Goal: Information Seeking & Learning: Learn about a topic

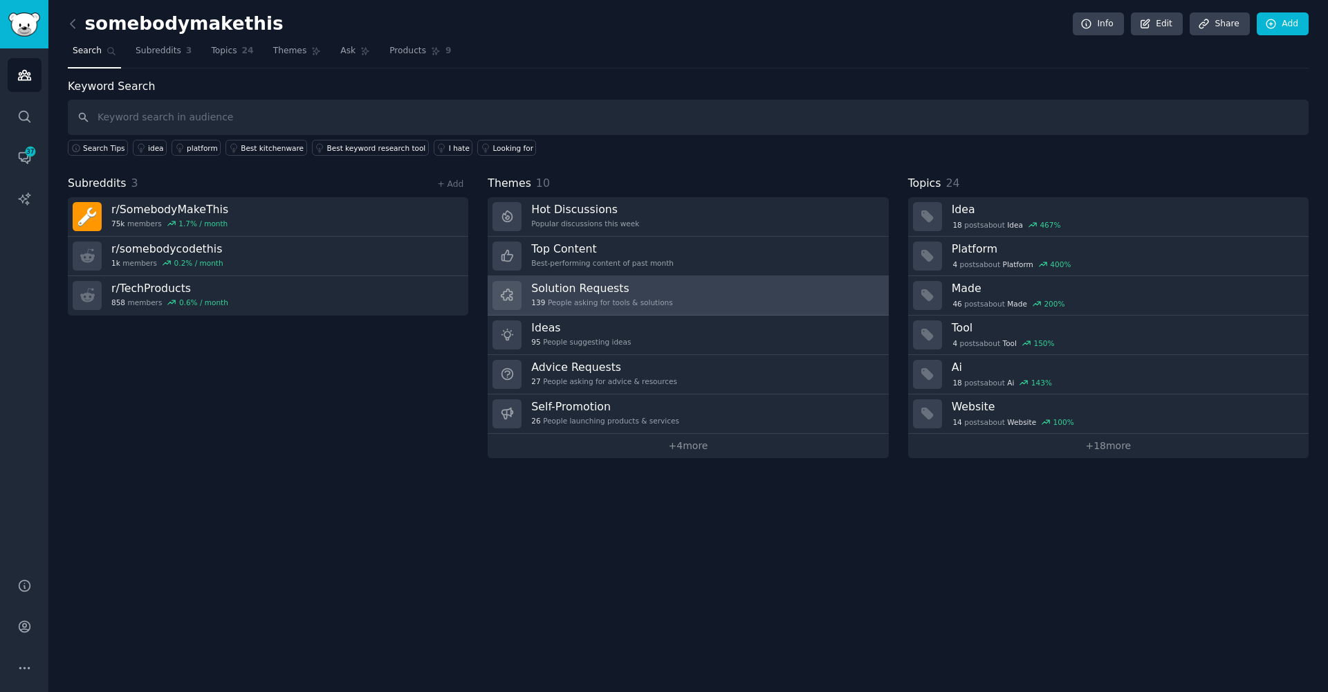
click at [622, 298] on div "139 People asking for tools & solutions" at bounding box center [601, 303] width 141 height 10
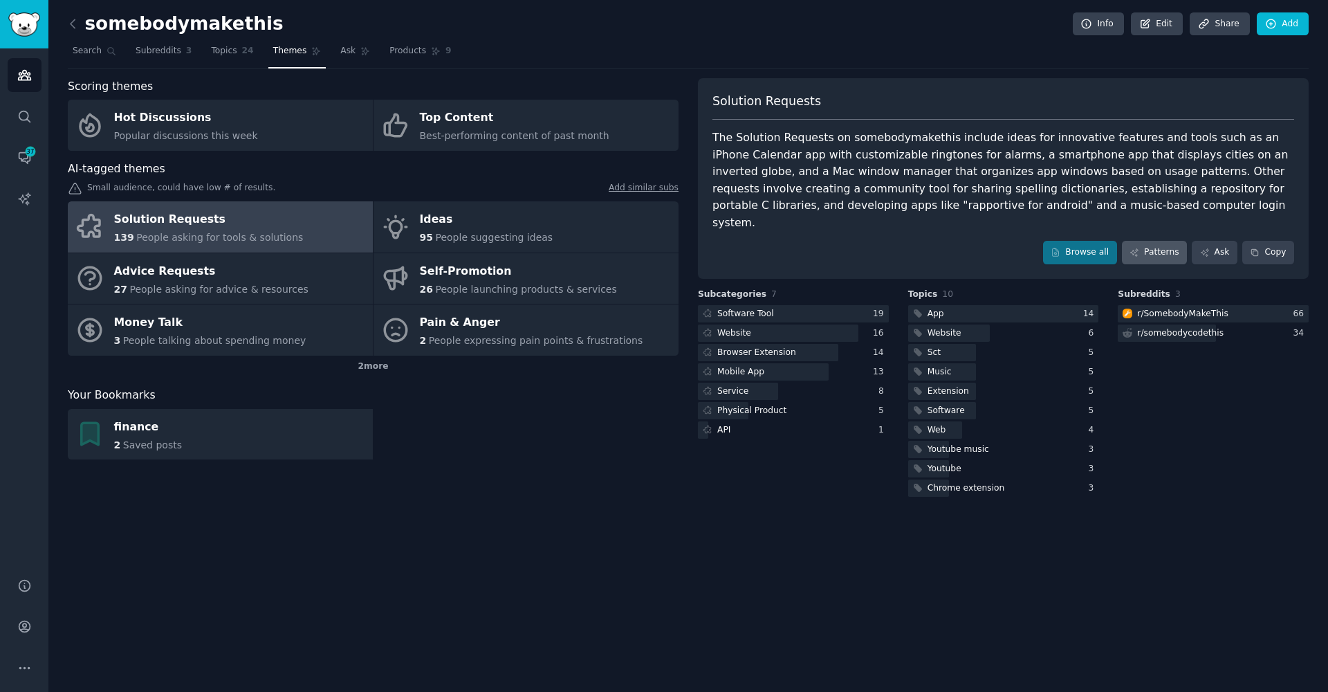
click at [1144, 241] on link "Patterns" at bounding box center [1154, 253] width 65 height 24
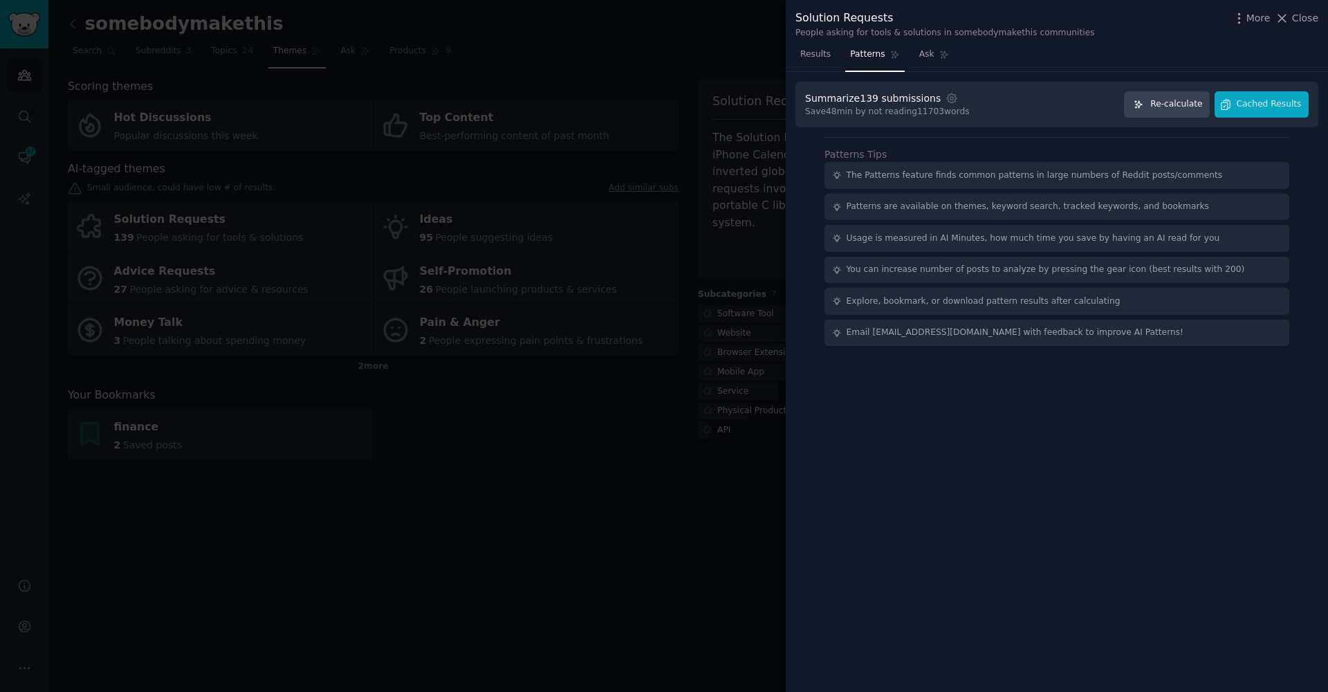
click at [1151, 104] on button "Re-calculate" at bounding box center [1167, 104] width 86 height 27
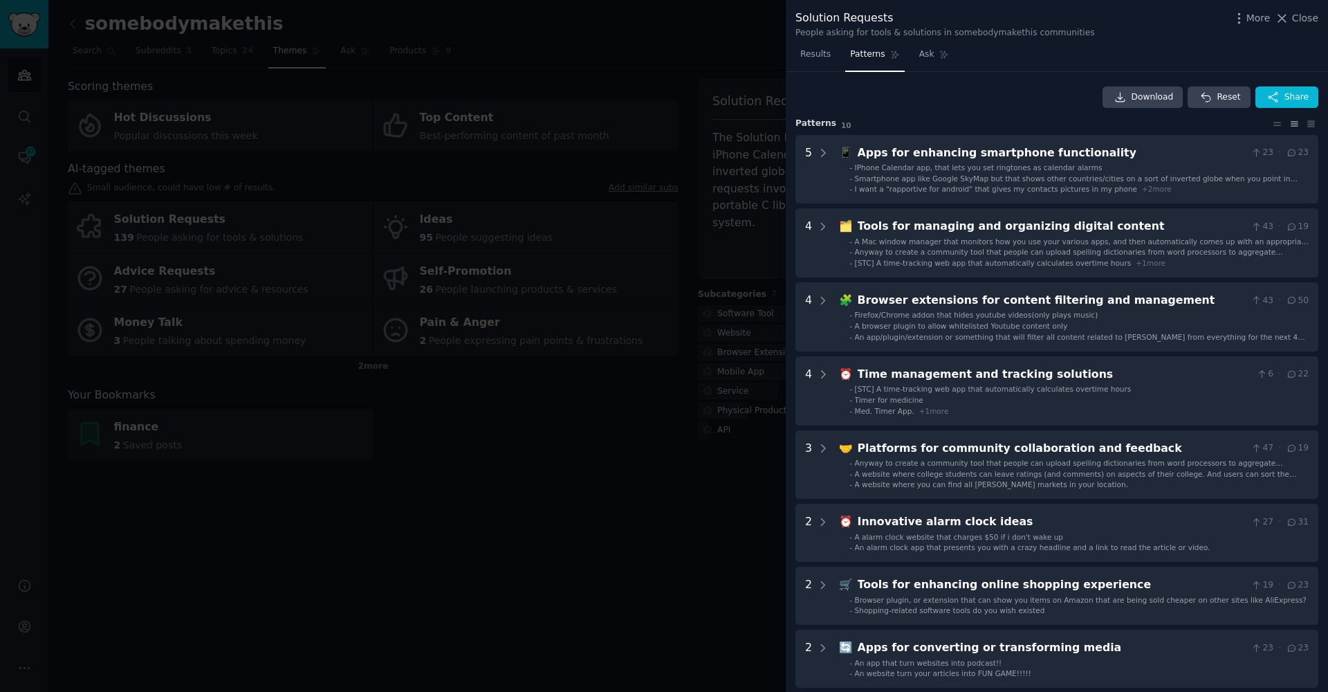
click at [303, 570] on div at bounding box center [664, 346] width 1328 height 692
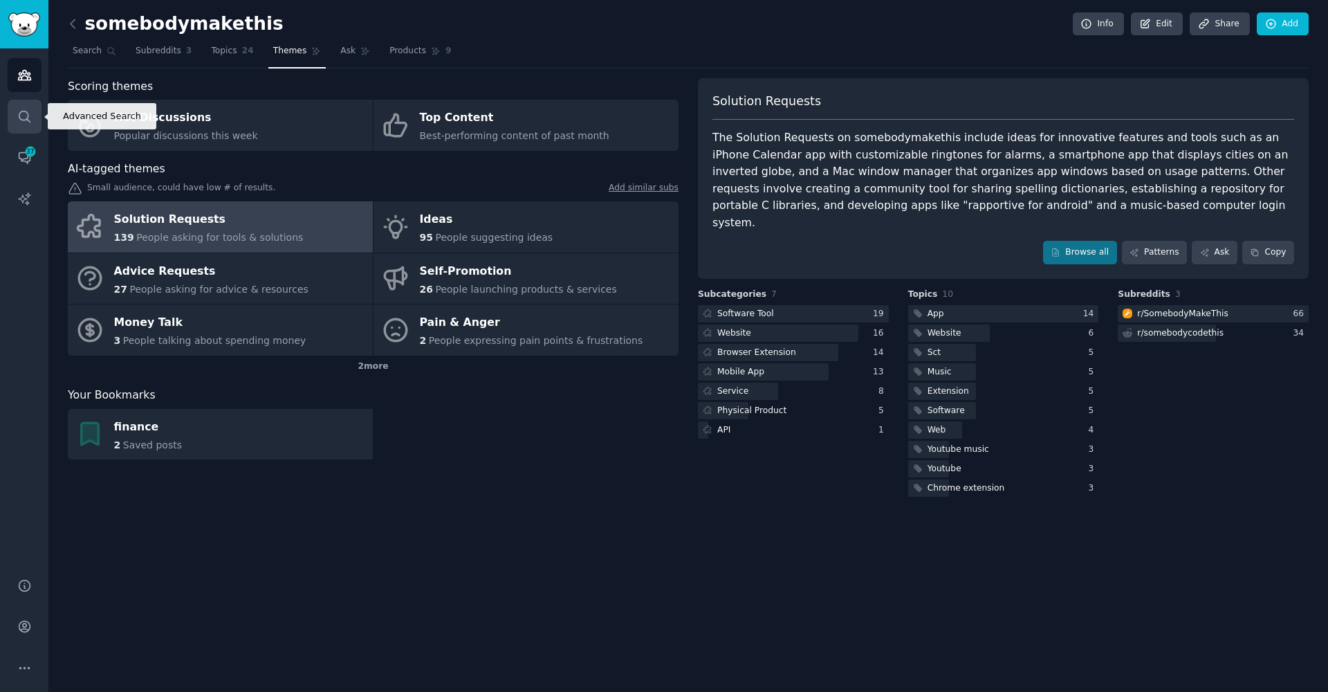
click at [27, 121] on icon "Sidebar" at bounding box center [24, 116] width 15 height 15
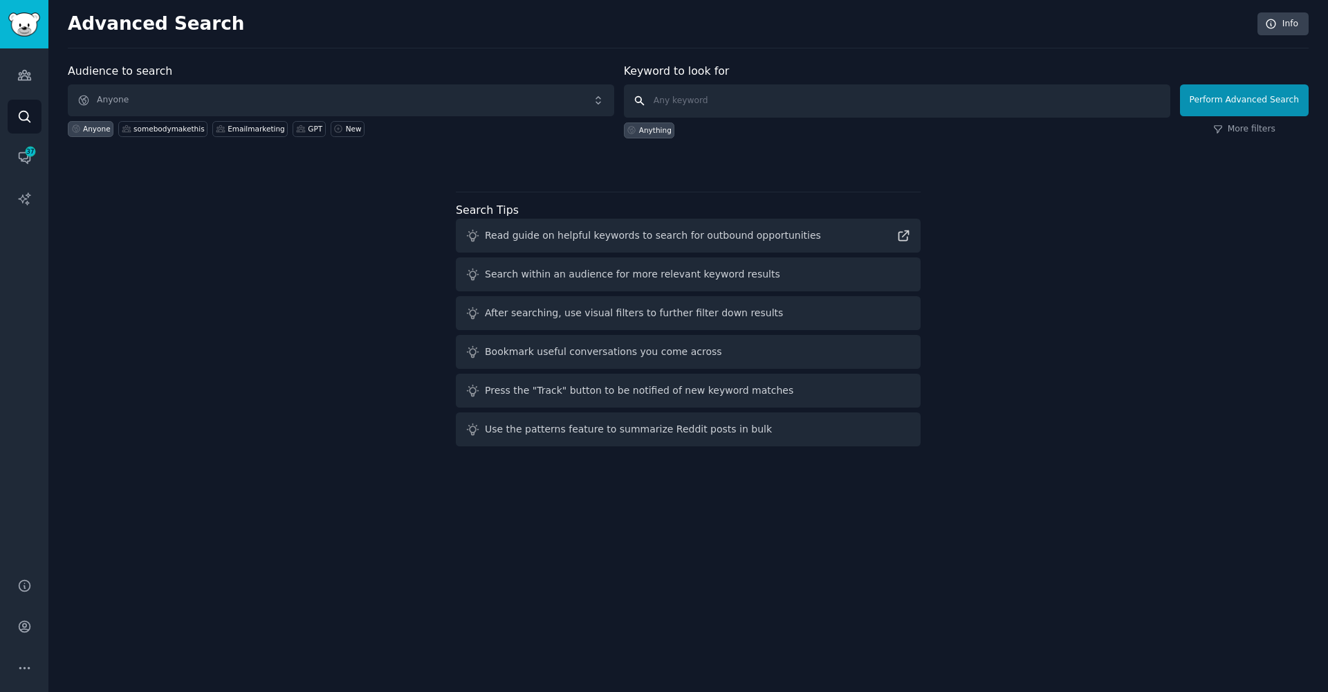
click at [980, 111] on input "text" at bounding box center [897, 100] width 547 height 33
type input "Is there any app"
click at [1247, 100] on button "Perform Advanced Search" at bounding box center [1244, 100] width 129 height 32
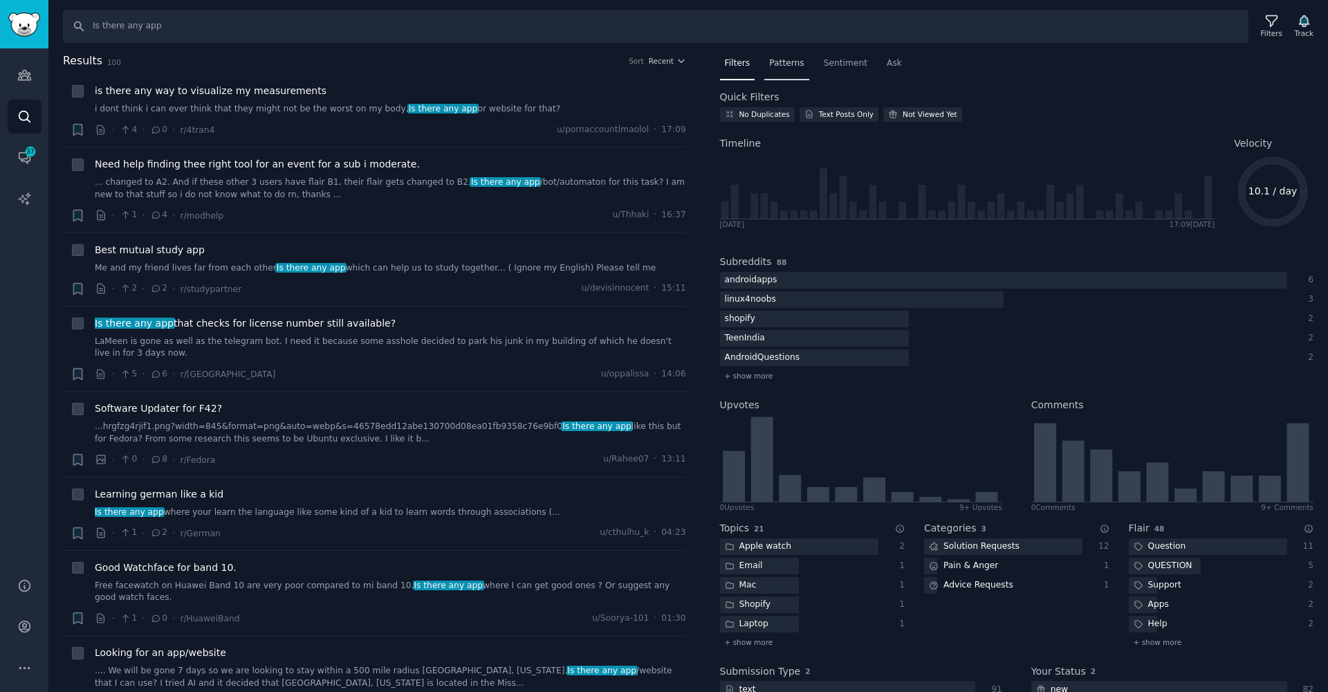
click at [798, 64] on span "Patterns" at bounding box center [786, 63] width 35 height 12
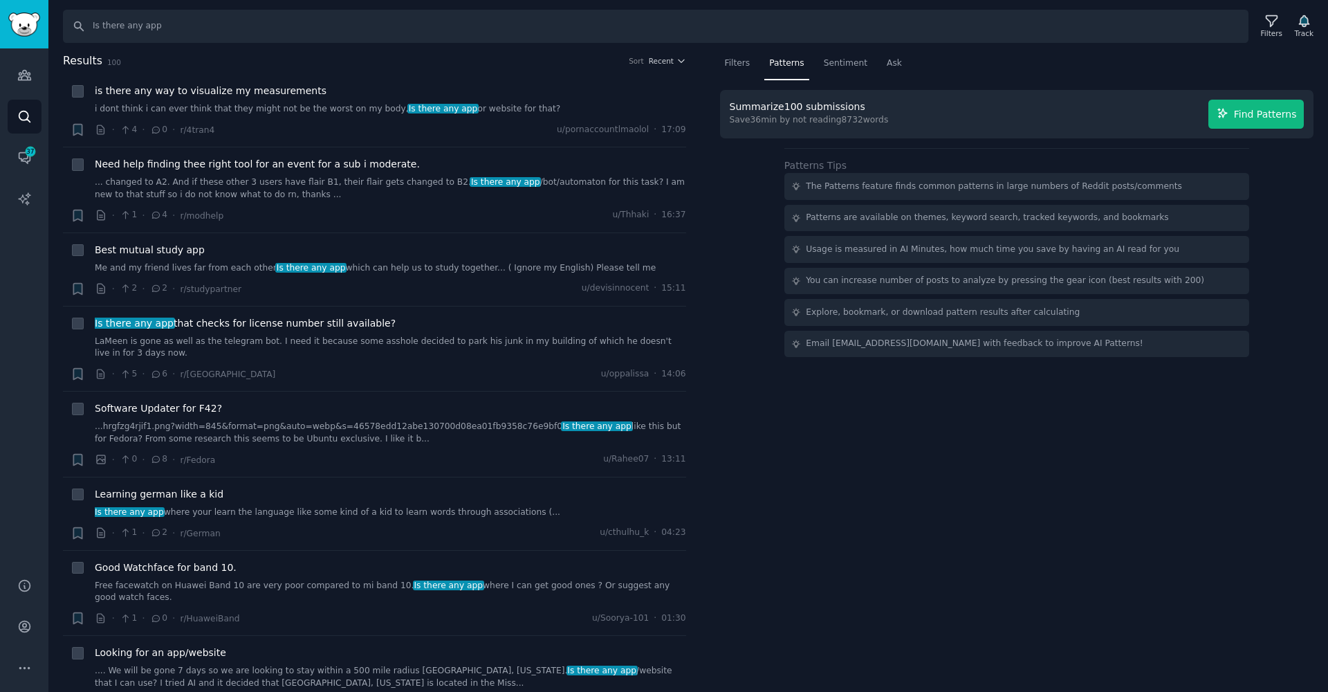
click at [1259, 111] on span "Find Patterns" at bounding box center [1265, 114] width 63 height 15
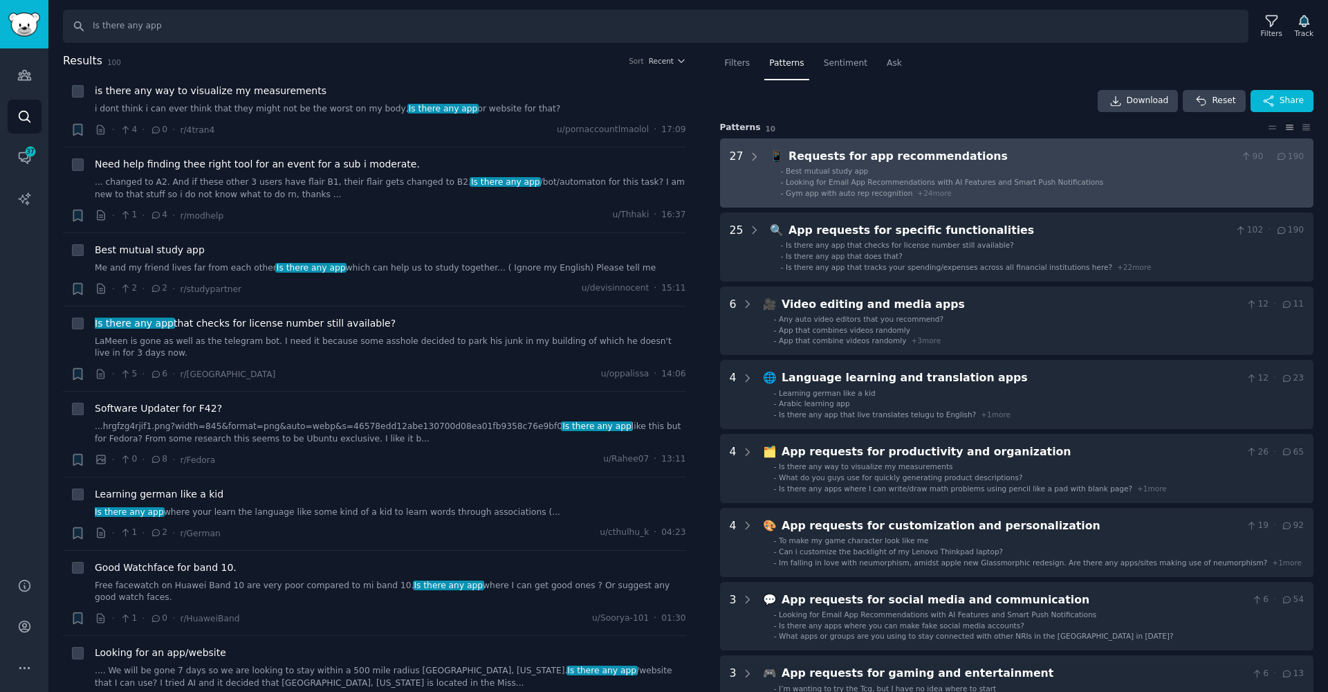
click at [814, 192] on span "Gym app with auto rep recognition" at bounding box center [849, 193] width 127 height 8
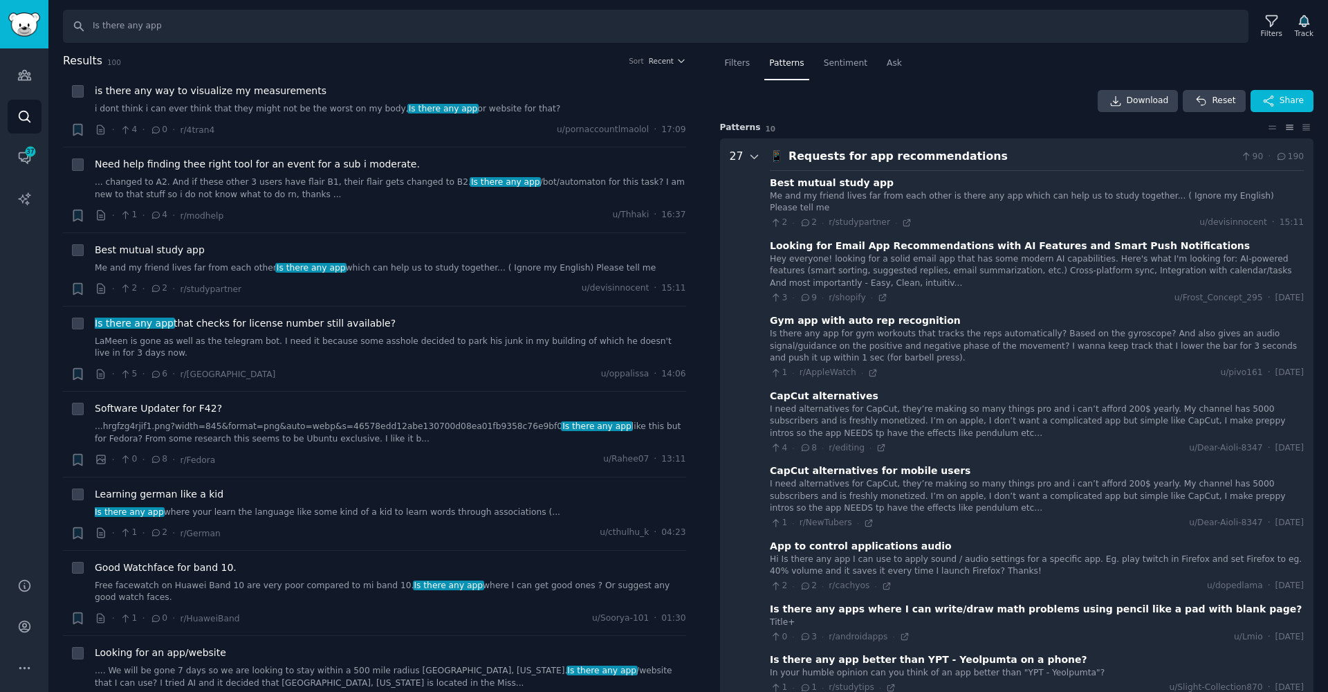
click at [749, 157] on icon at bounding box center [755, 157] width 12 height 12
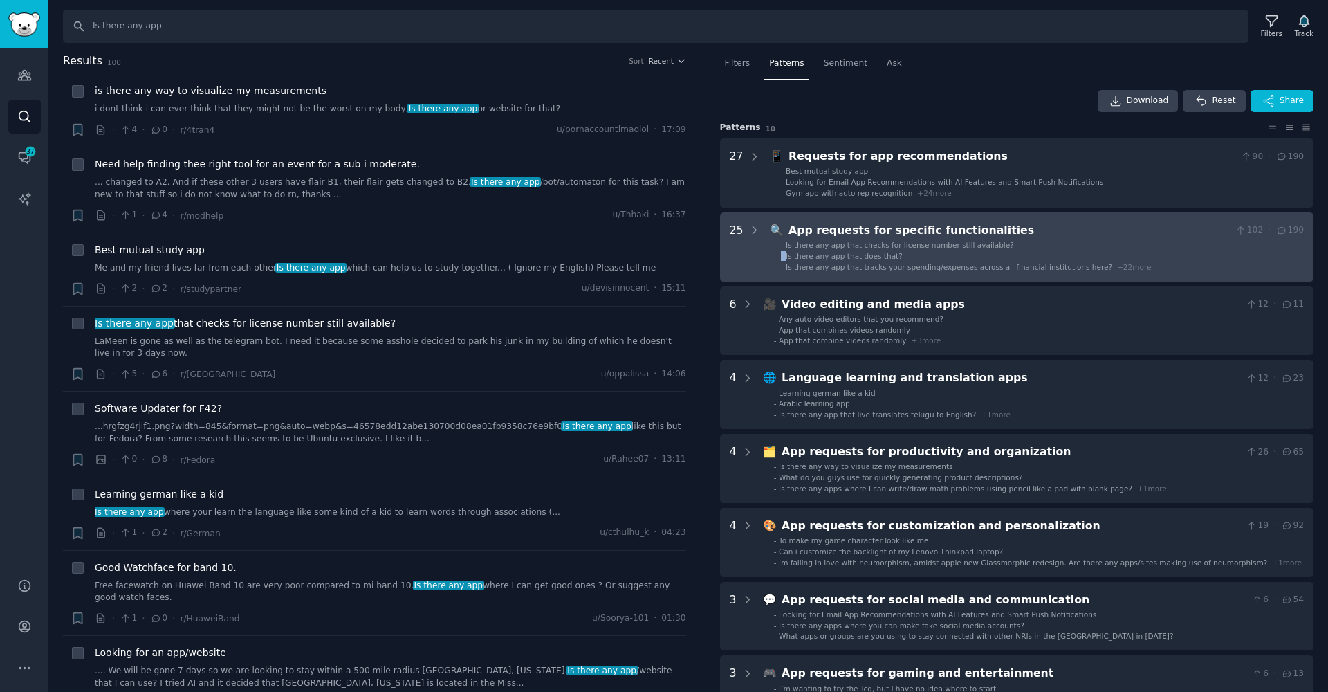
click at [910, 249] on ul "- Is there any app that checks for license number still available? - Is there a…" at bounding box center [1037, 256] width 533 height 32
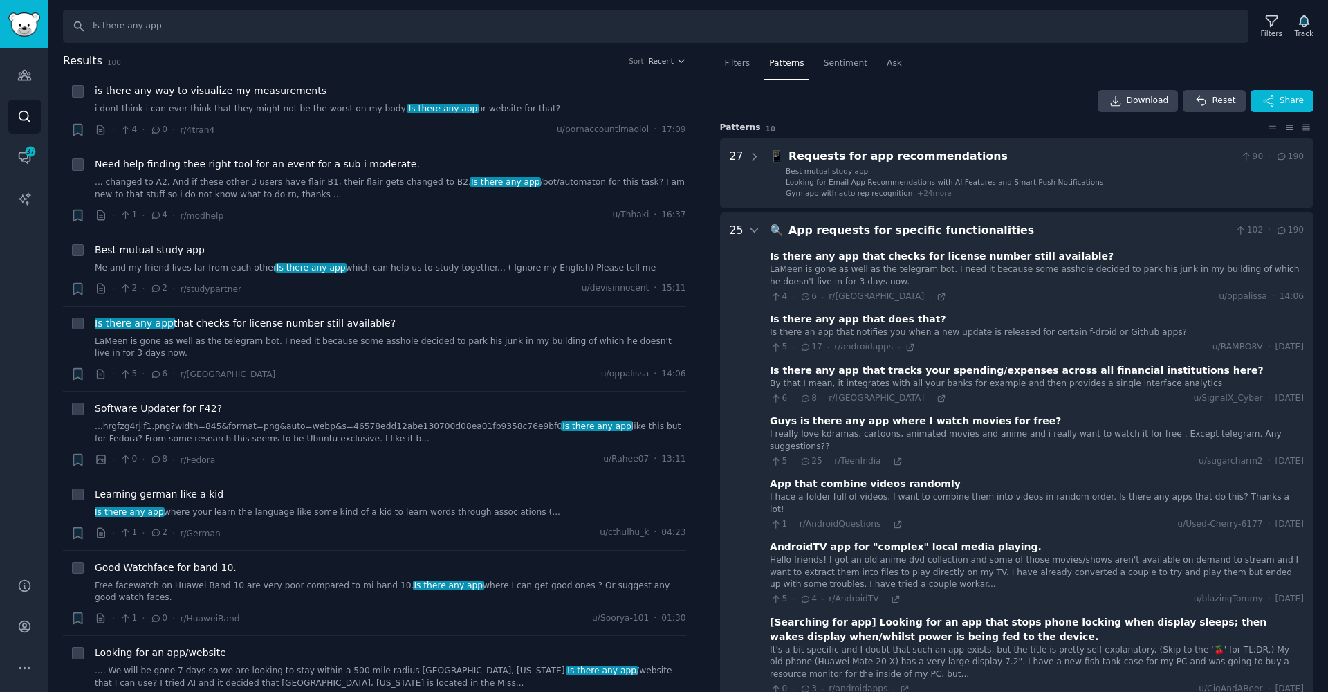
scroll to position [159, 0]
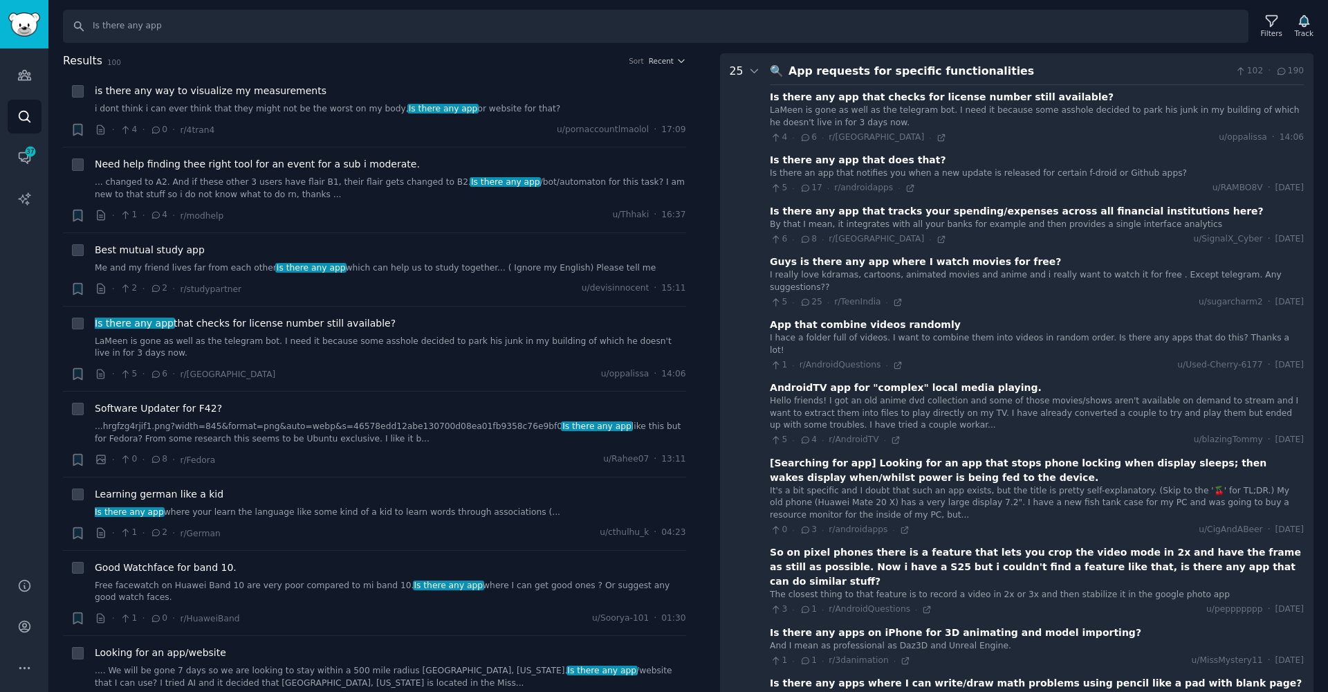
click at [805, 161] on div "Is there any app that does that?" at bounding box center [858, 160] width 176 height 15
click at [809, 160] on div "Is there any app that does that?" at bounding box center [858, 160] width 176 height 15
click at [814, 158] on div "Is there any app that does that?" at bounding box center [858, 160] width 176 height 15
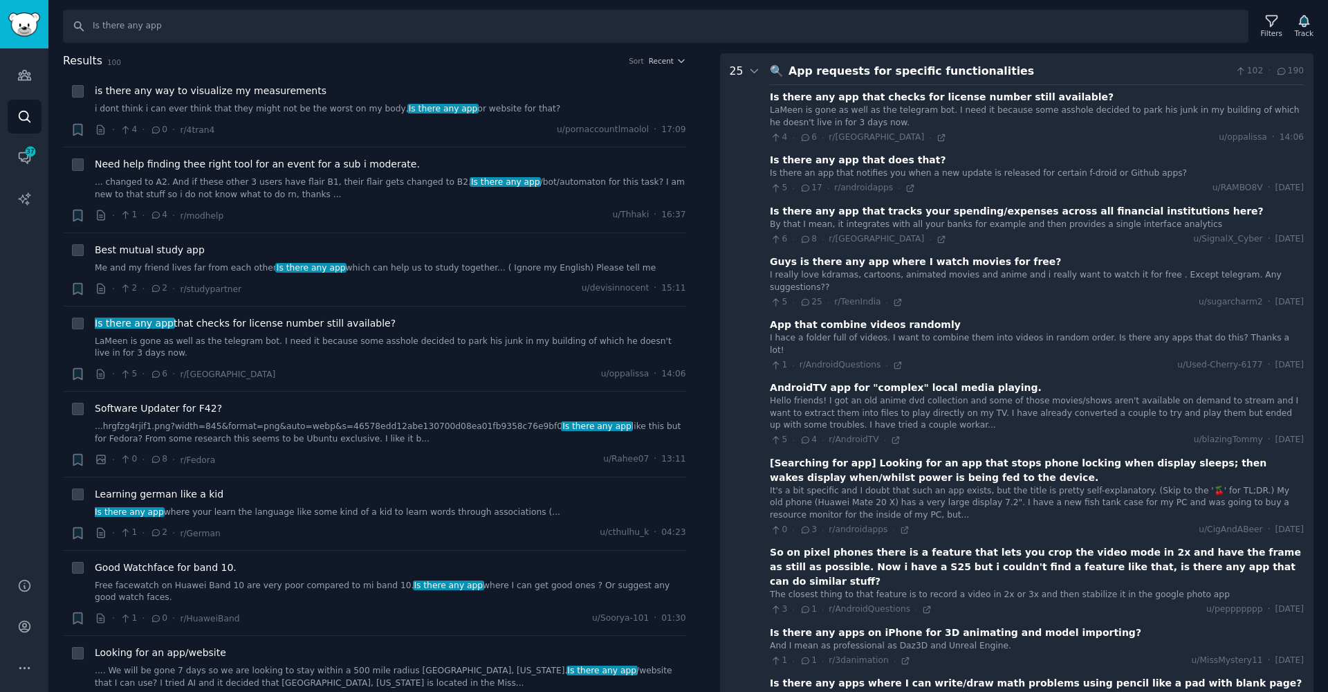
click at [949, 262] on div "Guys is there any app where I watch movies for free?" at bounding box center [915, 262] width 291 height 15
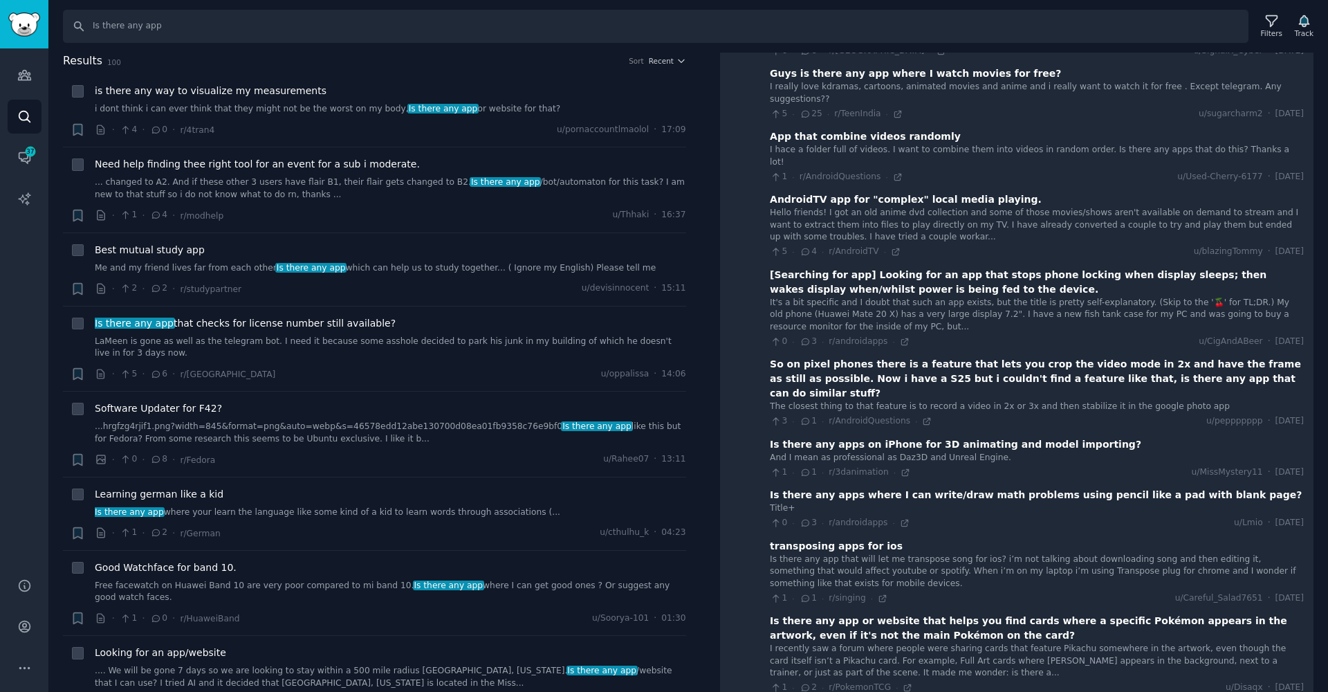
scroll to position [396, 0]
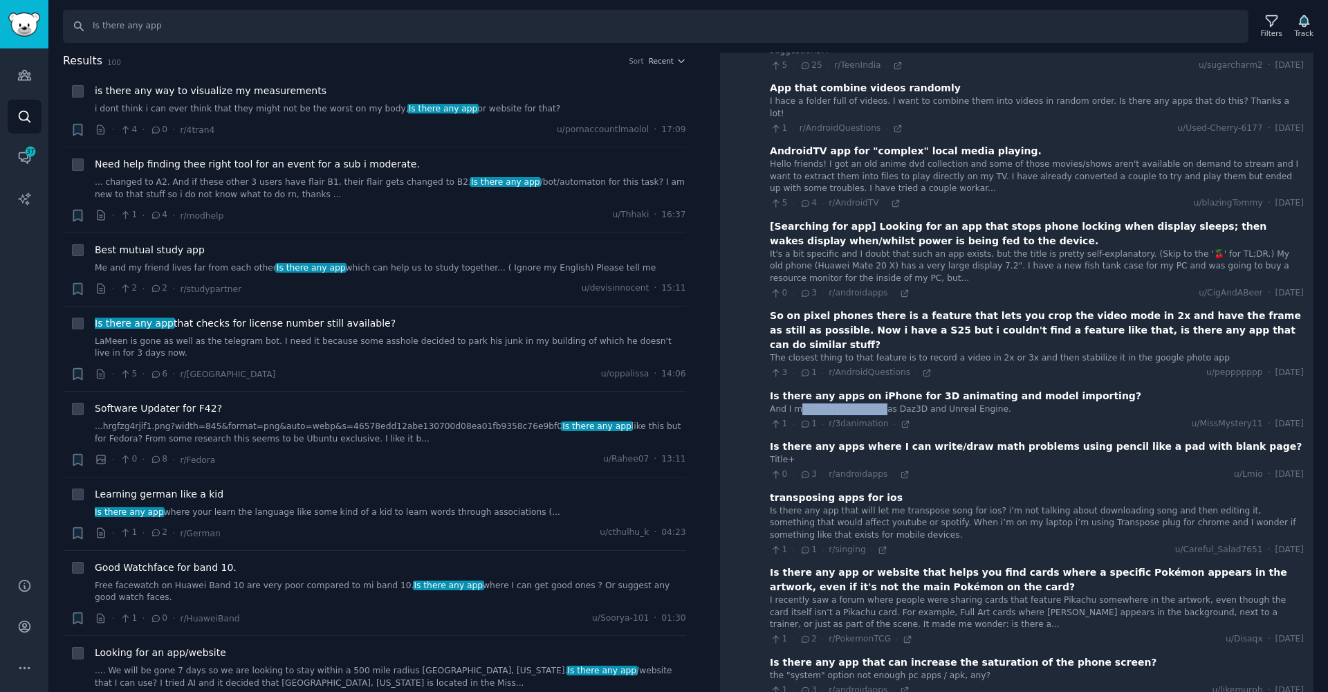
drag, startPoint x: 801, startPoint y: 360, endPoint x: 880, endPoint y: 357, distance: 78.9
click at [880, 403] on div "And I mean as professional as Daz3D and Unreal Engine." at bounding box center [1037, 409] width 534 height 12
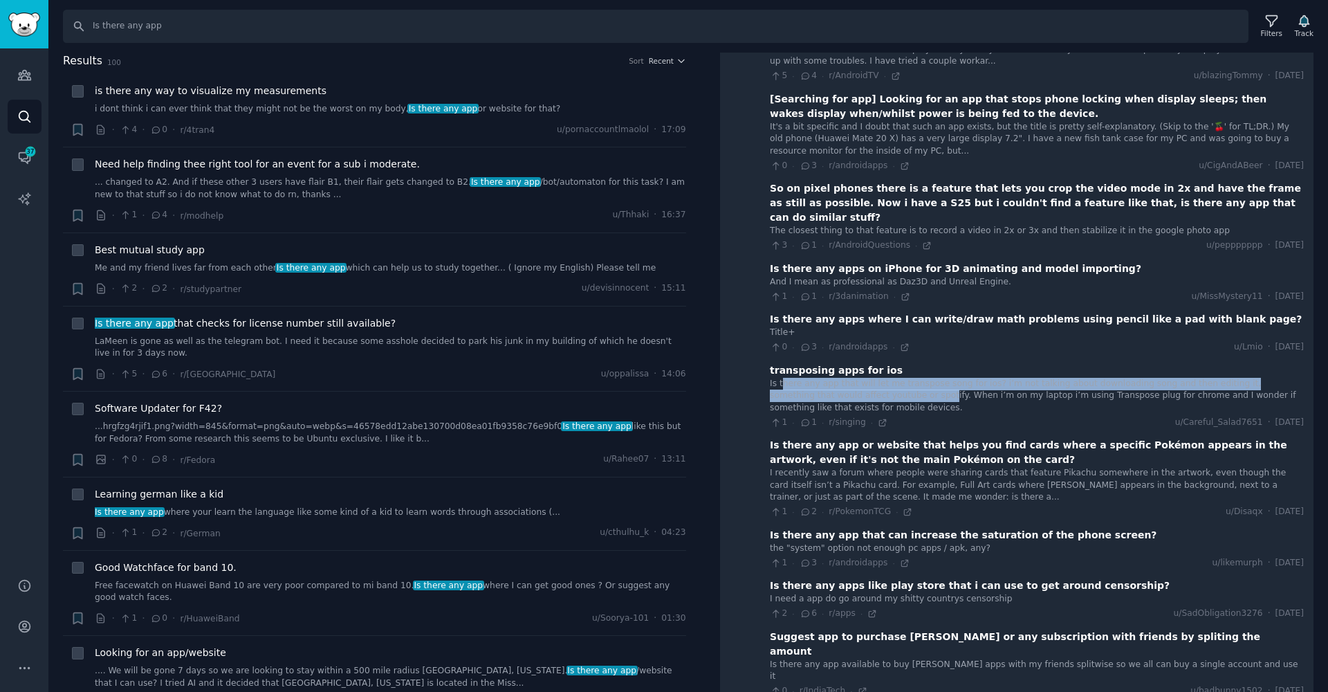
drag, startPoint x: 782, startPoint y: 335, endPoint x: 884, endPoint y: 342, distance: 101.3
click at [884, 378] on div "Is there any app that will let me transpose song for ios? i’m not talking about…" at bounding box center [1037, 396] width 534 height 37
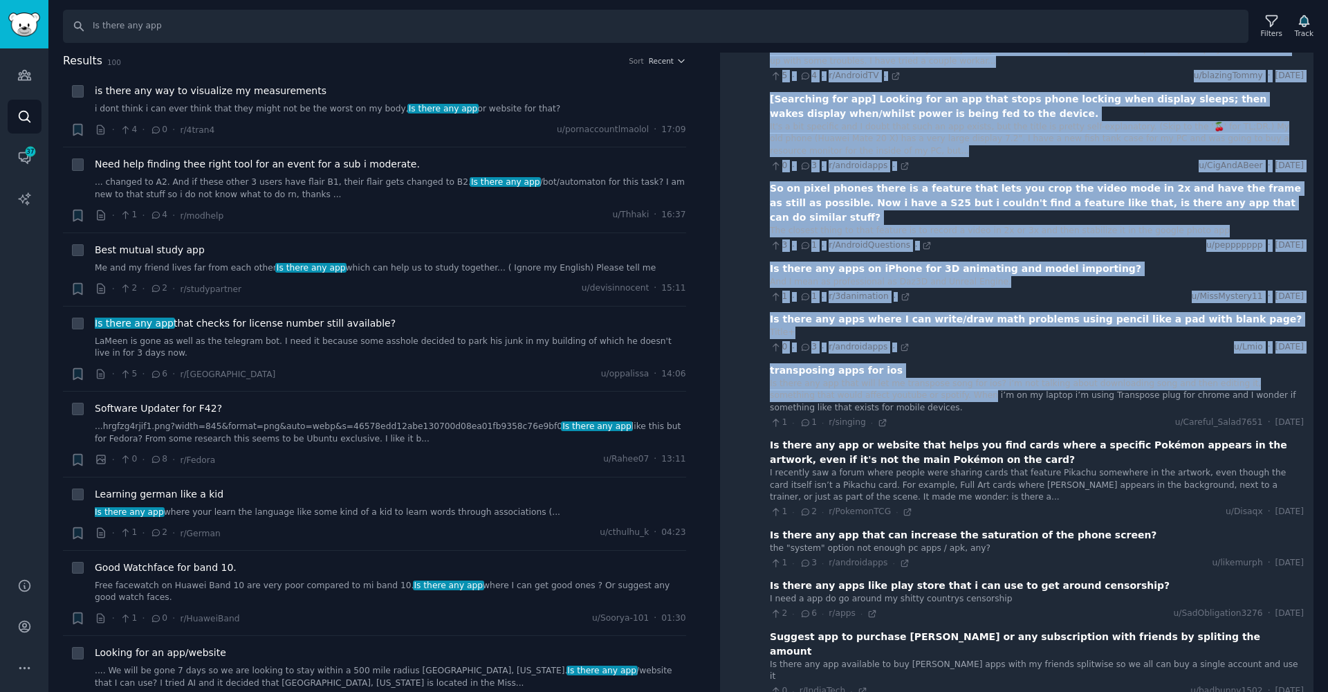
drag, startPoint x: 921, startPoint y: 346, endPoint x: 751, endPoint y: 338, distance: 169.7
click at [751, 338] on functionalities "25 🔍 App requests for specific functionalities 102 · 190 Is there any app that …" at bounding box center [1017, 542] width 594 height 1707
click at [890, 378] on div "Is there any app that will let me transpose song for ios? i’m not talking about…" at bounding box center [1037, 396] width 534 height 37
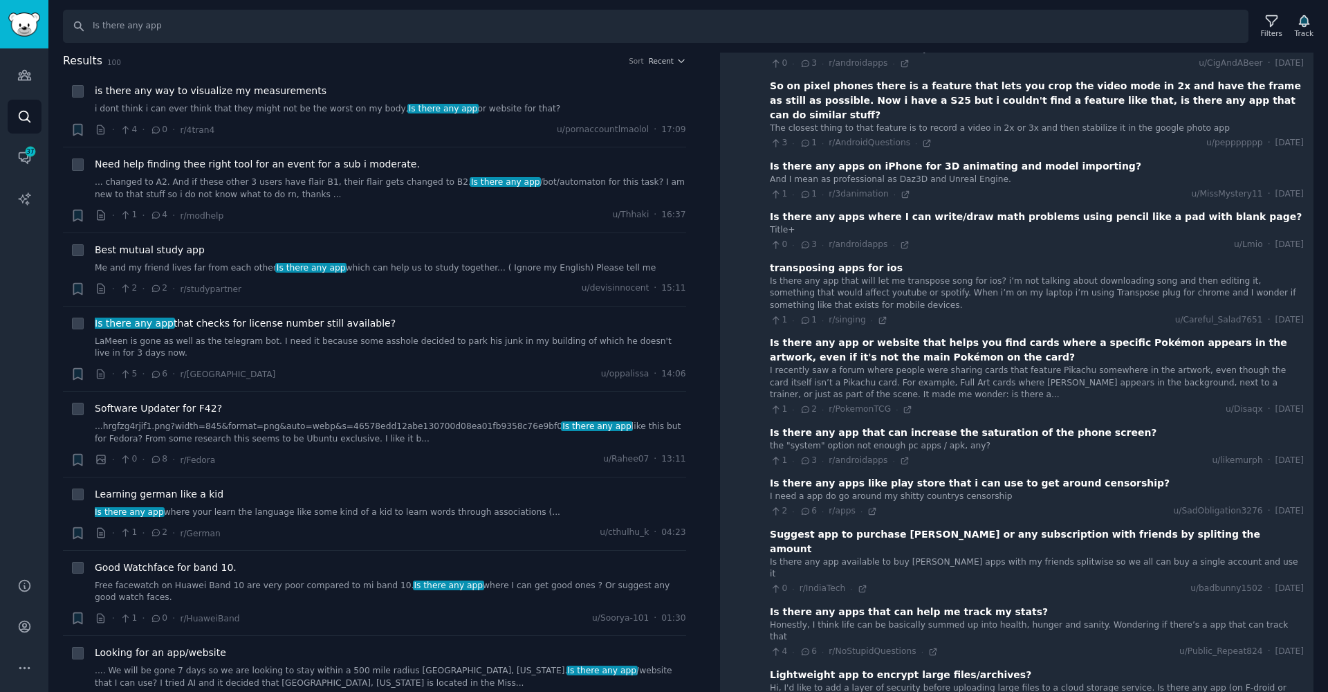
scroll to position [816, 0]
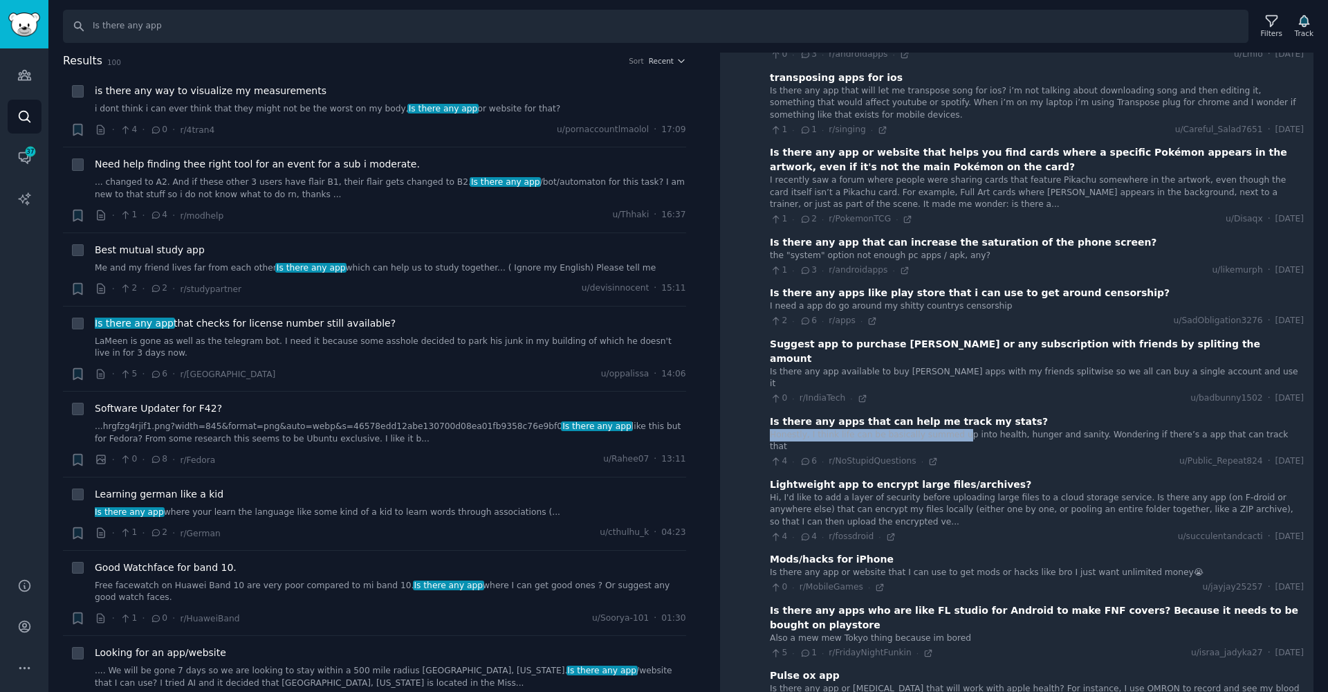
drag, startPoint x: 765, startPoint y: 354, endPoint x: 955, endPoint y: 353, distance: 190.3
click at [955, 353] on functionalities "25 🔍 App requests for specific functionalities 102 · 190 Is there any app that …" at bounding box center [1017, 250] width 594 height 1707
click at [1051, 429] on div "Honestly, I think life can be basically summed up into health, hunger and sanit…" at bounding box center [1037, 441] width 534 height 24
click at [928, 457] on icon at bounding box center [933, 462] width 10 height 10
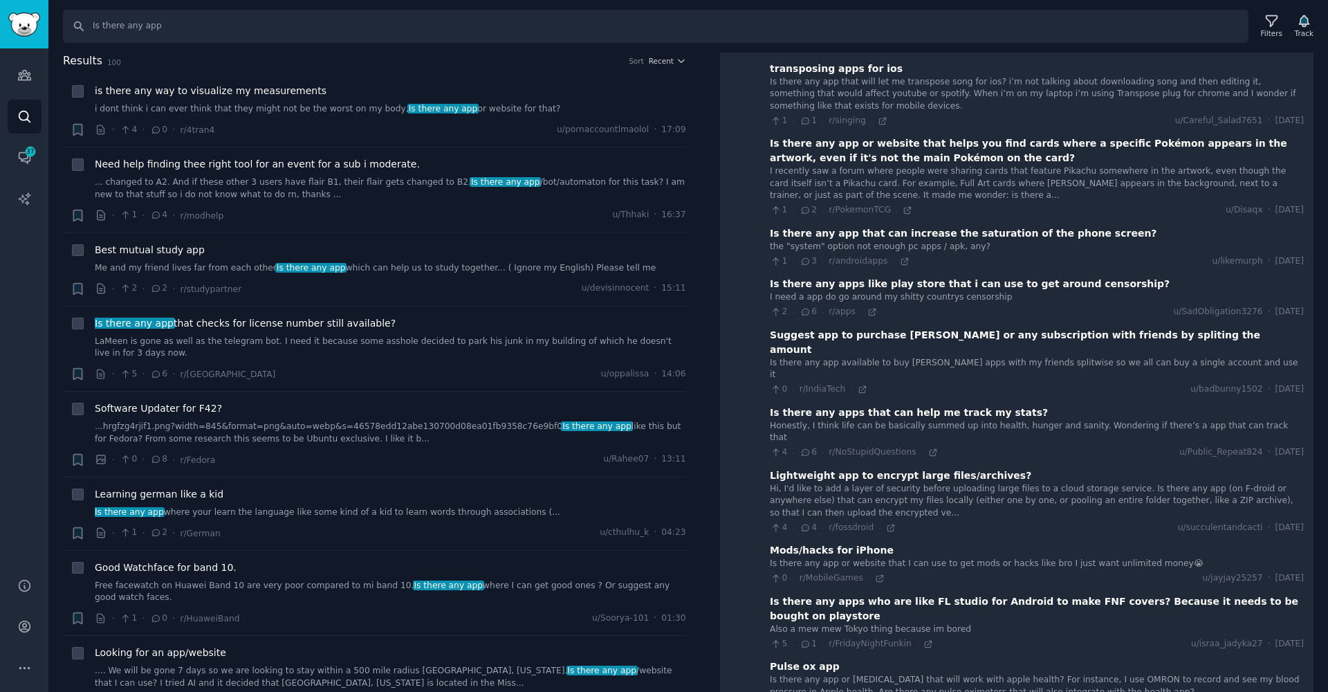
scroll to position [827, 0]
click at [892, 520] on icon at bounding box center [891, 525] width 10 height 10
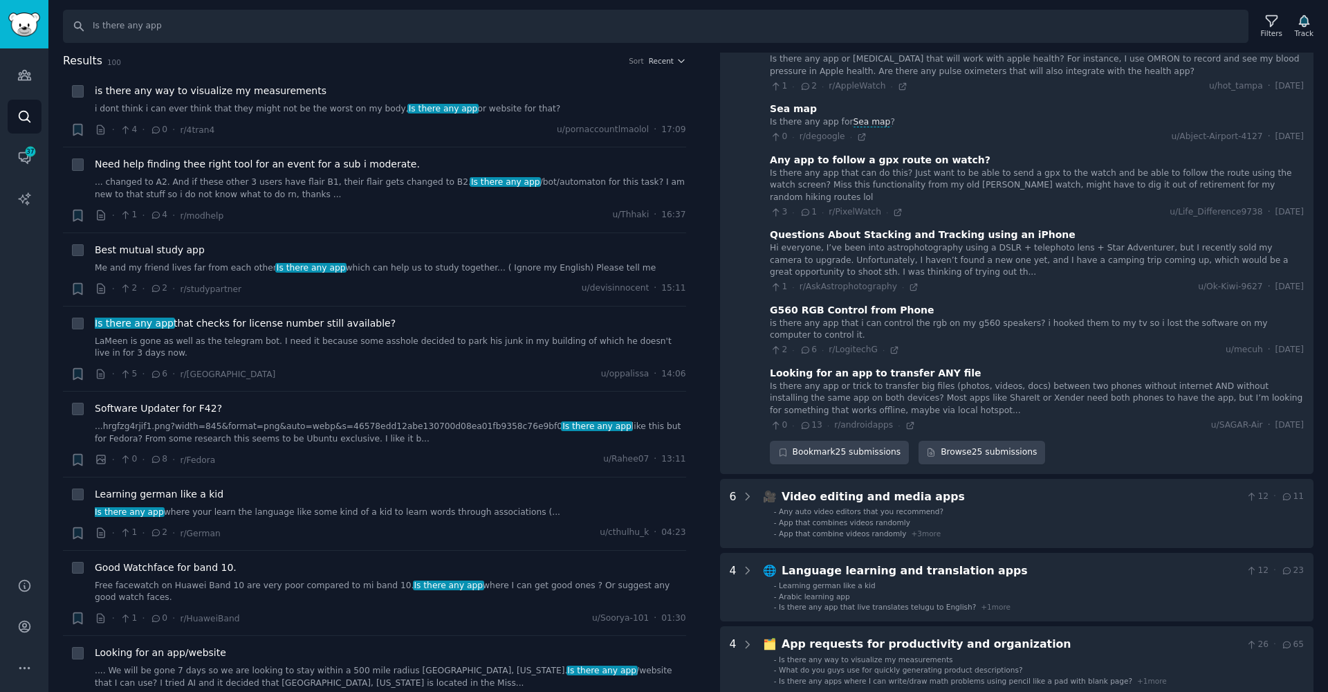
scroll to position [1526, 0]
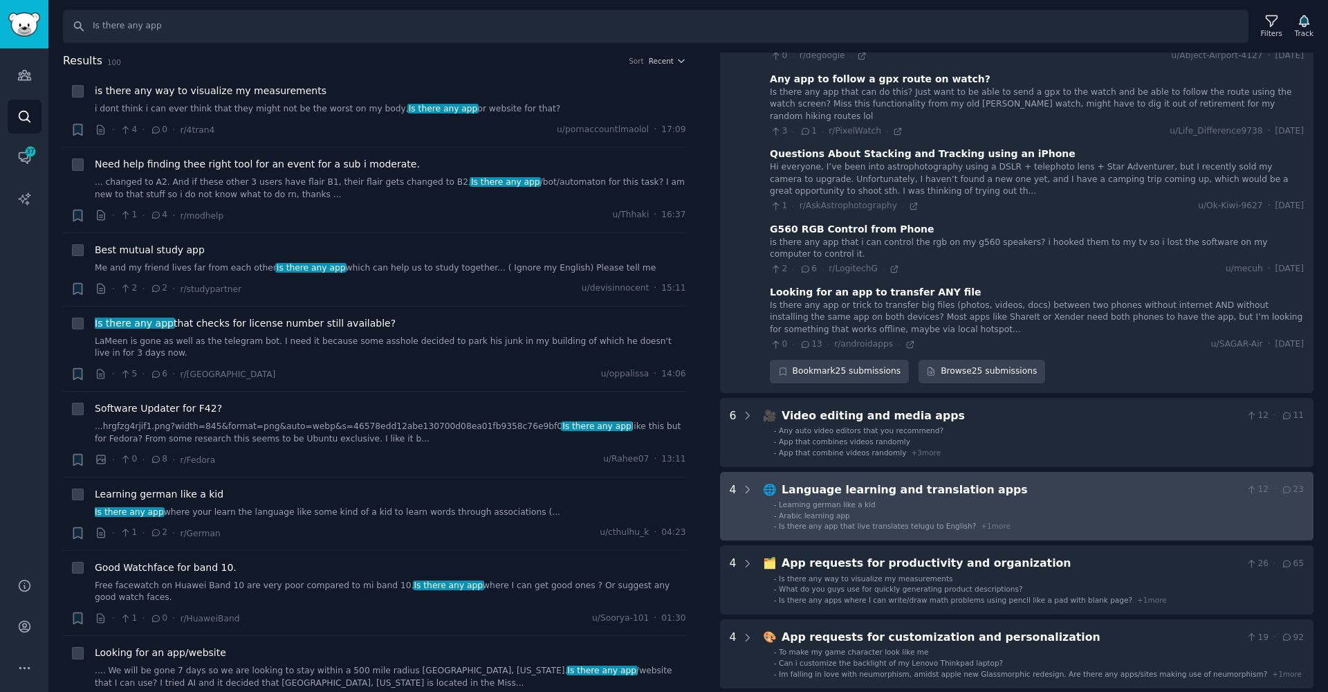
click at [920, 511] on li "- Arabic learning app" at bounding box center [1039, 516] width 530 height 10
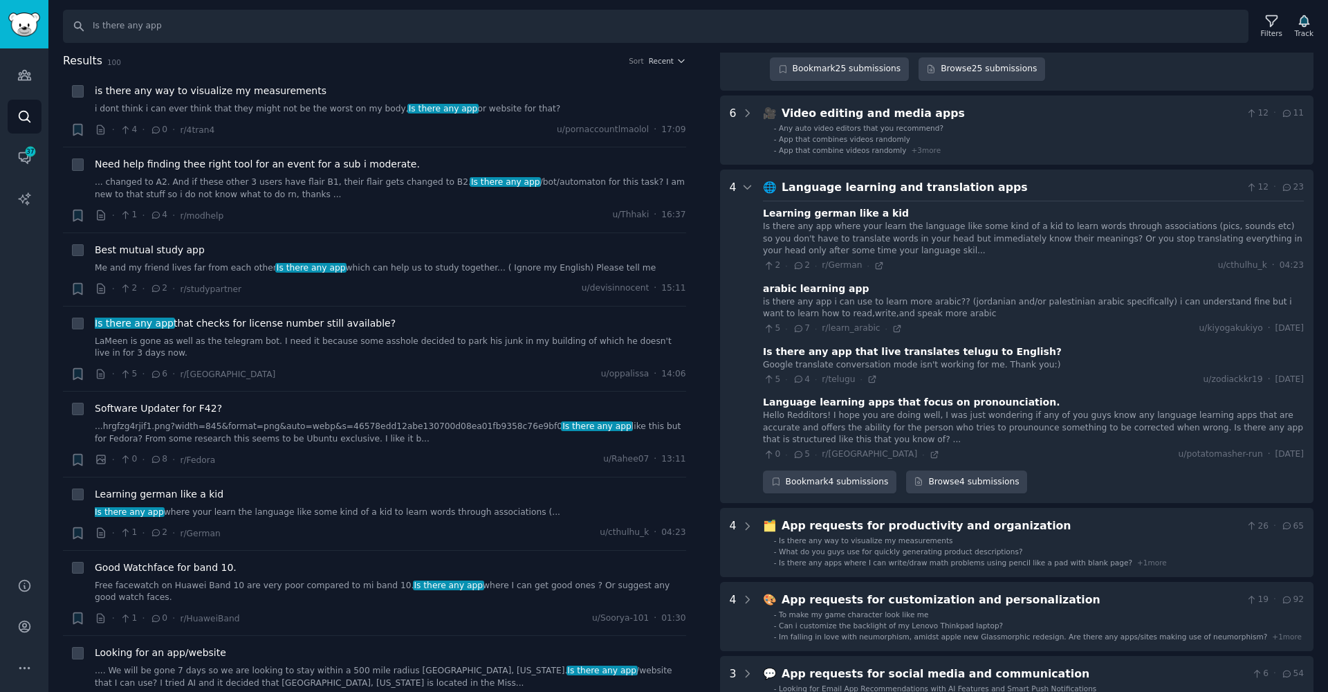
scroll to position [1831, 0]
click at [877, 260] on icon at bounding box center [879, 263] width 6 height 6
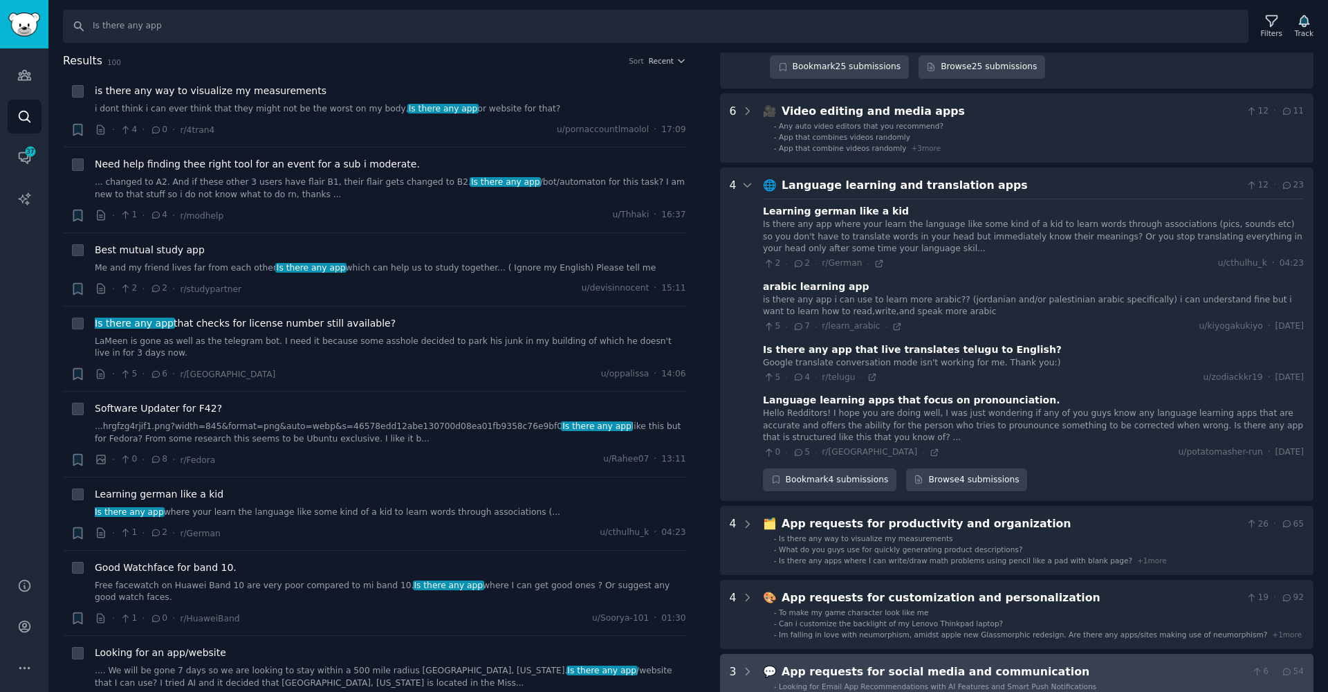
scroll to position [1946, 0]
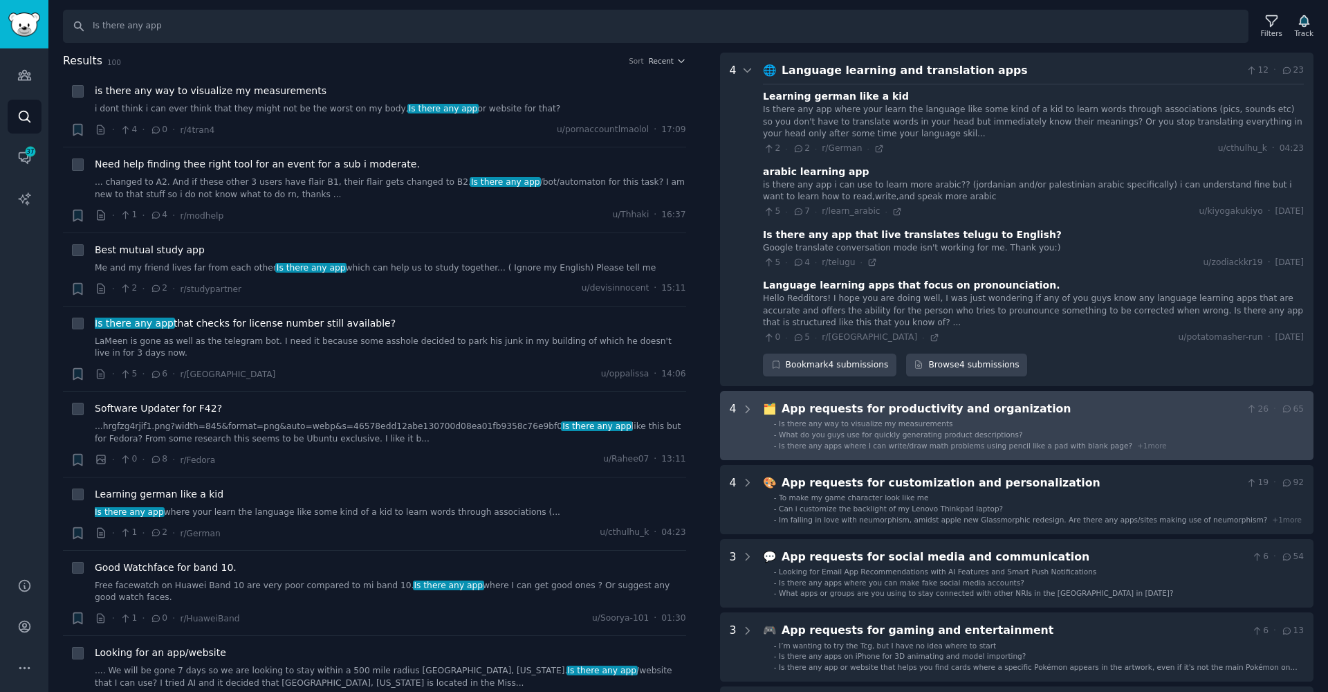
click at [835, 401] on div "App requests for productivity and organization" at bounding box center [1011, 409] width 459 height 17
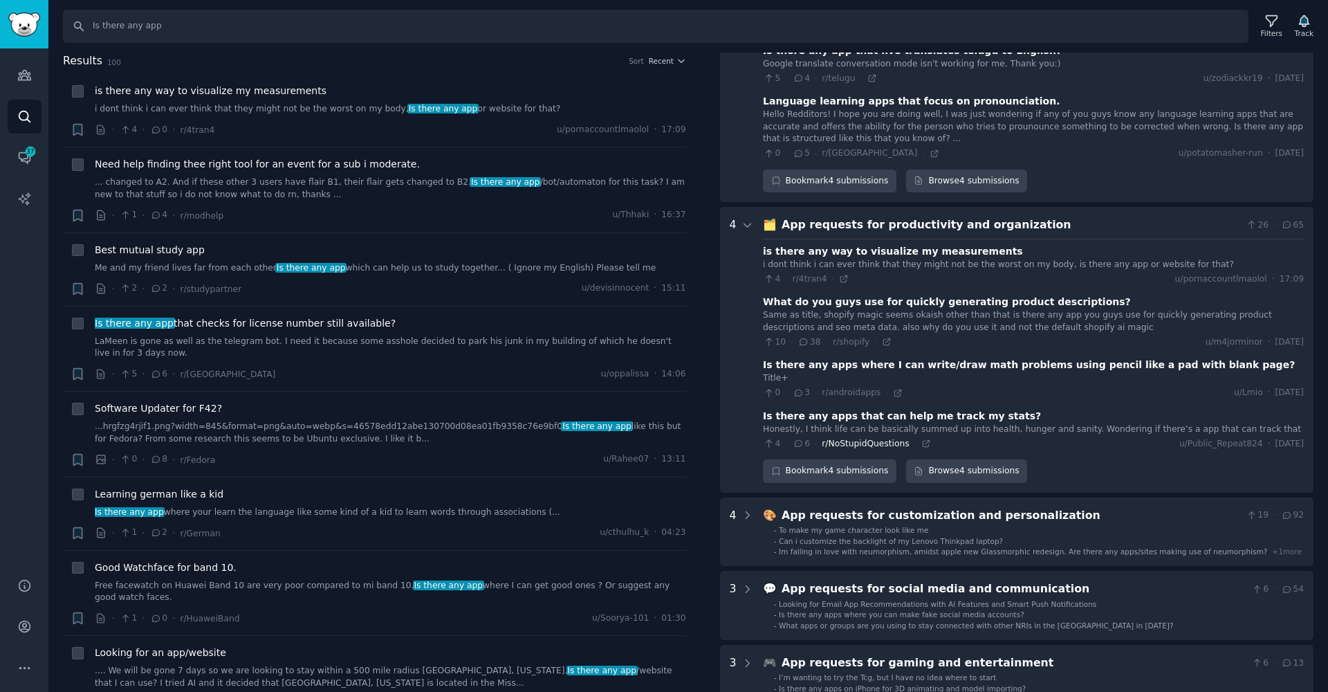
scroll to position [2164, 0]
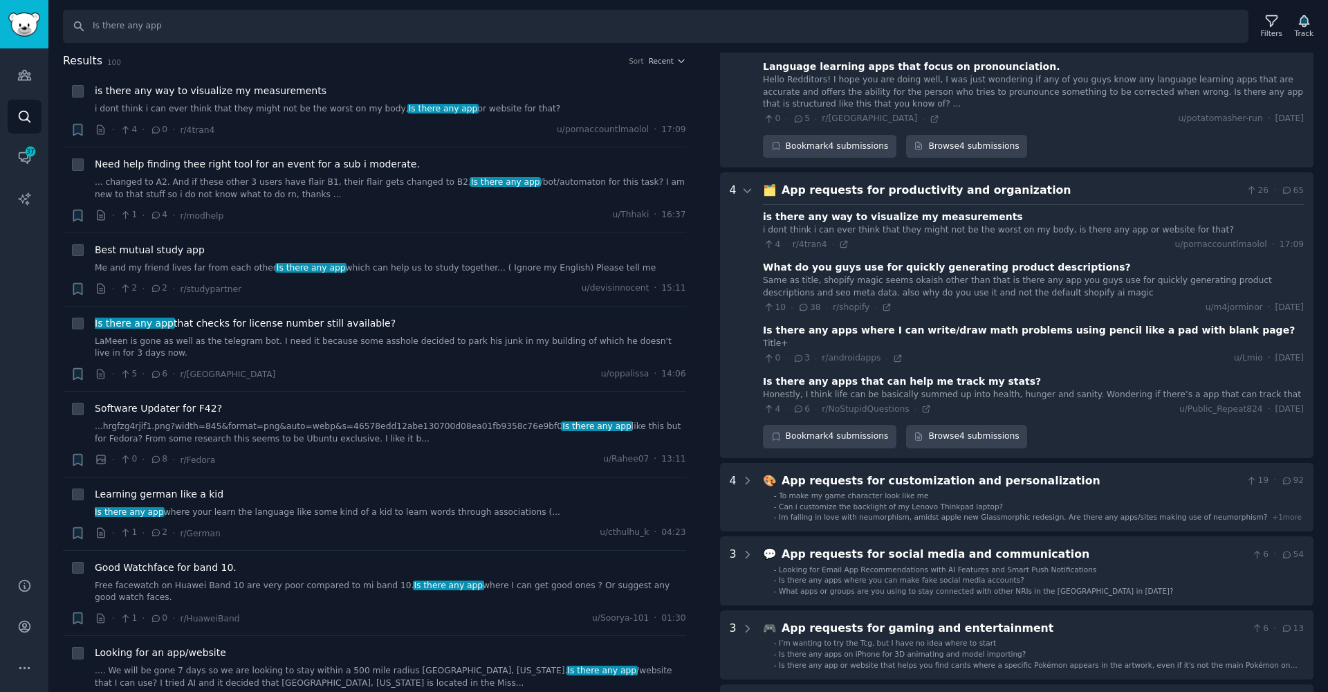
click at [1016, 6] on div "Search Is there any app Filters Track" at bounding box center [688, 21] width 1280 height 43
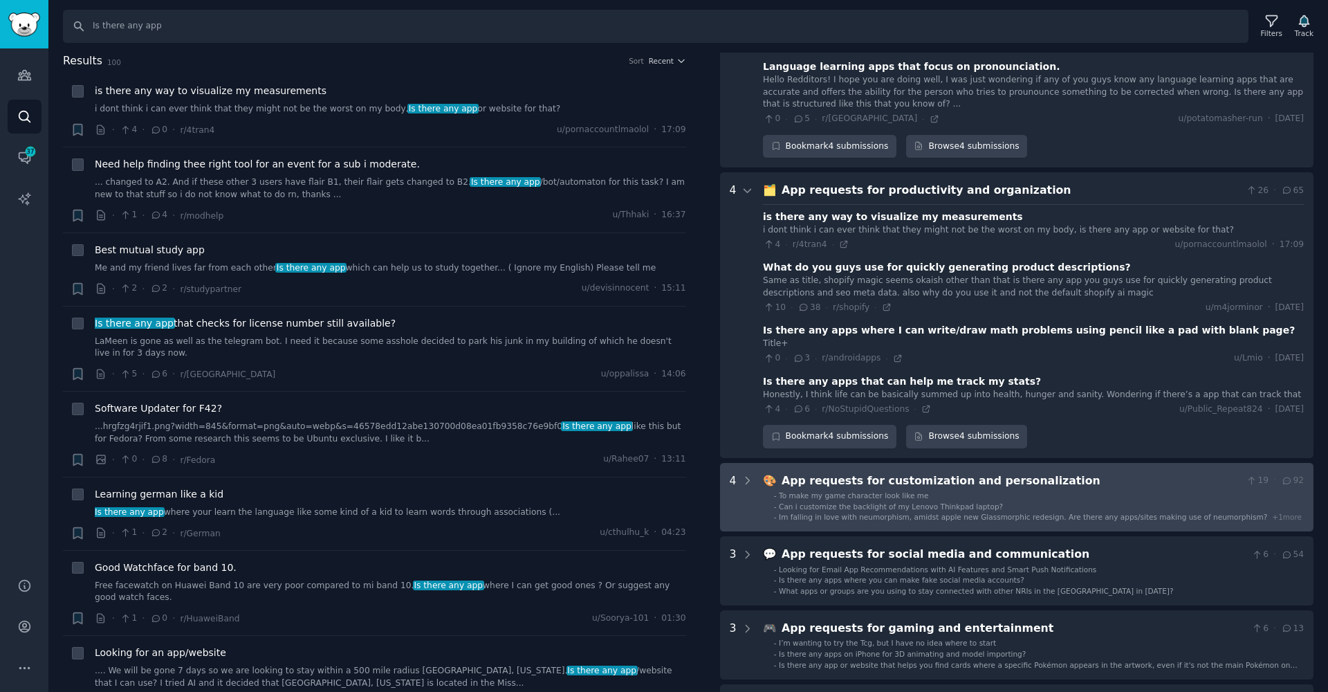
click at [855, 473] on div "App requests for customization and personalization" at bounding box center [1011, 481] width 459 height 17
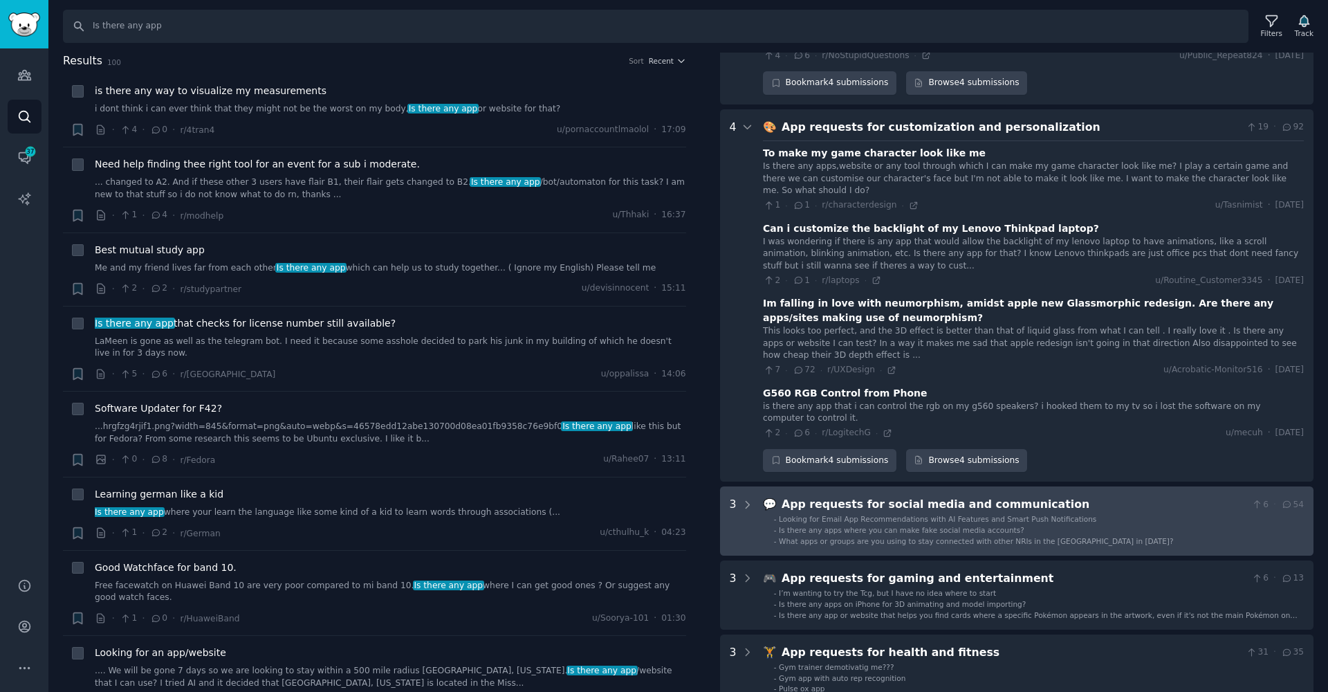
scroll to position [2511, 0]
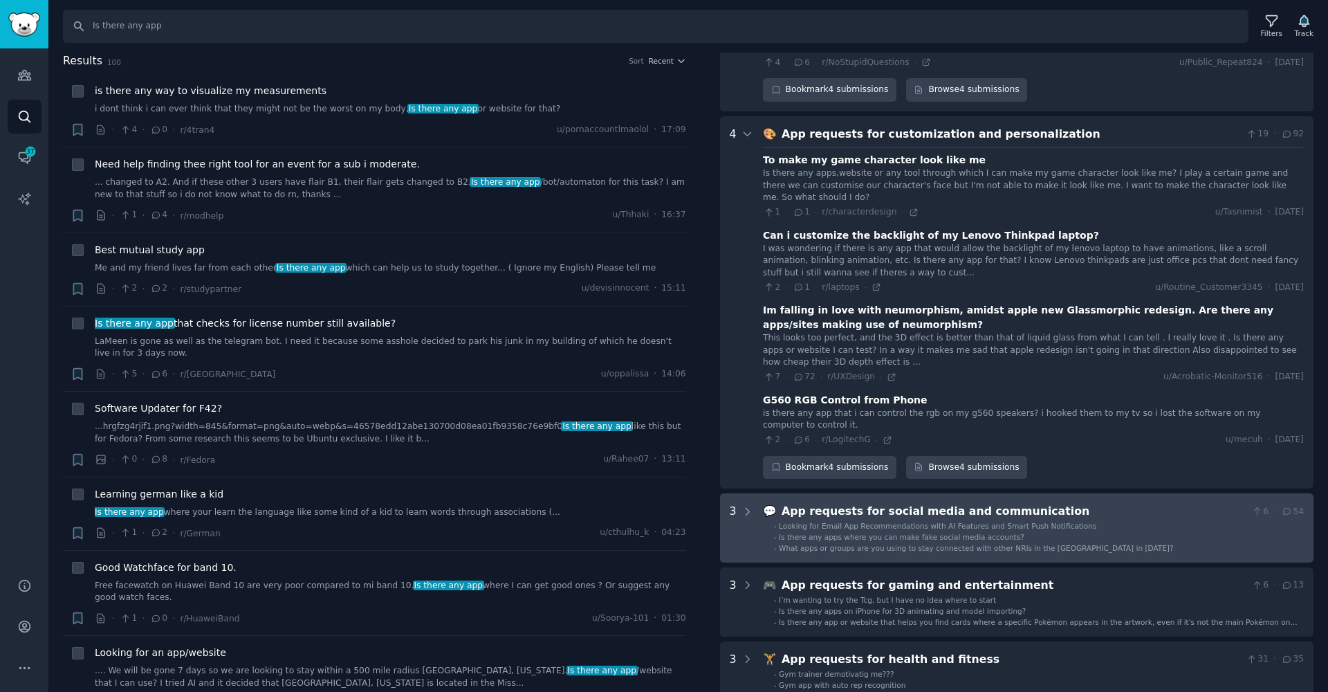
click at [853, 493] on communication "3 💬 App requests for social media and communication 6 · 54 - Looking for Email …" at bounding box center [1017, 527] width 594 height 69
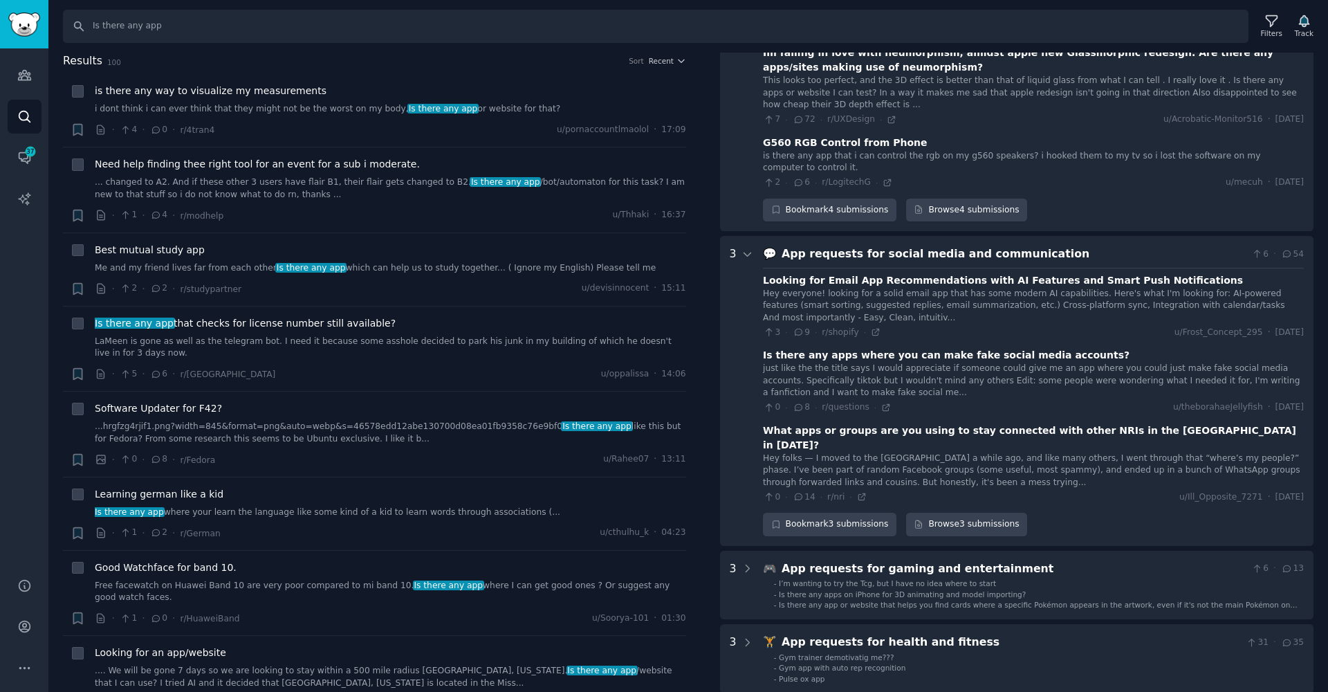
scroll to position [2761, 0]
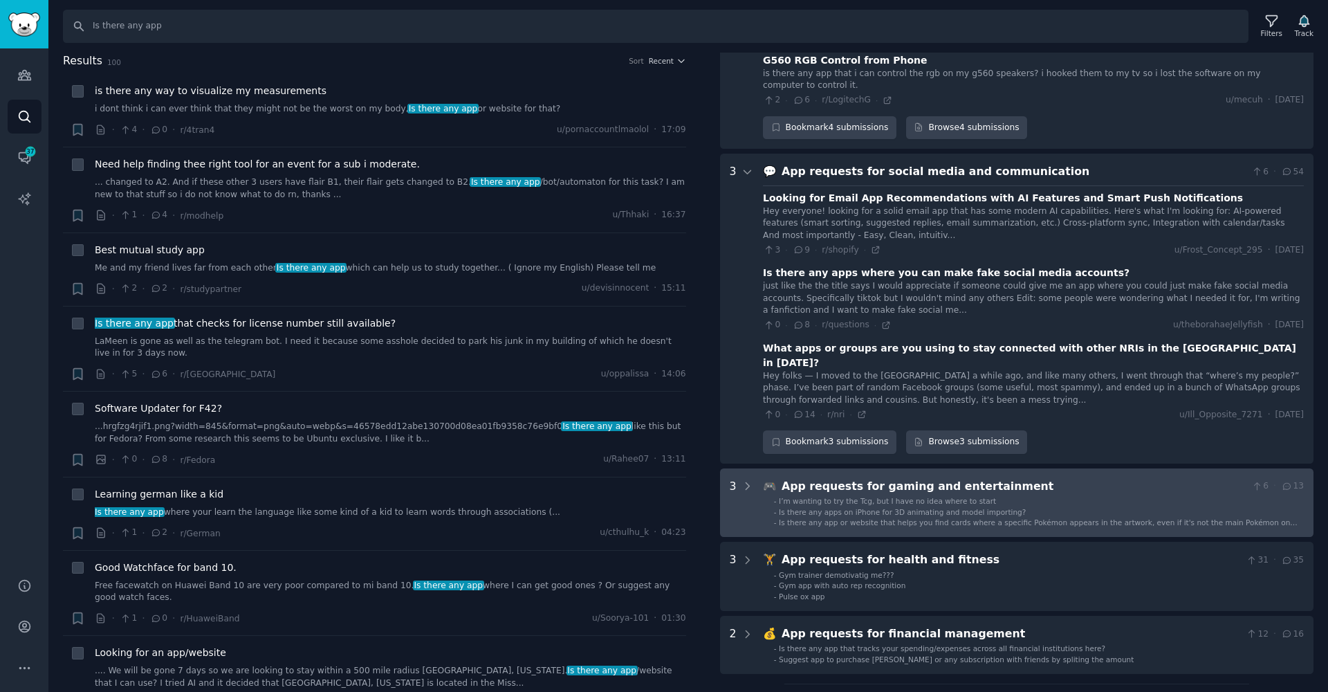
click at [878, 478] on div "App requests for gaming and entertainment" at bounding box center [1014, 486] width 465 height 17
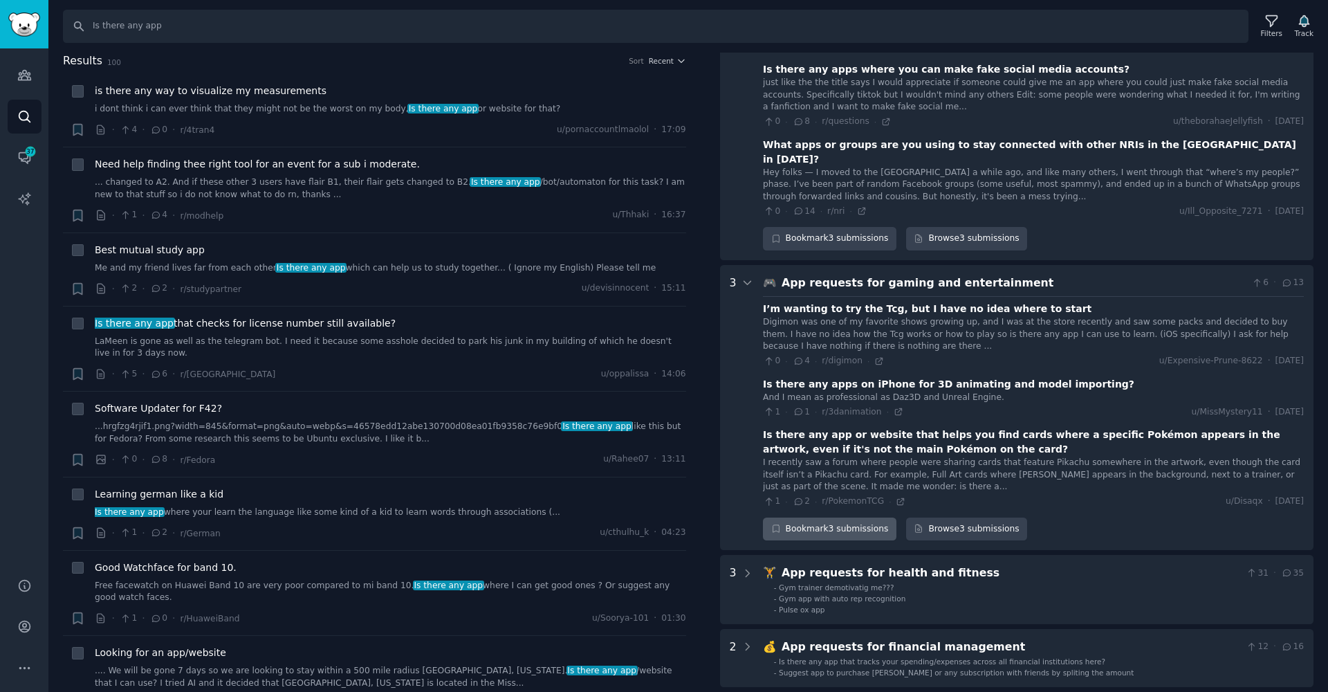
scroll to position [3104, 0]
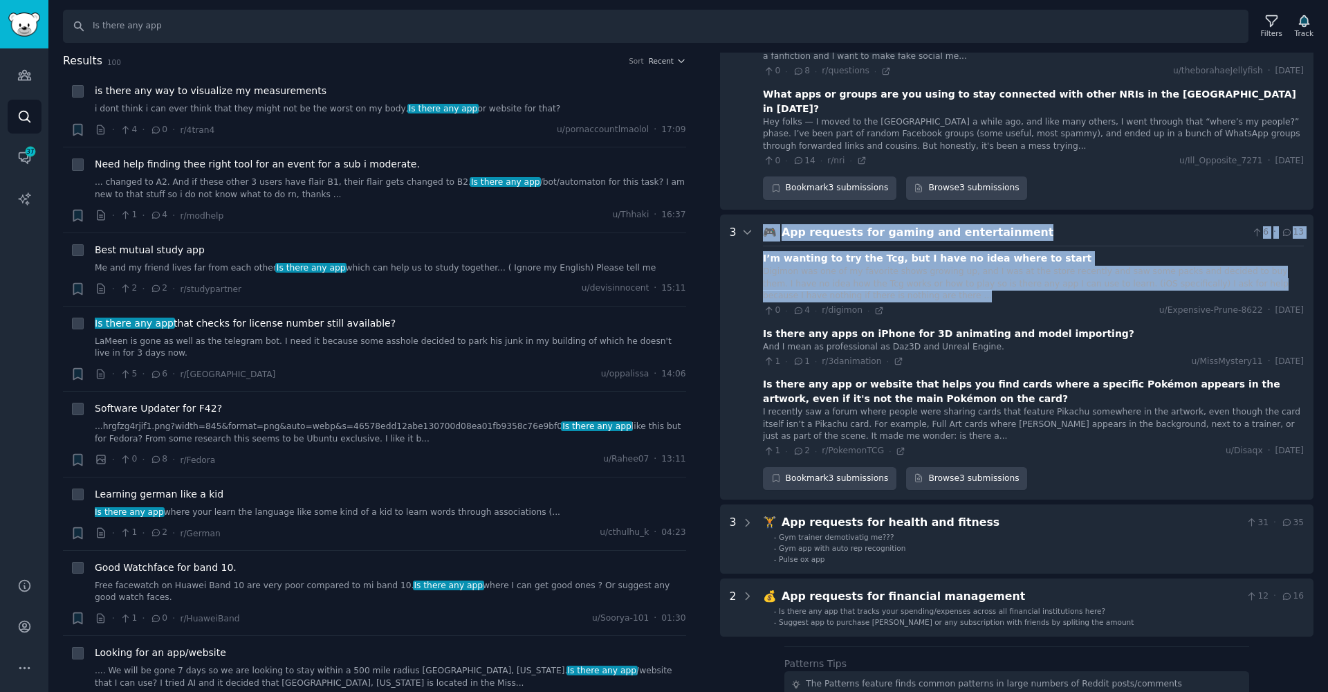
drag, startPoint x: 791, startPoint y: 111, endPoint x: 1017, endPoint y: 136, distance: 226.9
click at [1017, 214] on entertainment "3 🎮 App requests for gaming and entertainment 6 · 13 I’m wanting to try the Tcg…" at bounding box center [1017, 357] width 594 height 286
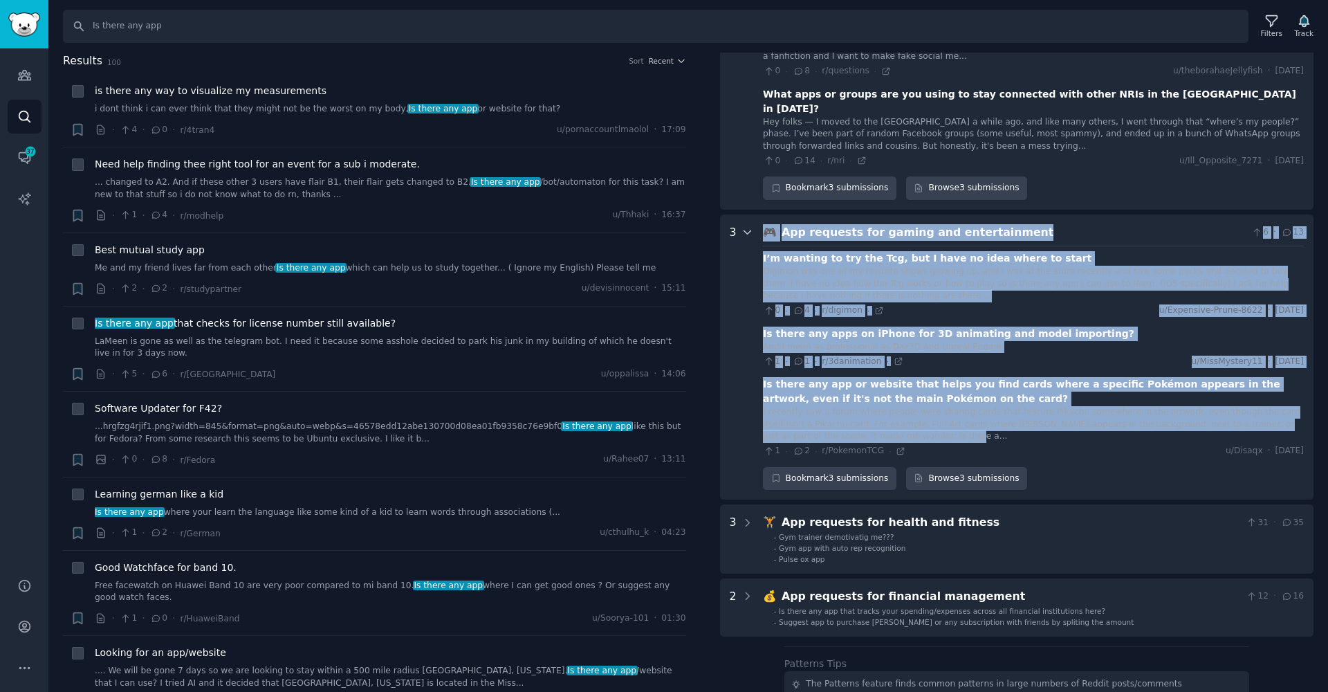
drag, startPoint x: 949, startPoint y: 244, endPoint x: 741, endPoint y: 208, distance: 211.3
click at [740, 214] on entertainment "3 🎮 App requests for gaming and entertainment 6 · 13 I’m wanting to try the Tcg…" at bounding box center [1017, 357] width 594 height 286
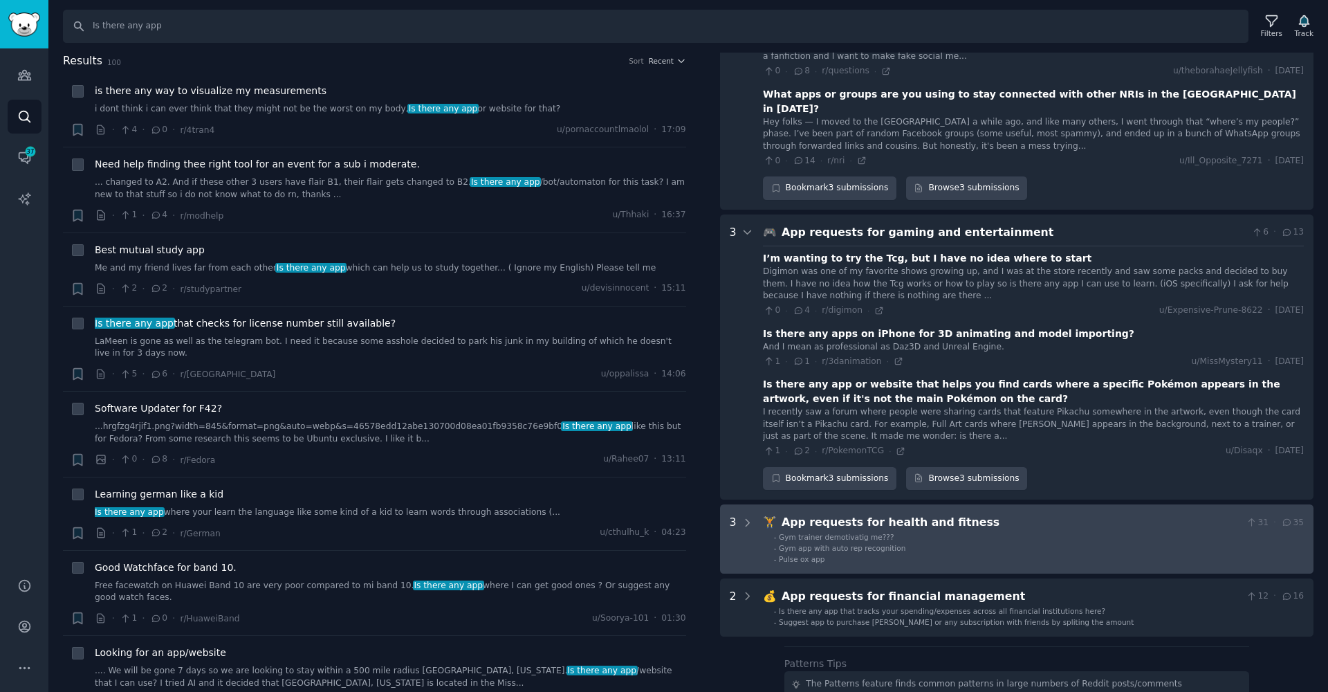
click at [997, 554] on li "- Pulse ox app" at bounding box center [1039, 559] width 530 height 10
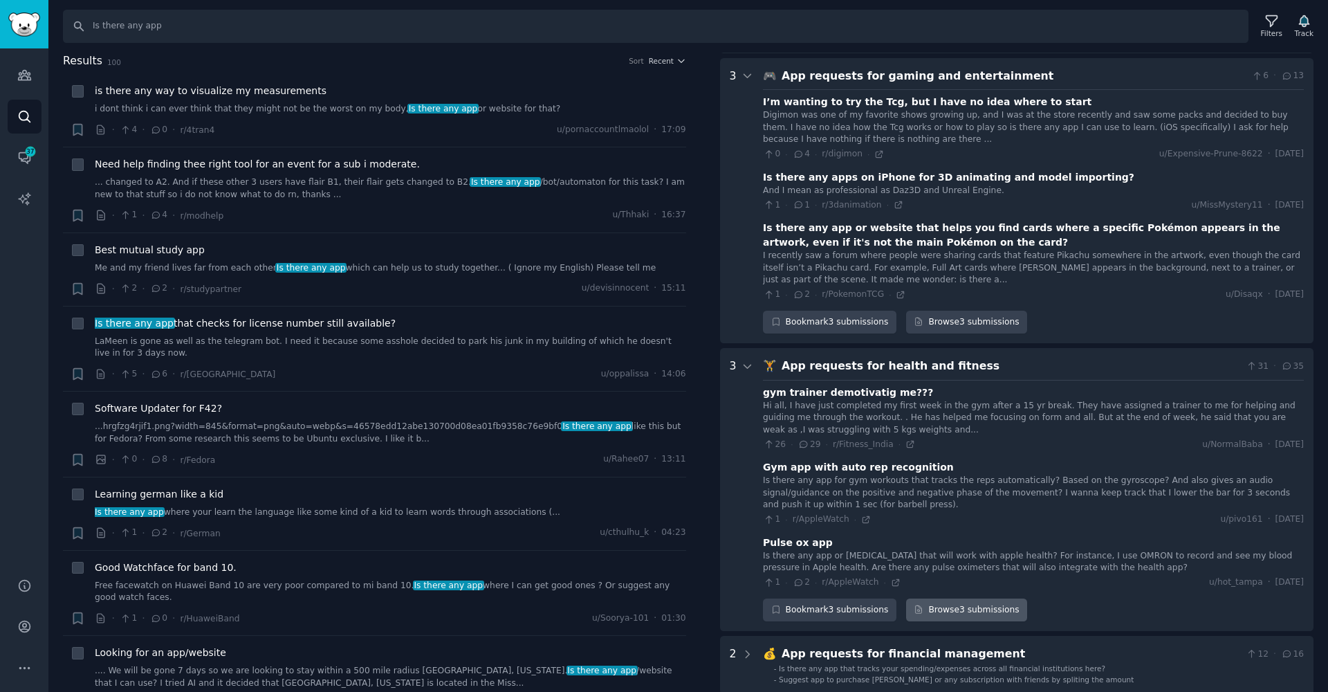
scroll to position [3314, 0]
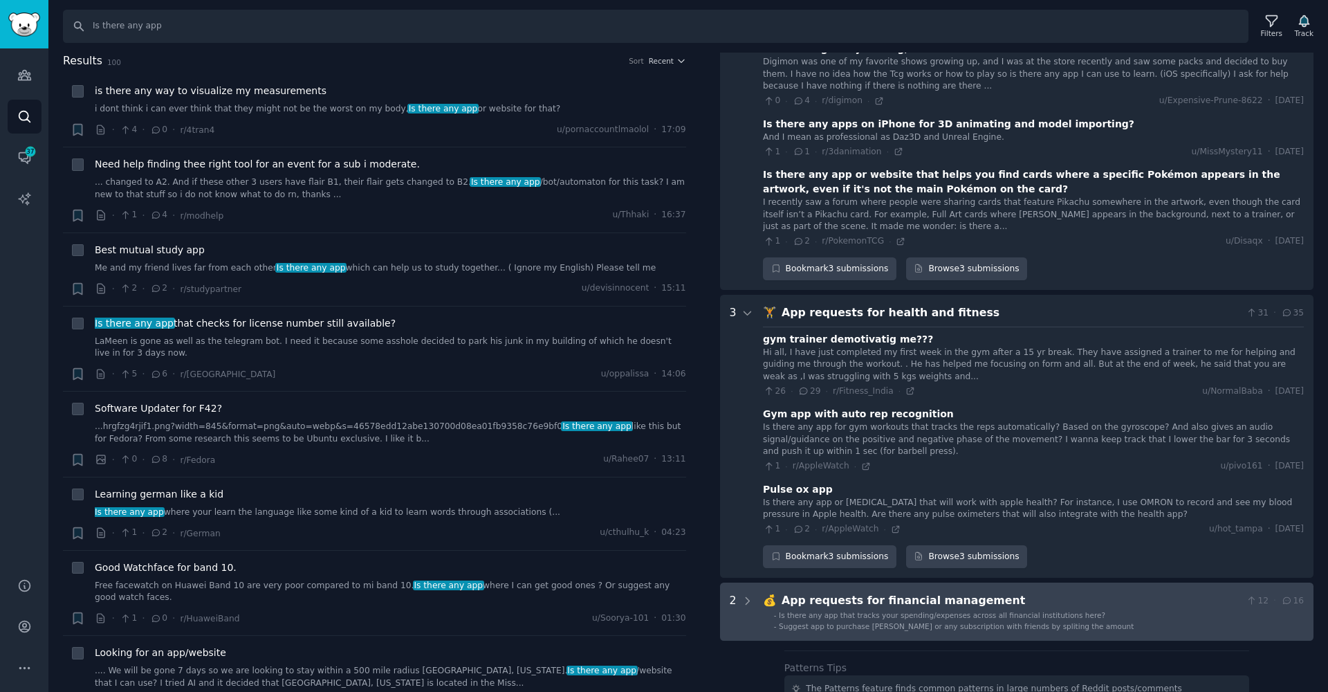
click at [877, 592] on div "App requests for financial management" at bounding box center [1011, 600] width 459 height 17
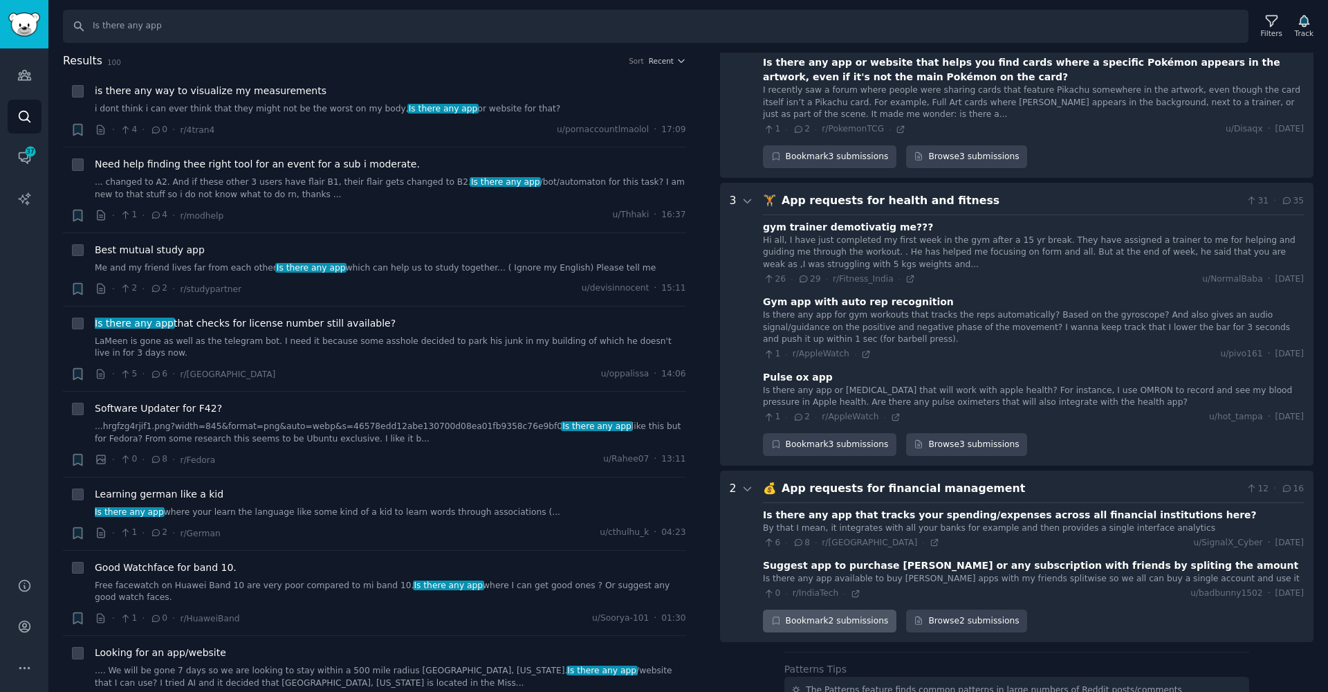
scroll to position [0, 0]
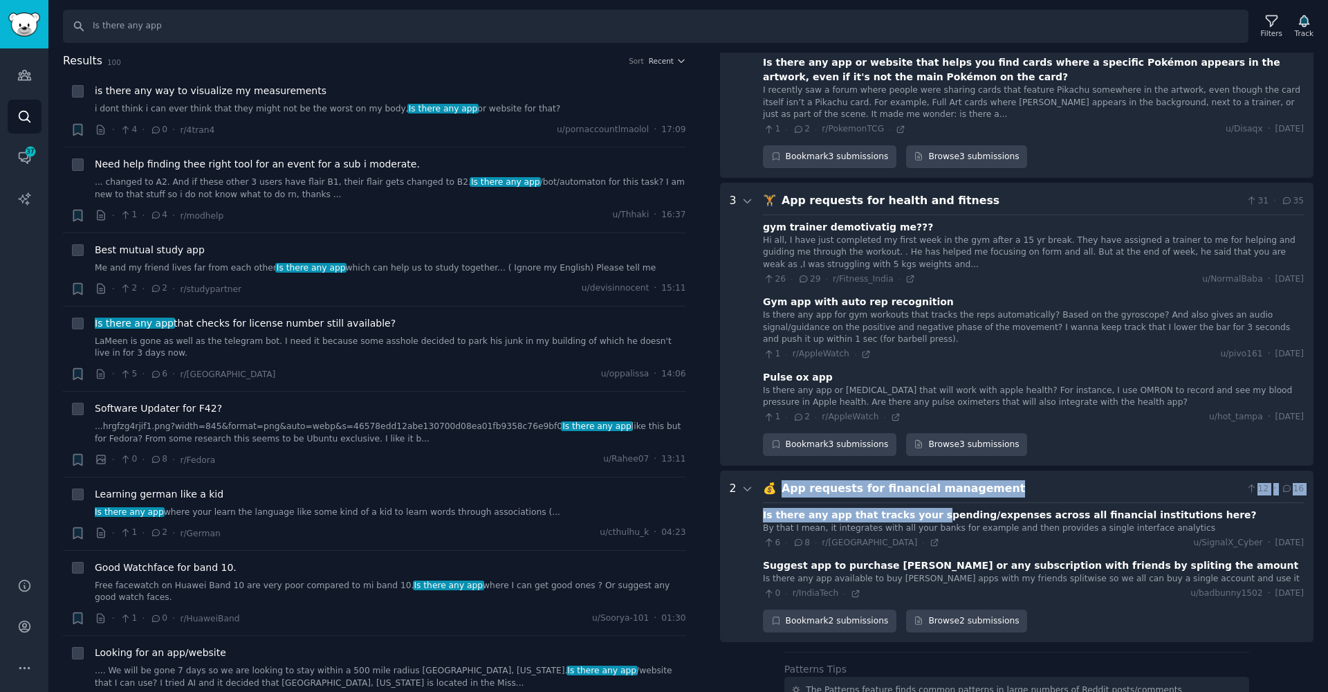
drag, startPoint x: 922, startPoint y: 346, endPoint x: 872, endPoint y: 300, distance: 67.6
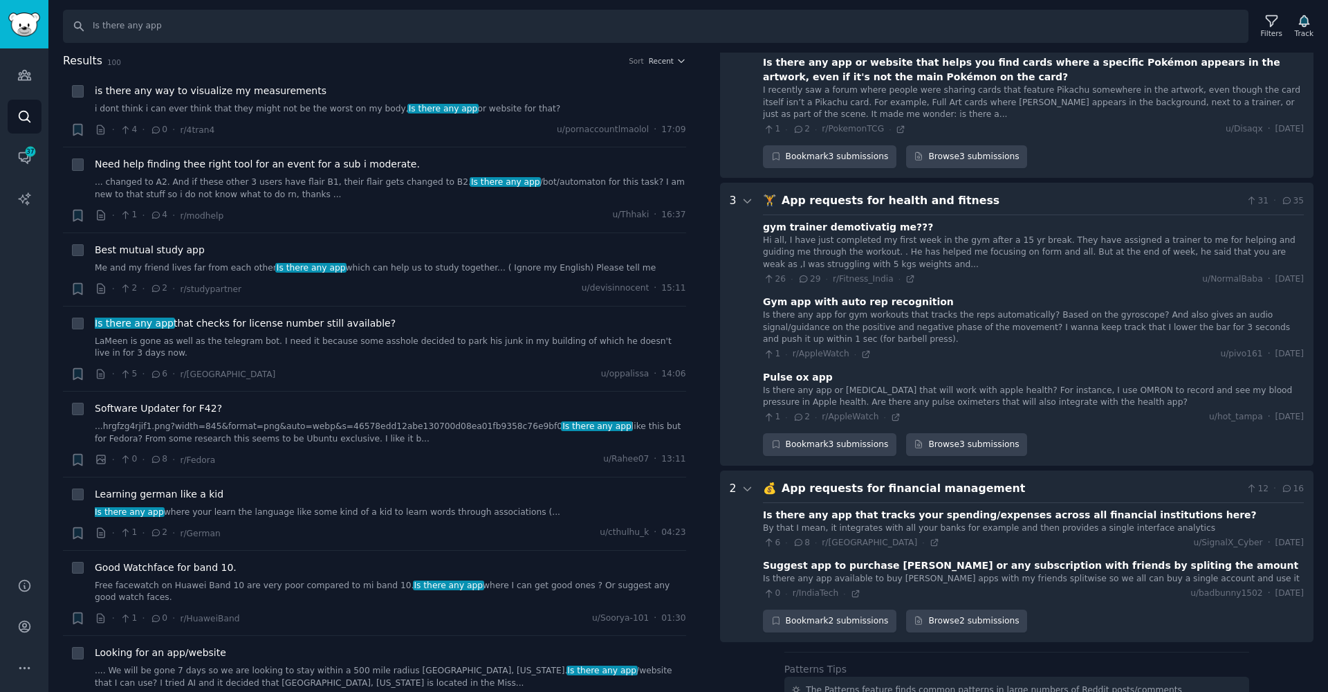
click at [726, 470] on management "2 💰 App requests for financial management 12 · 16 Is there any app that tracks …" at bounding box center [1017, 556] width 594 height 172
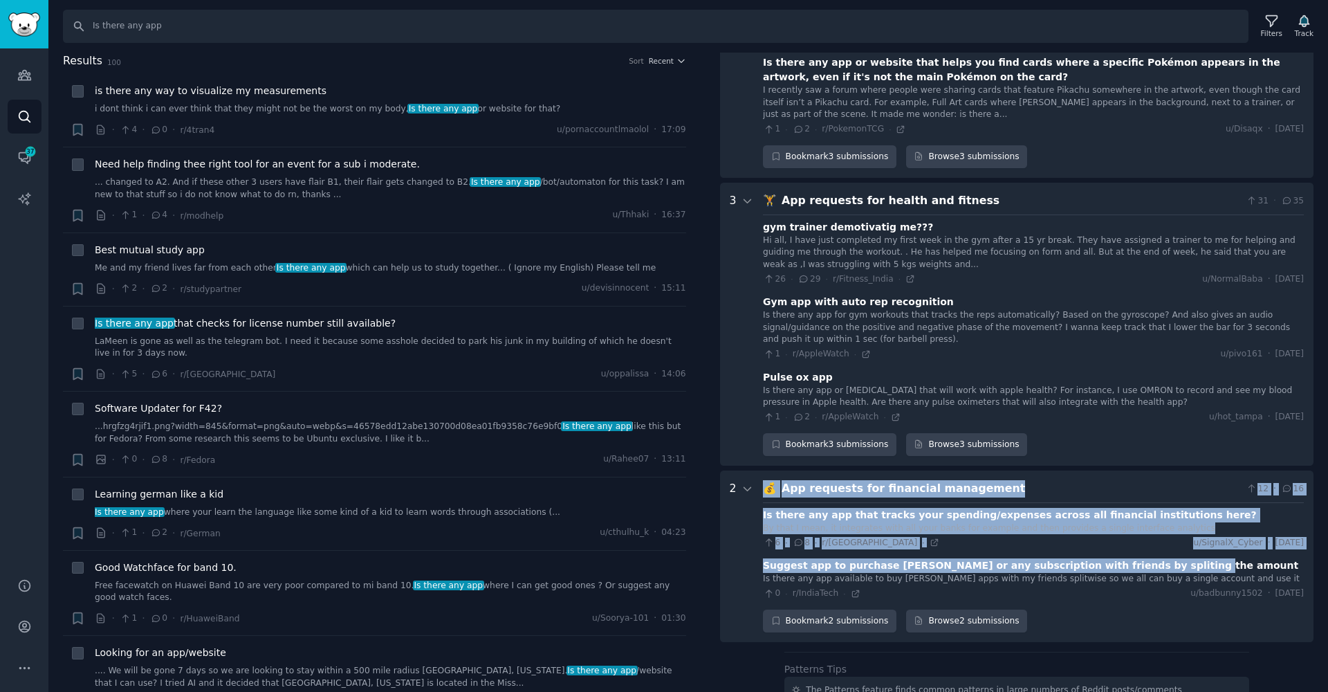
drag, startPoint x: 749, startPoint y: 400, endPoint x: 860, endPoint y: 402, distance: 110.7
click at [860, 470] on management "2 💰 App requests for financial management 12 · 16 Is there any app that tracks …" at bounding box center [1017, 556] width 594 height 172
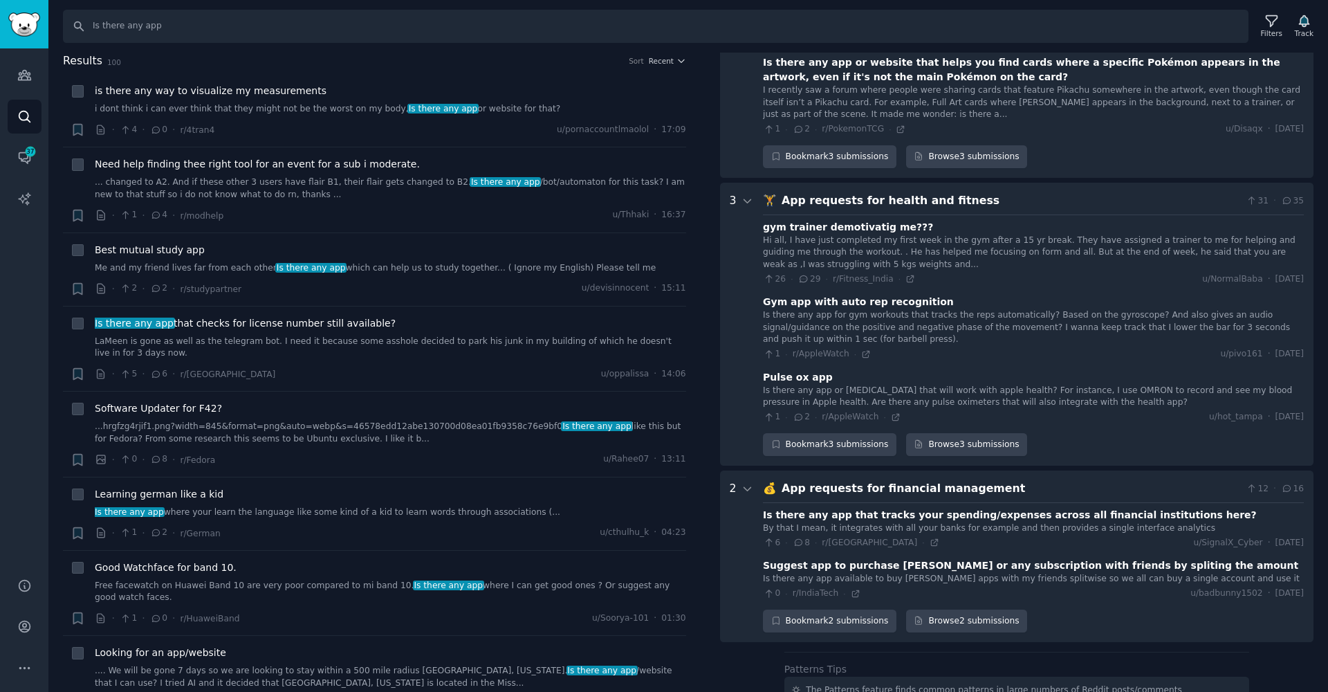
click at [733, 480] on div "2" at bounding box center [733, 556] width 7 height 152
drag, startPoint x: 1151, startPoint y: 397, endPoint x: 931, endPoint y: 394, distance: 220.0
click at [930, 558] on div "Suggest app to purchase ott or any subscription with friends by spliting the am…" at bounding box center [1031, 565] width 536 height 15
copy div "subscription with friends by spliting the amount"
click at [218, 27] on input "Is there any app" at bounding box center [656, 26] width 1186 height 33
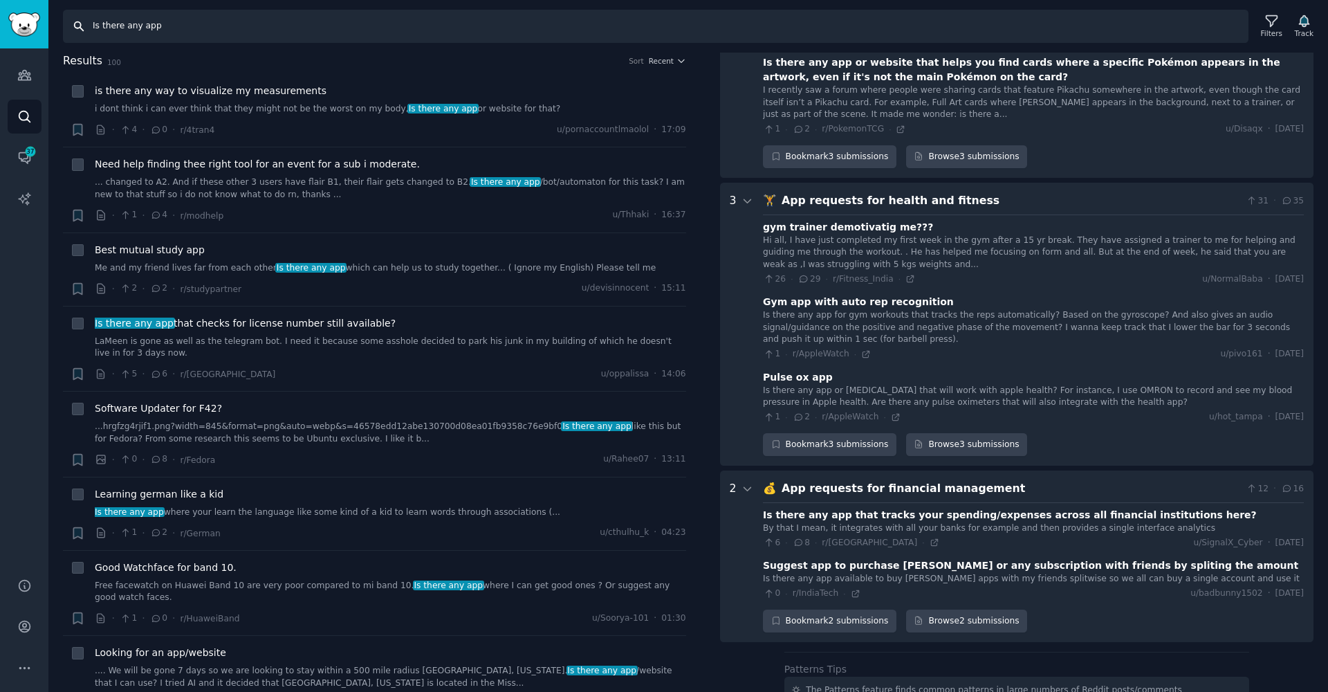
click at [218, 27] on input "Is there any app" at bounding box center [656, 26] width 1186 height 33
paste input "subscription with friends by spliting the amount"
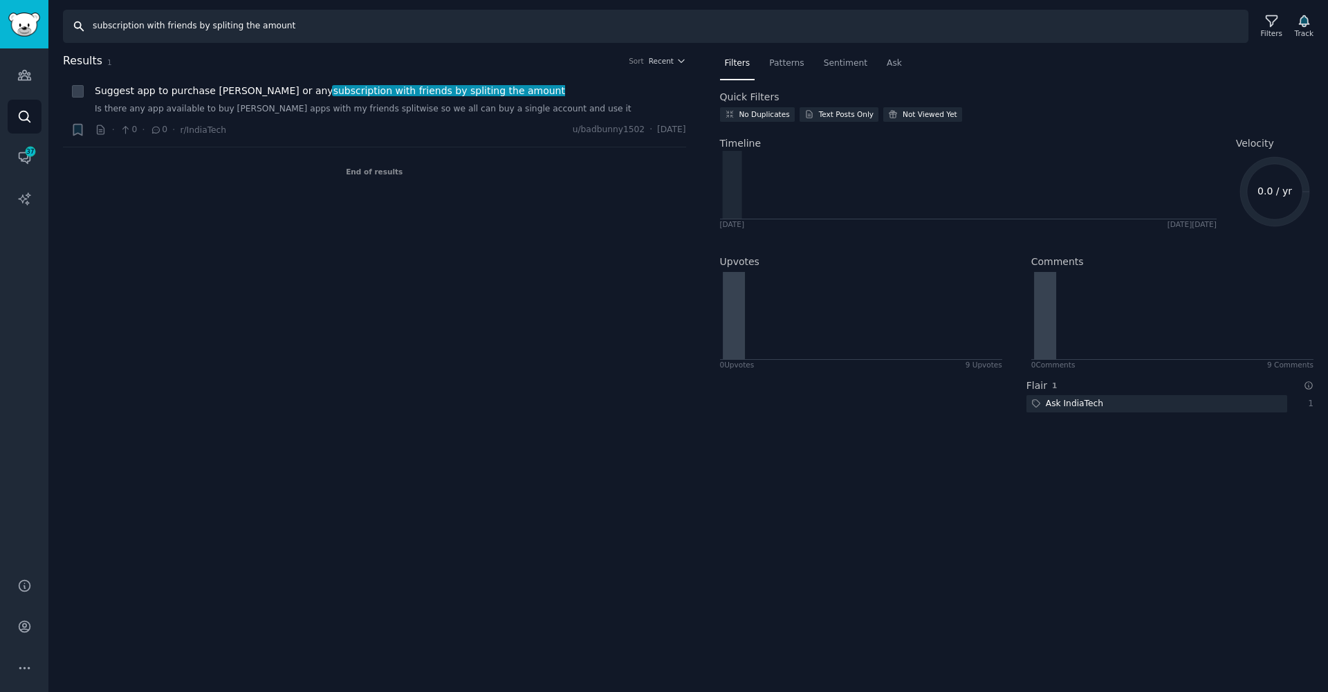
drag, startPoint x: 142, startPoint y: 26, endPoint x: 424, endPoint y: 44, distance: 282.8
click at [424, 44] on div "Search subscription with friends by spliting the amount Filters Track Results 1…" at bounding box center [688, 346] width 1280 height 692
type input "subscription split"
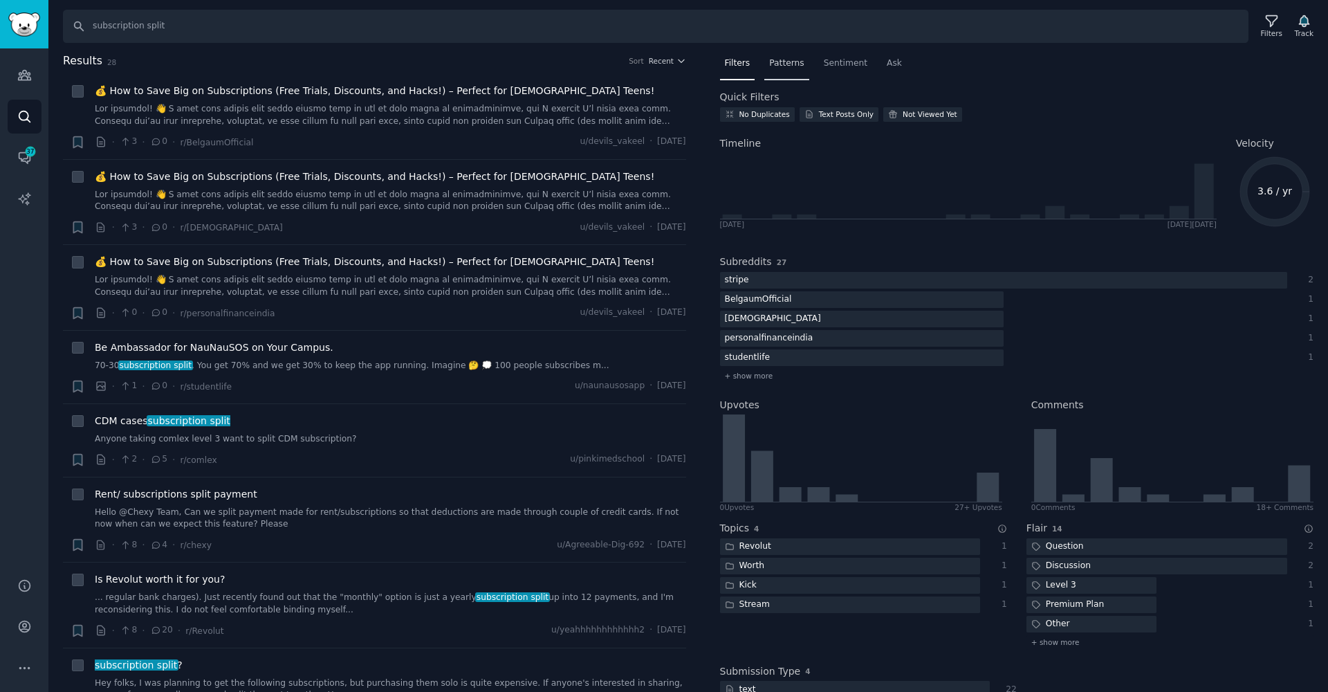
click at [787, 60] on span "Patterns" at bounding box center [786, 63] width 35 height 12
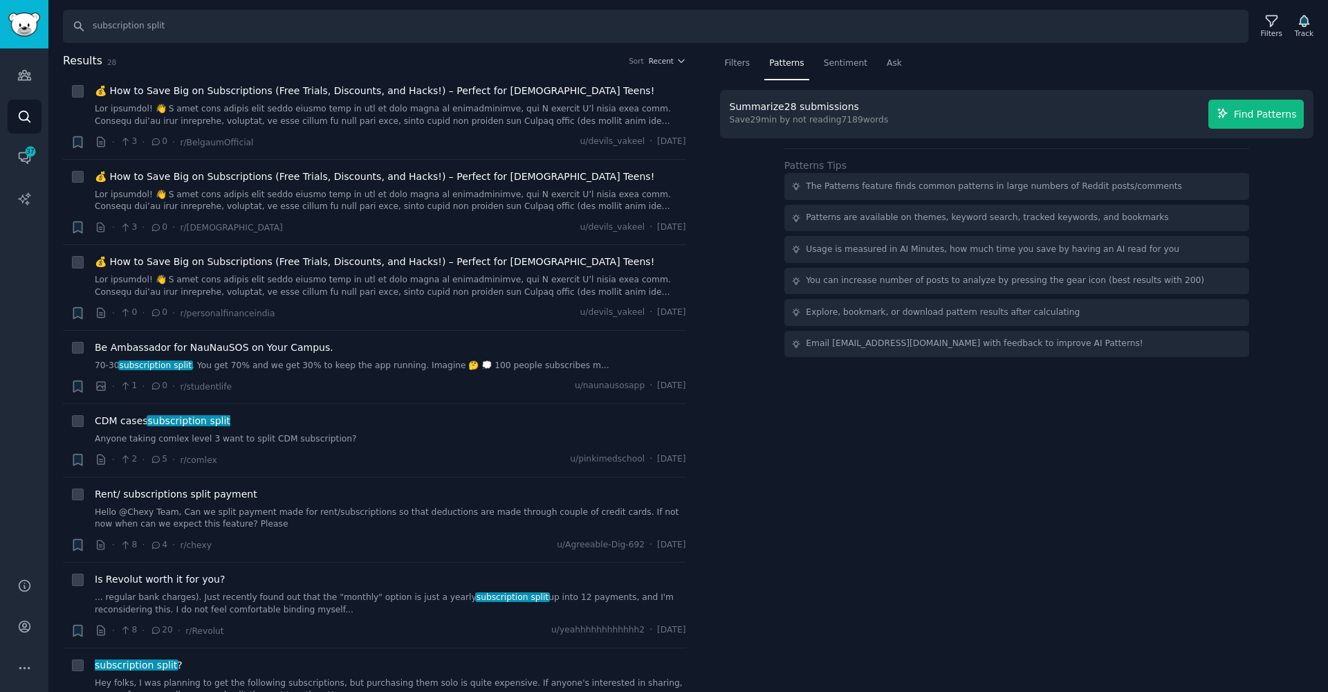
click at [1270, 113] on span "Find Patterns" at bounding box center [1265, 114] width 63 height 15
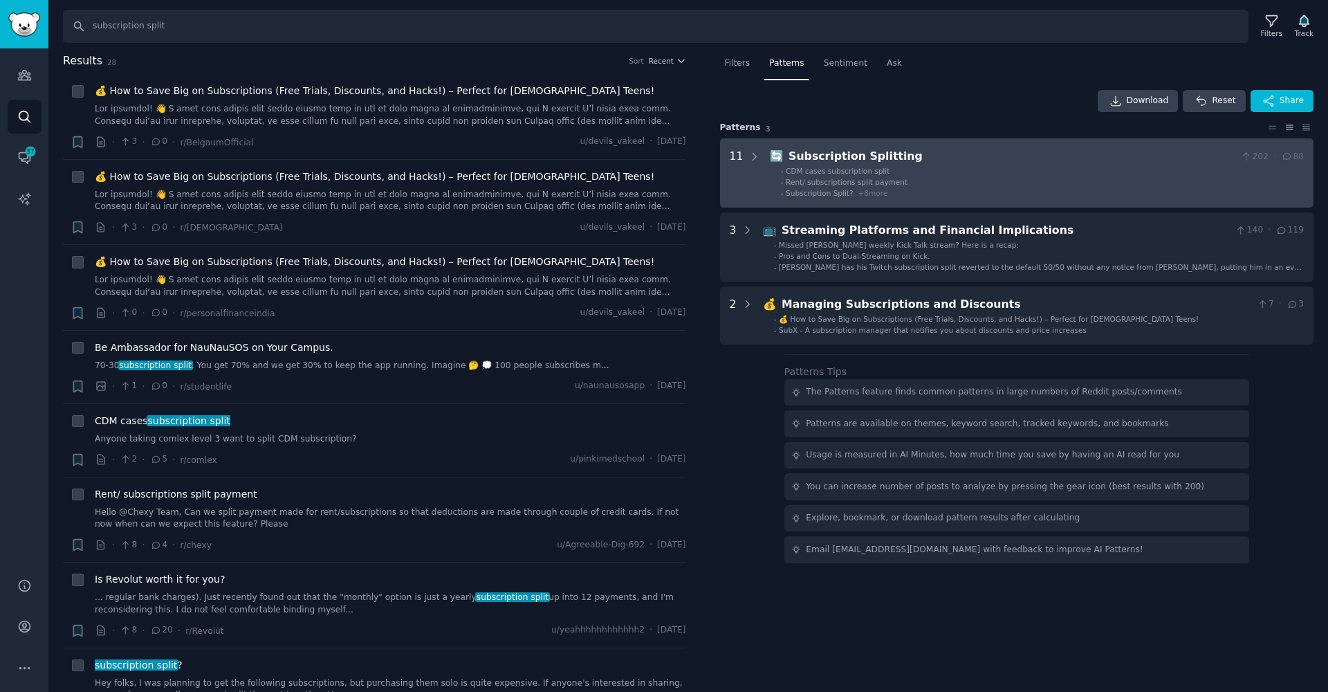
click at [841, 191] on span "Subscription Split?" at bounding box center [819, 193] width 67 height 8
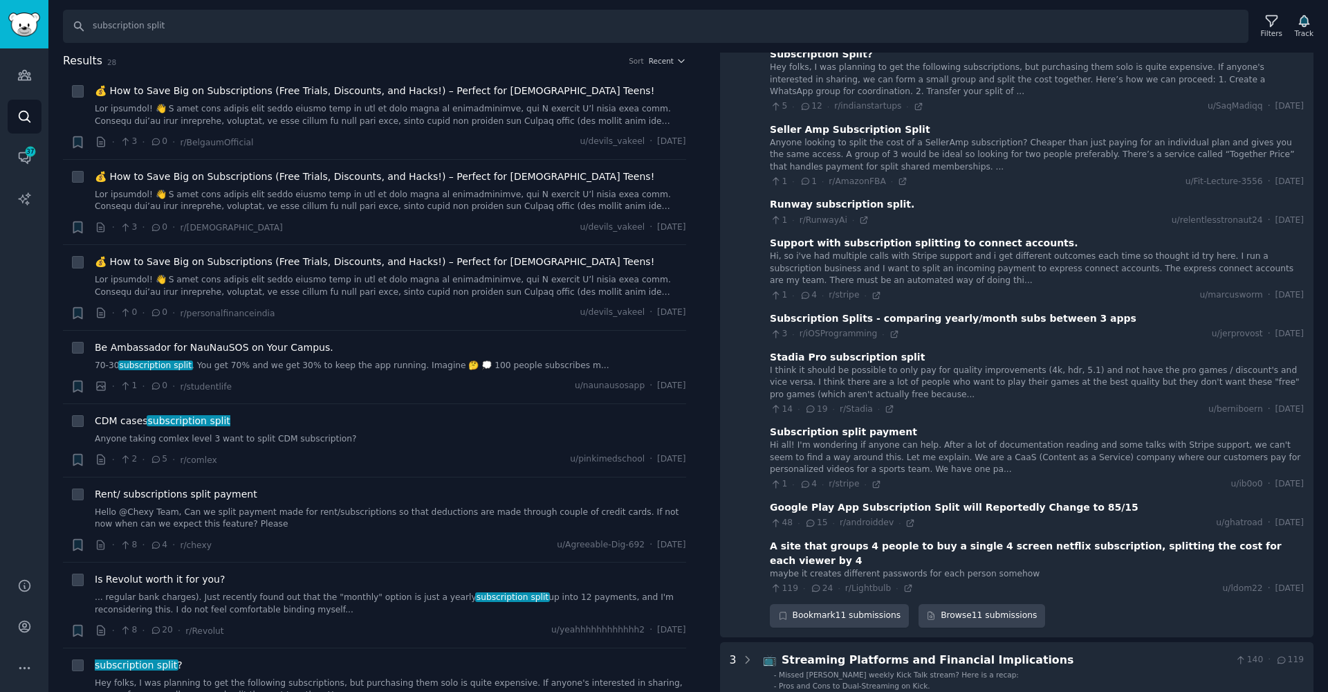
scroll to position [367, 0]
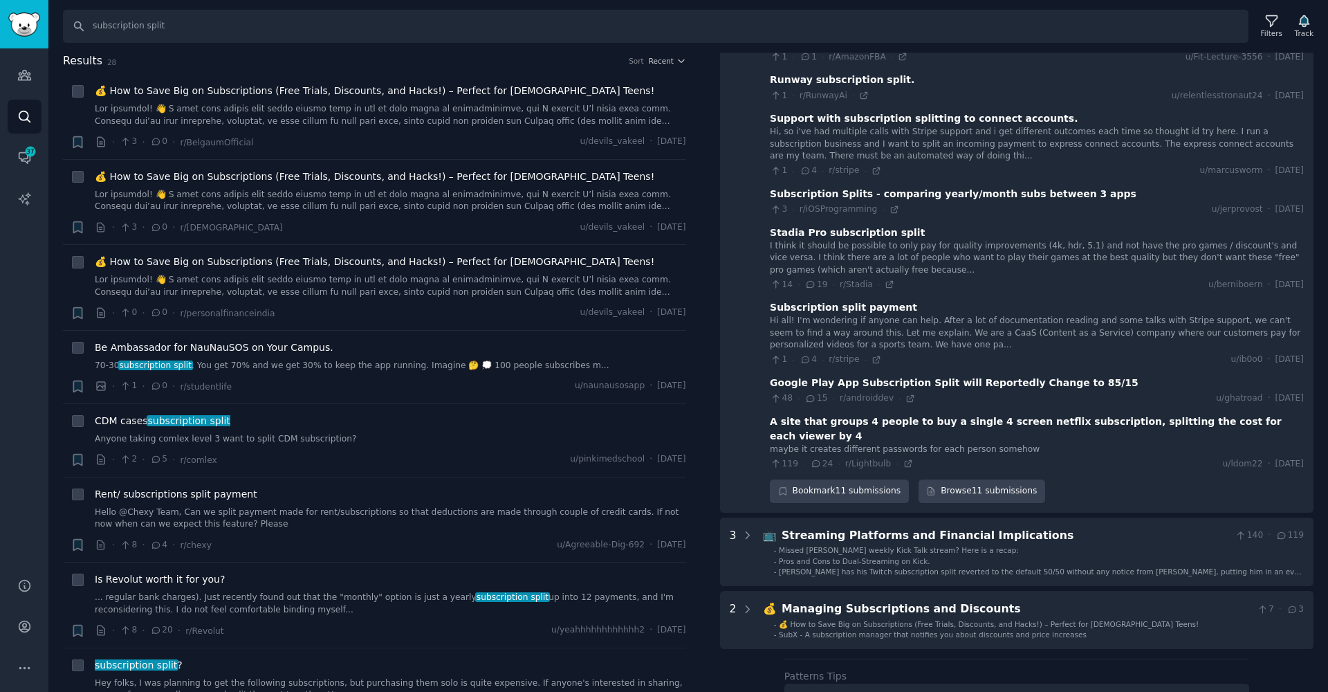
click at [845, 316] on div "Hi all! I'm wondering if anyone can help. After a lot of documentation reading …" at bounding box center [1037, 333] width 534 height 37
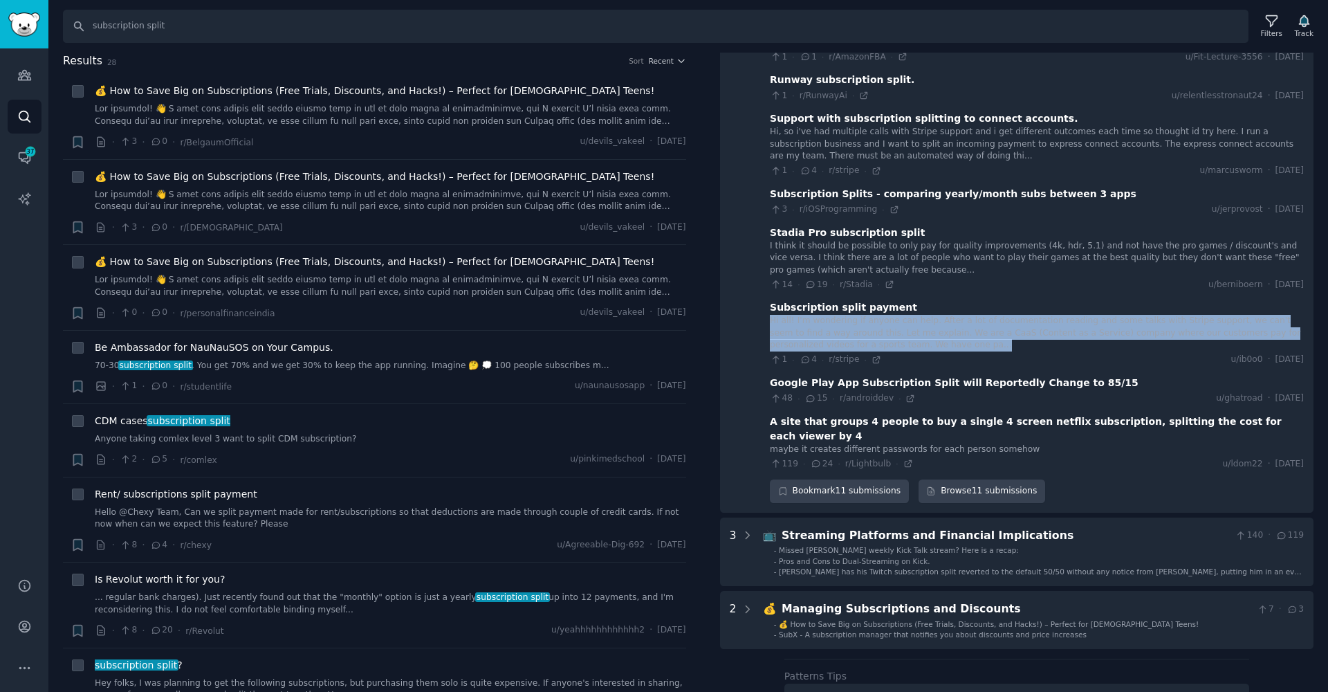
click at [845, 316] on div "Hi all! I'm wondering if anyone can help. After a lot of documentation reading …" at bounding box center [1037, 333] width 534 height 37
click at [817, 328] on div "Hi all! I'm wondering if anyone can help. After a lot of documentation reading …" at bounding box center [1037, 333] width 534 height 37
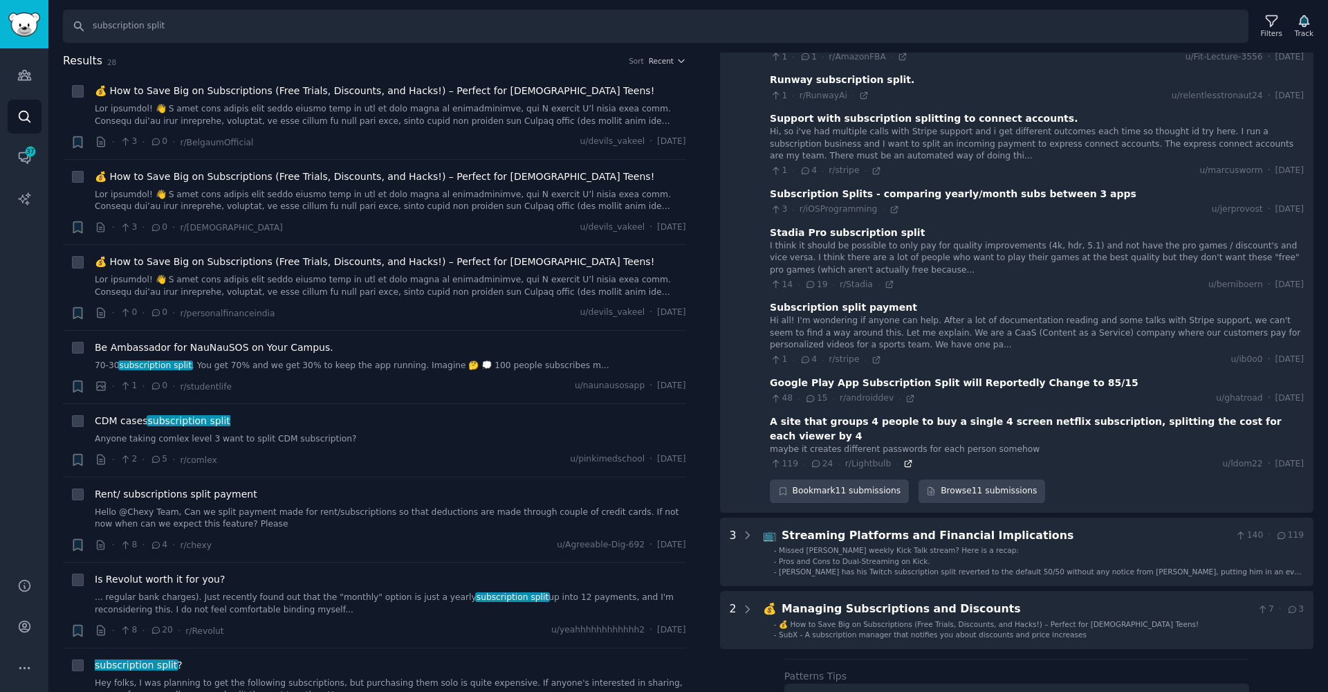
click at [904, 459] on icon at bounding box center [909, 464] width 10 height 10
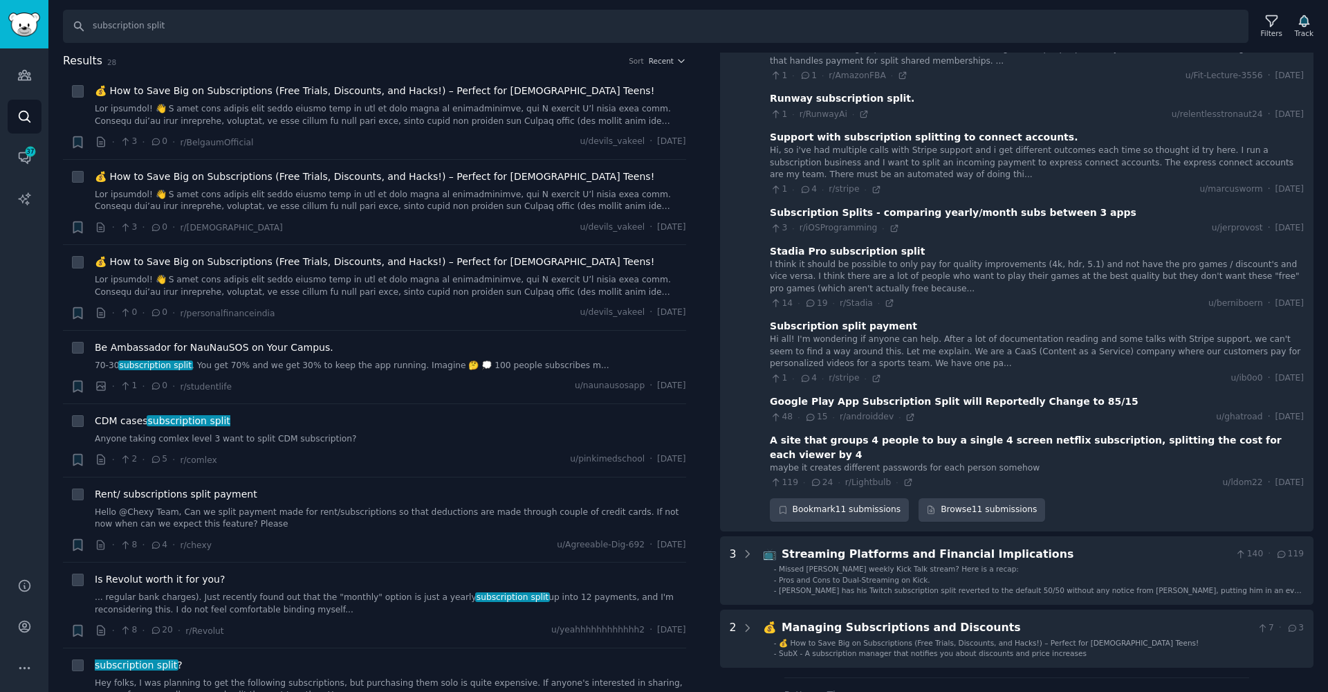
scroll to position [0, 0]
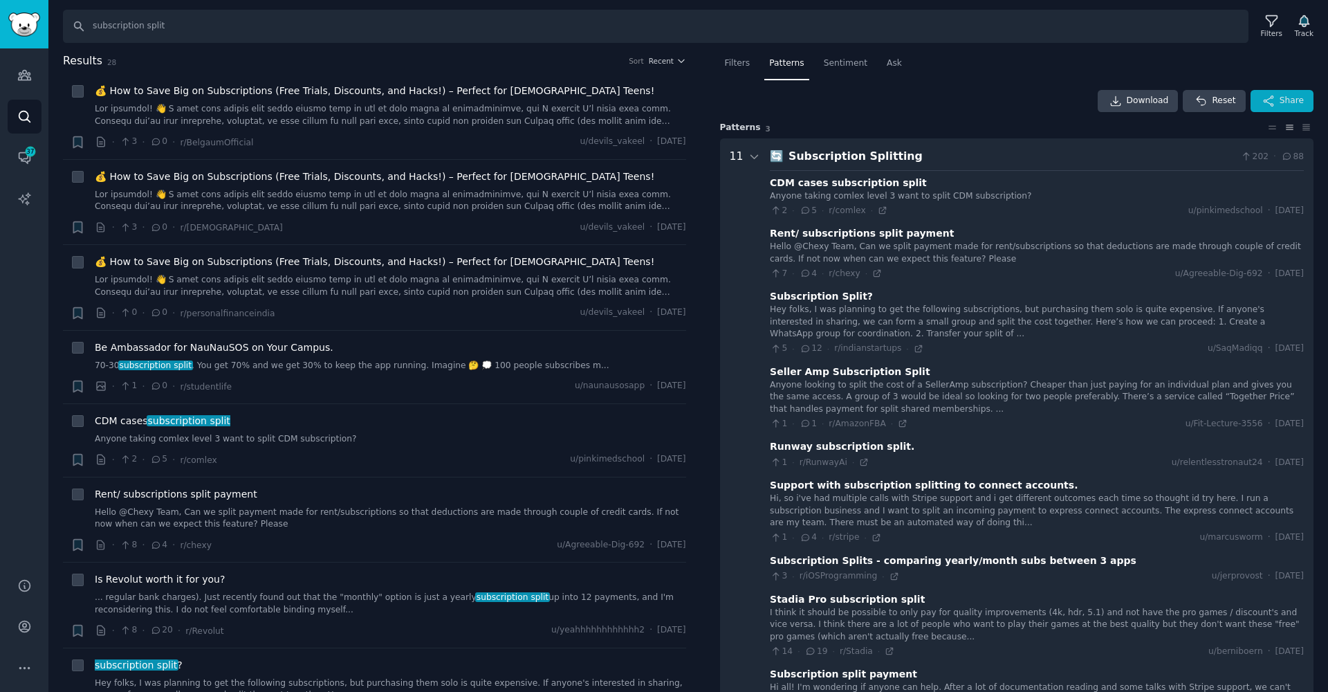
click at [1274, 99] on button "Share" at bounding box center [1282, 101] width 63 height 22
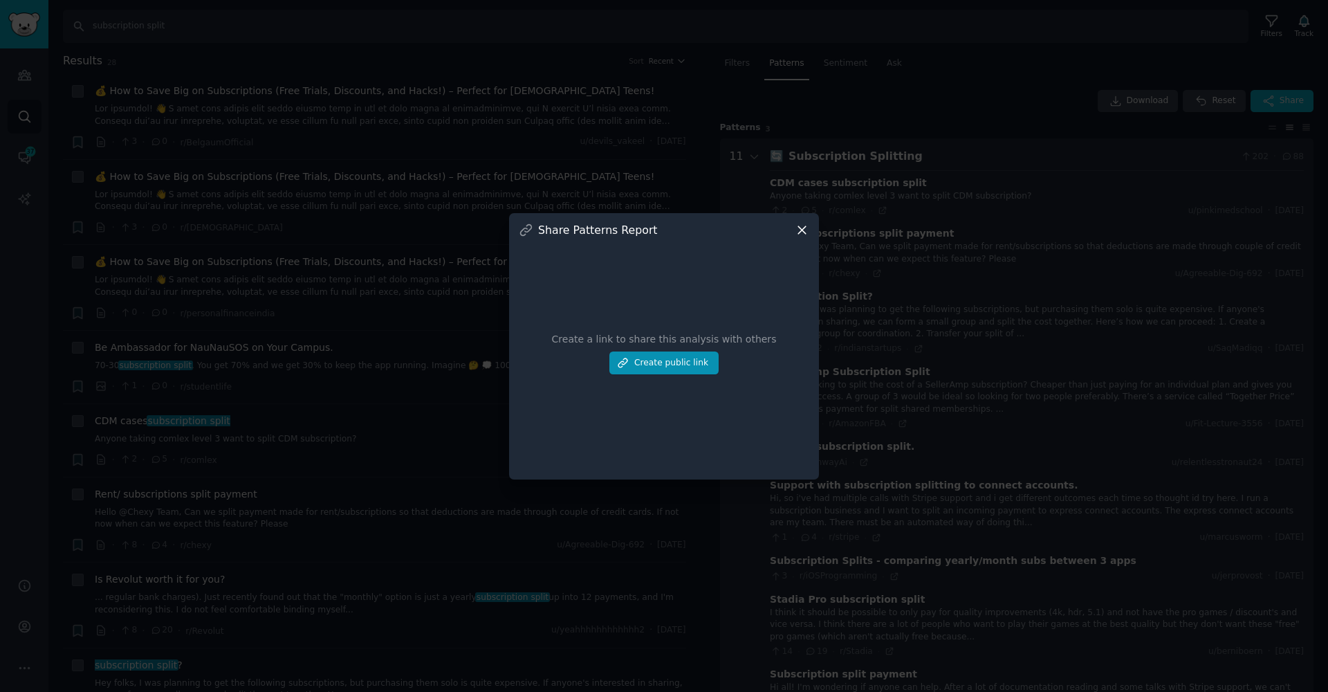
click at [684, 371] on button "Create public link" at bounding box center [664, 363] width 109 height 24
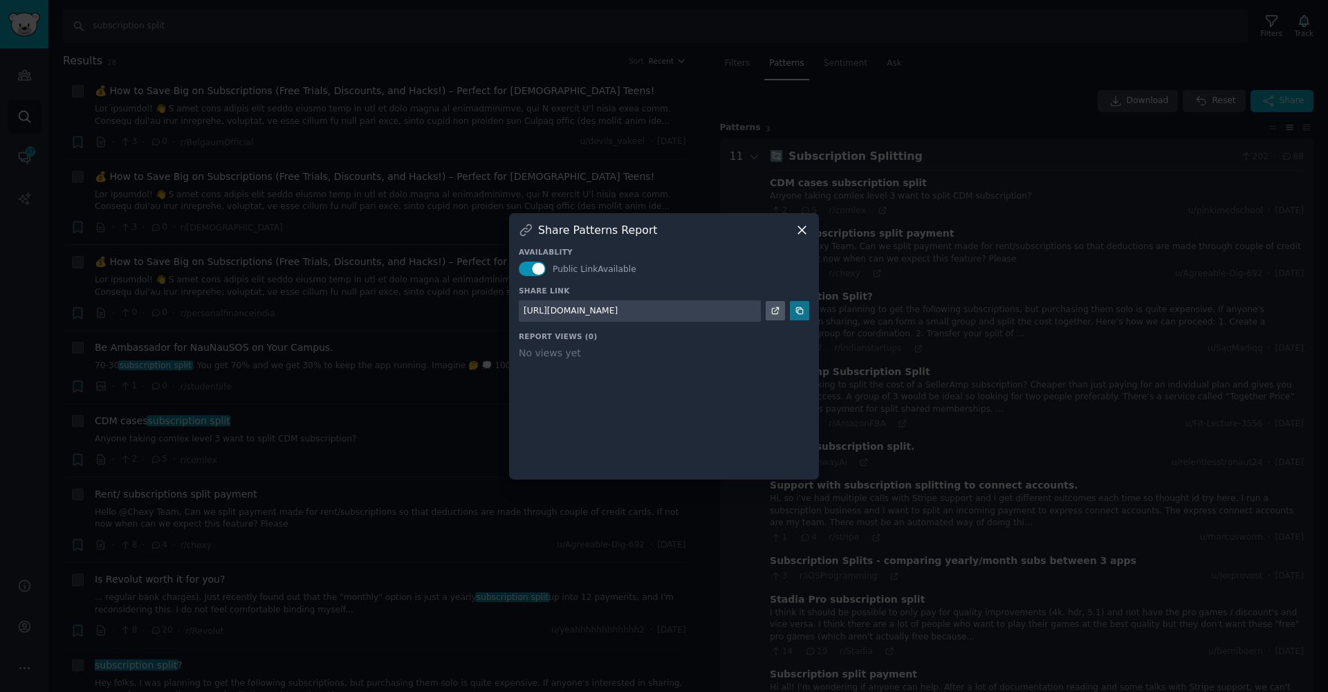
click at [803, 311] on icon at bounding box center [799, 311] width 6 height 6
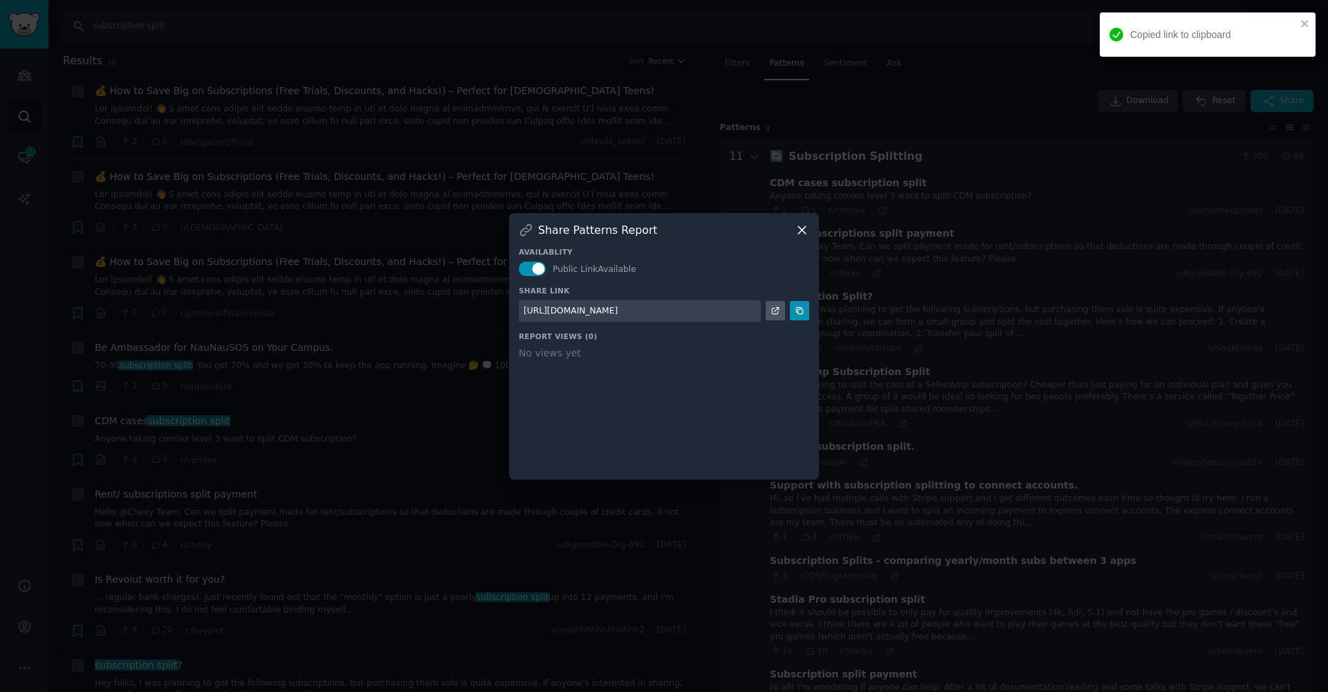
click at [807, 230] on icon at bounding box center [802, 230] width 15 height 15
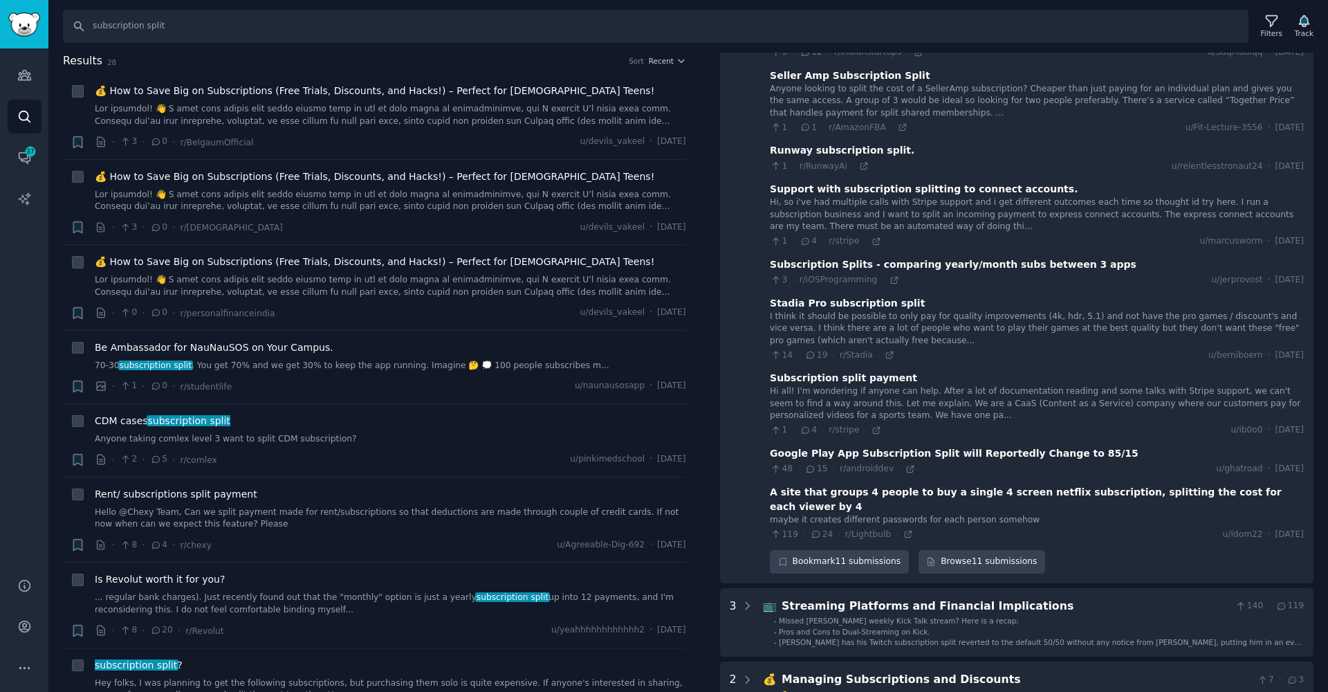
scroll to position [307, 0]
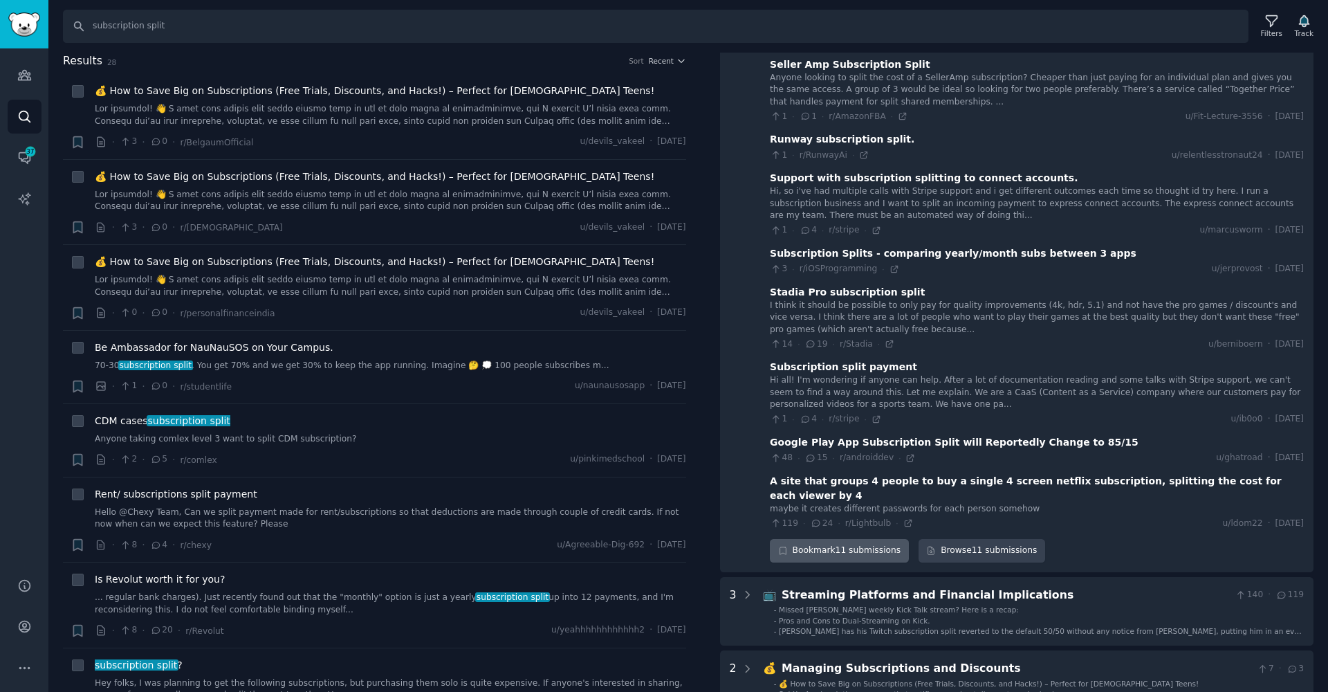
click at [778, 546] on icon "button" at bounding box center [783, 551] width 10 height 10
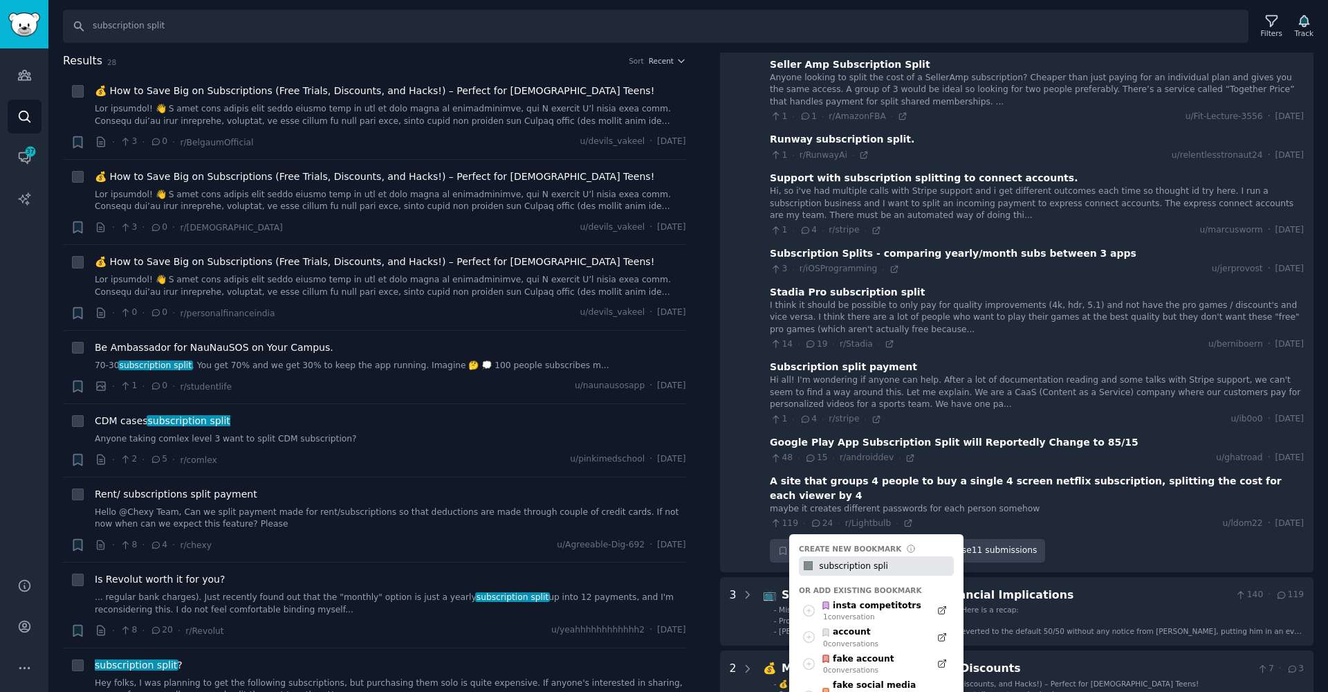
type input "subscription split"
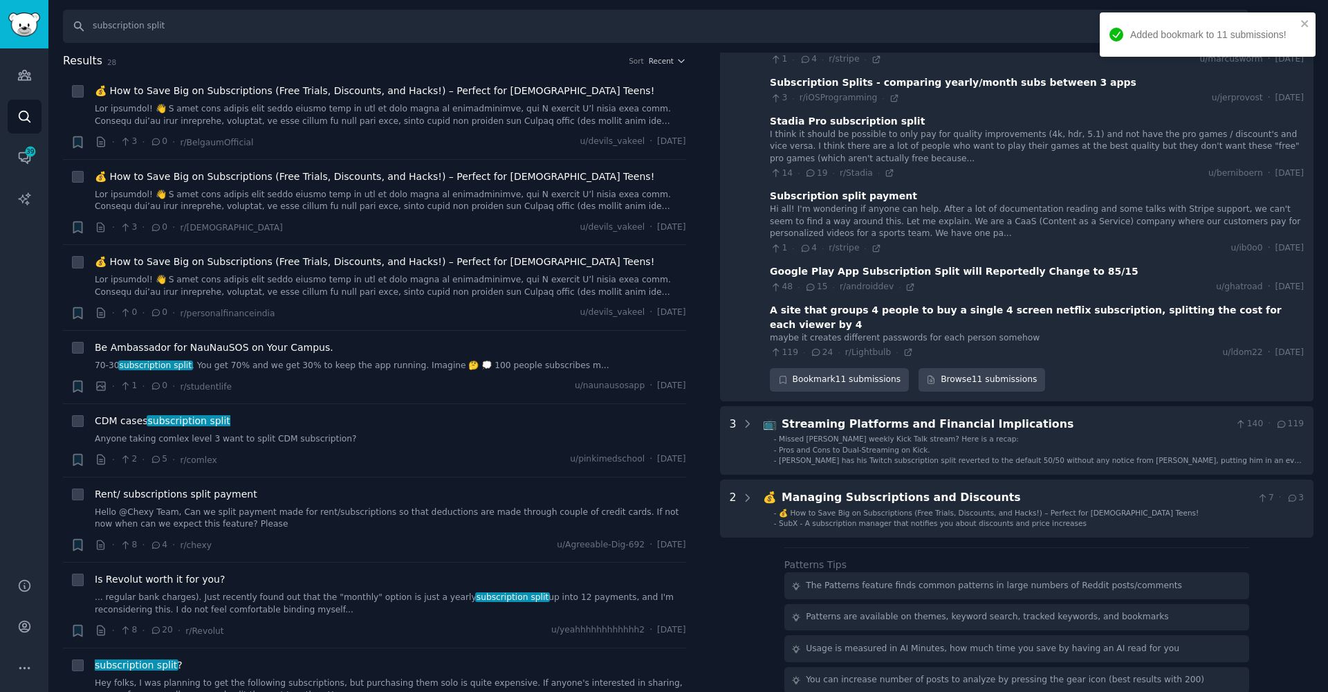
scroll to position [479, 0]
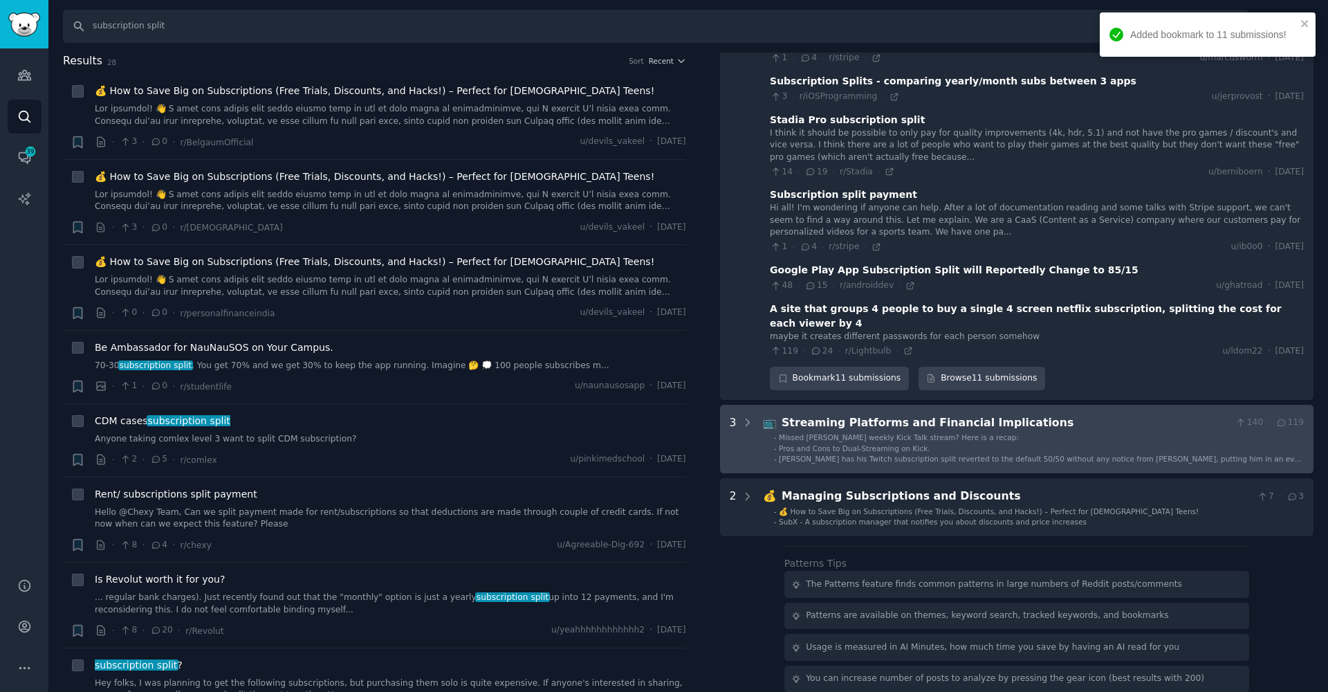
click at [814, 414] on div "Streaming Platforms and Financial Implications" at bounding box center [1006, 422] width 448 height 17
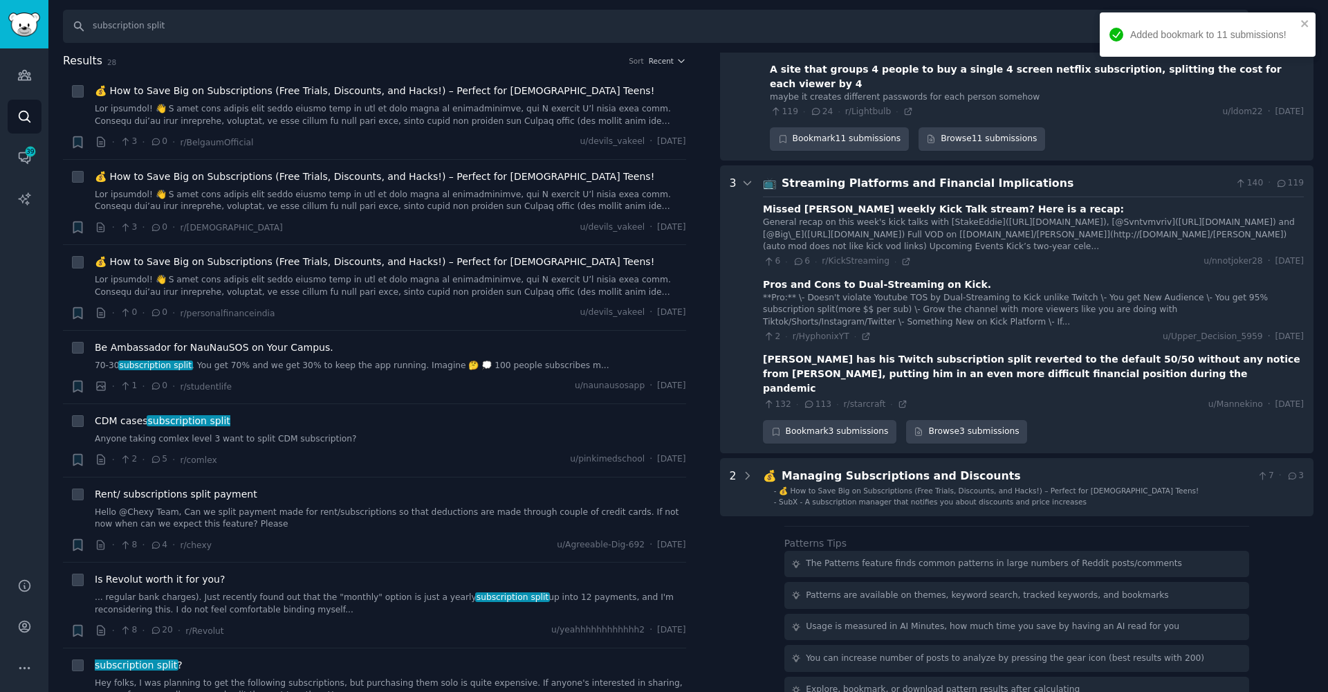
scroll to position [720, 0]
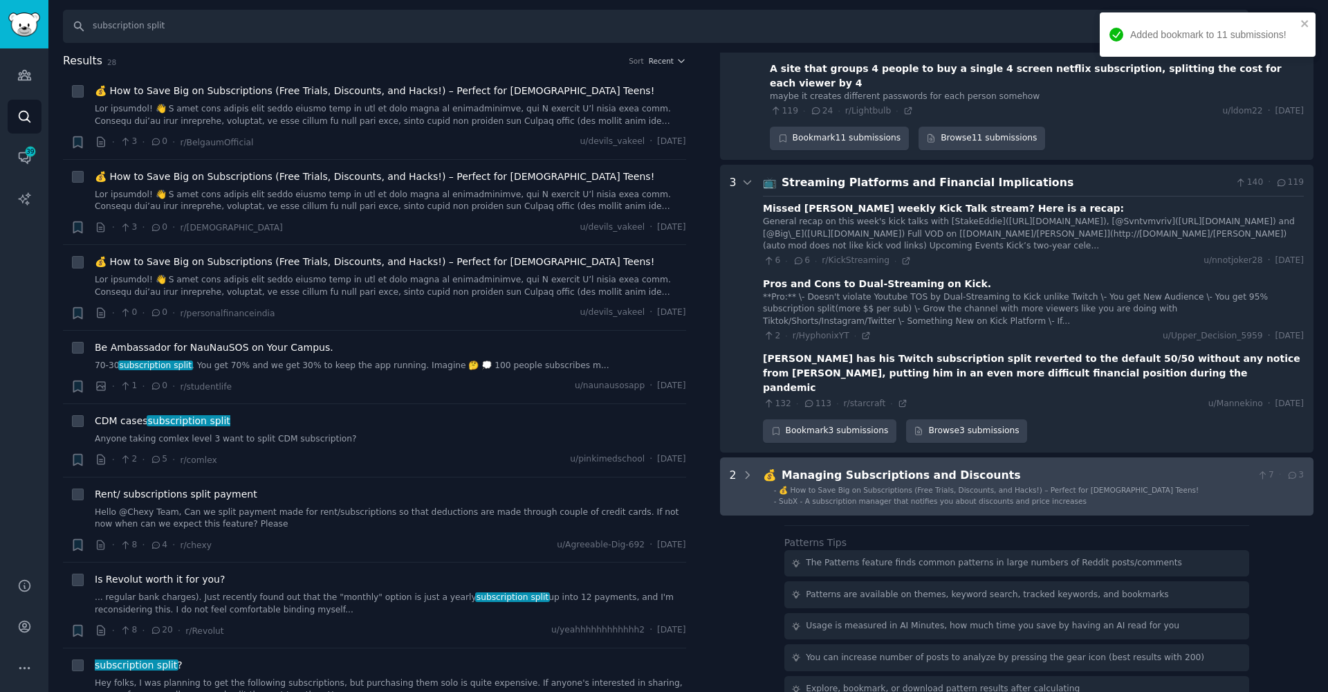
click at [805, 497] on span "SubX - A subscription manager that notifies you about discounts and price incre…" at bounding box center [933, 501] width 308 height 8
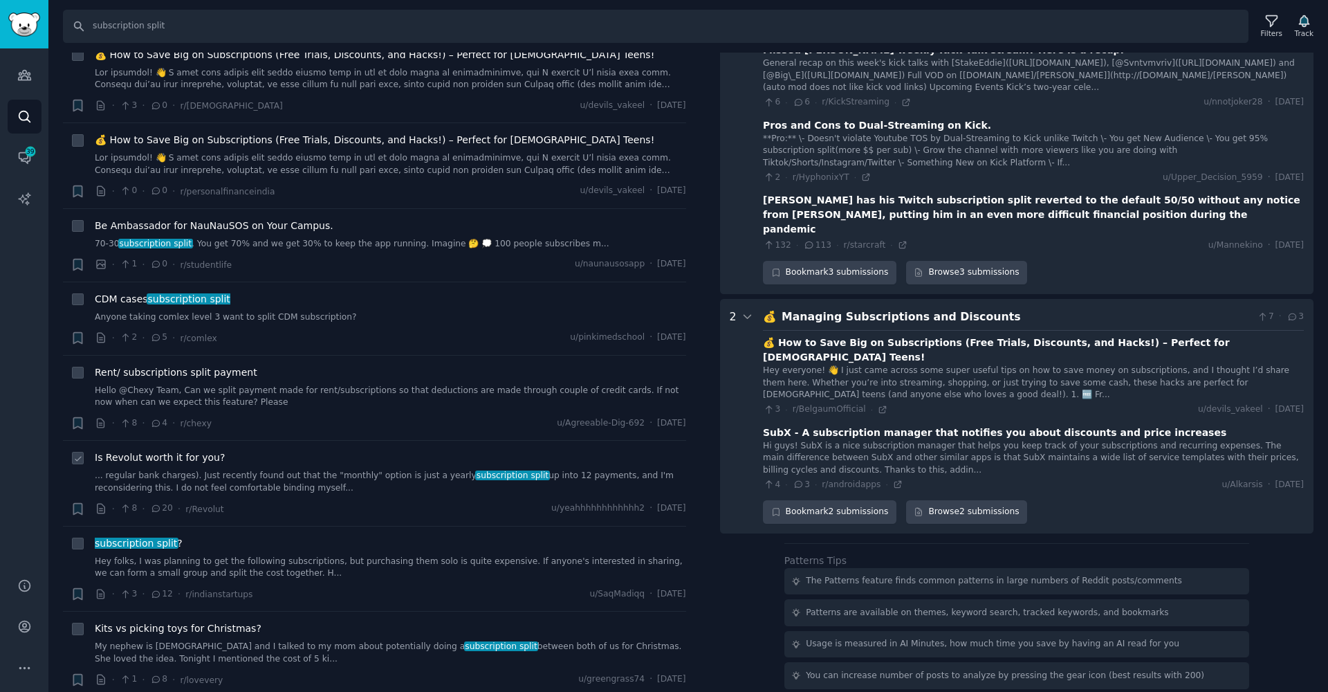
scroll to position [0, 0]
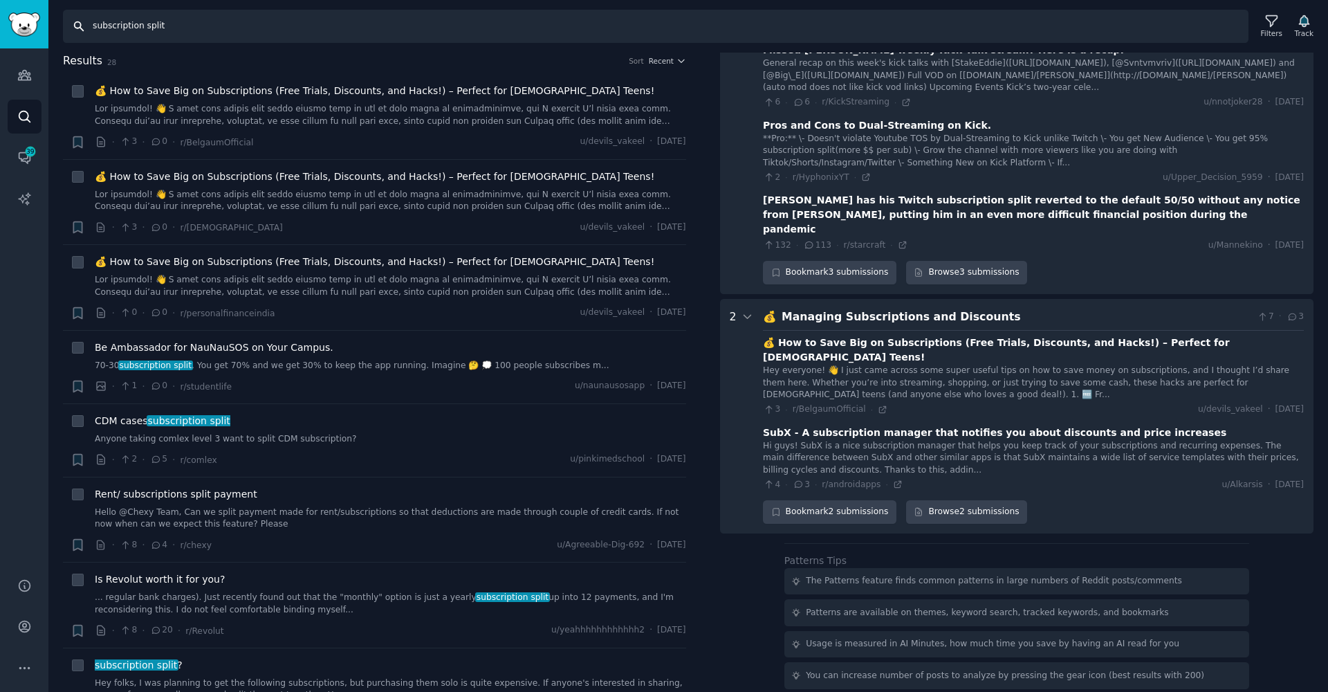
click at [340, 41] on input "subscription split" at bounding box center [656, 26] width 1186 height 33
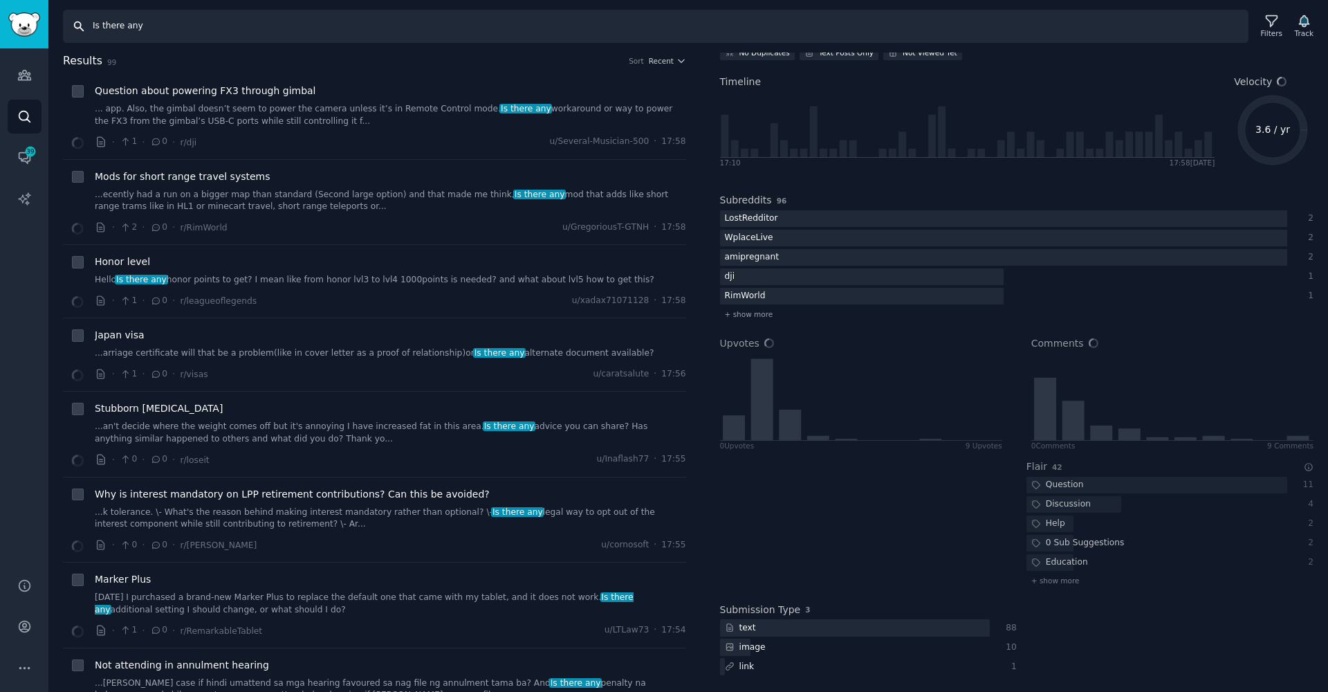
scroll to position [61, 0]
click at [711, 6] on div "Search Is there any Filters Track" at bounding box center [688, 21] width 1280 height 43
click at [280, 24] on input "Is there any" at bounding box center [656, 26] width 1186 height 33
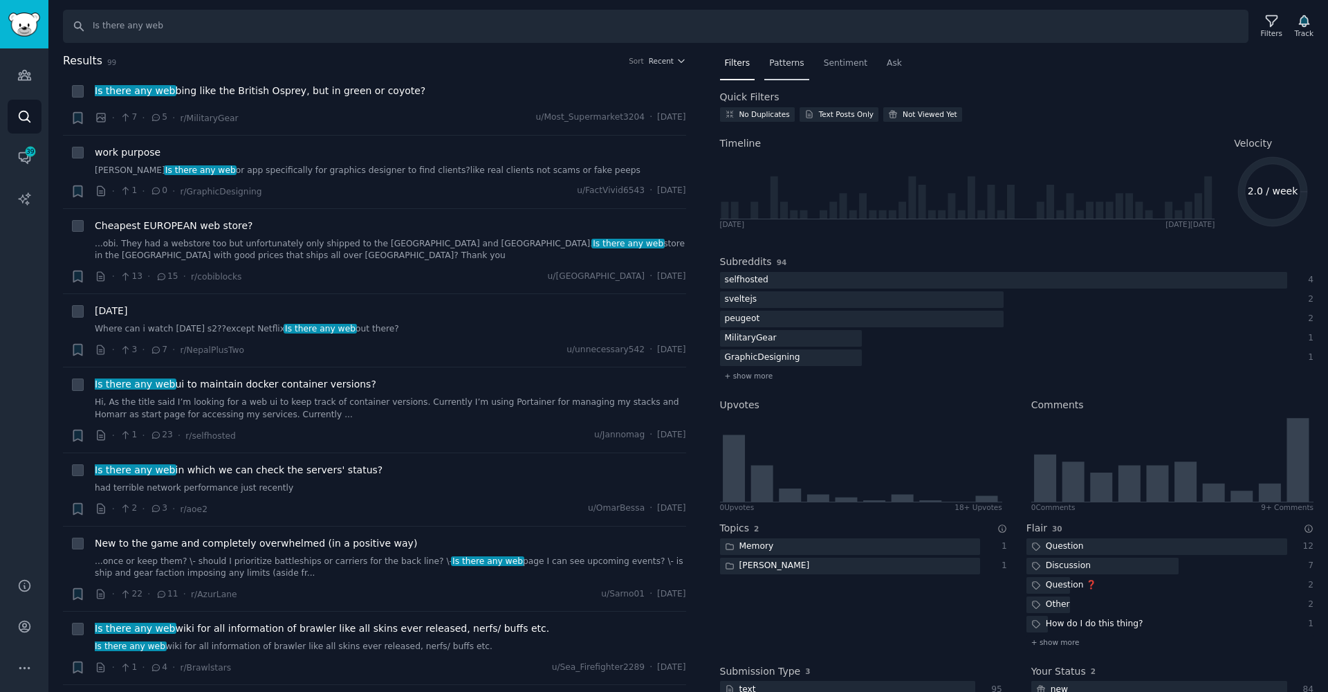
drag, startPoint x: 800, startPoint y: 67, endPoint x: 791, endPoint y: 68, distance: 9.7
click at [797, 67] on div "Patterns" at bounding box center [787, 67] width 44 height 28
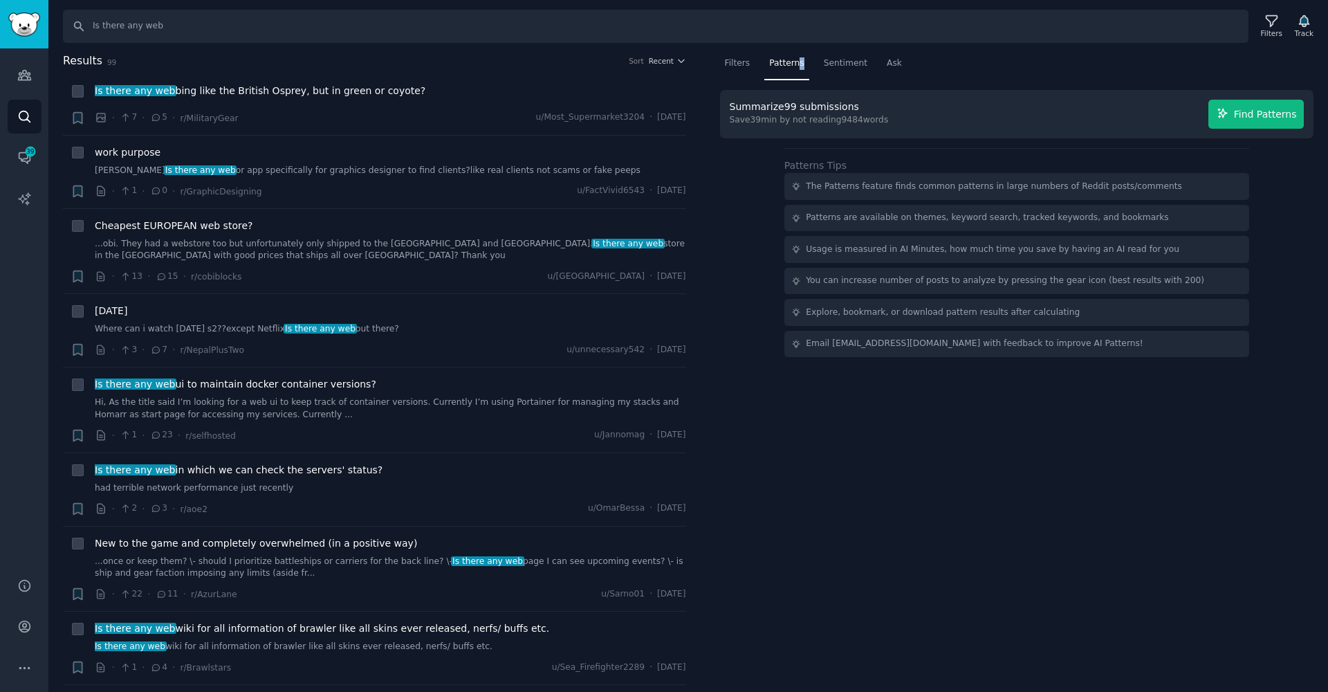
click at [1265, 115] on span "Find Patterns" at bounding box center [1265, 114] width 63 height 15
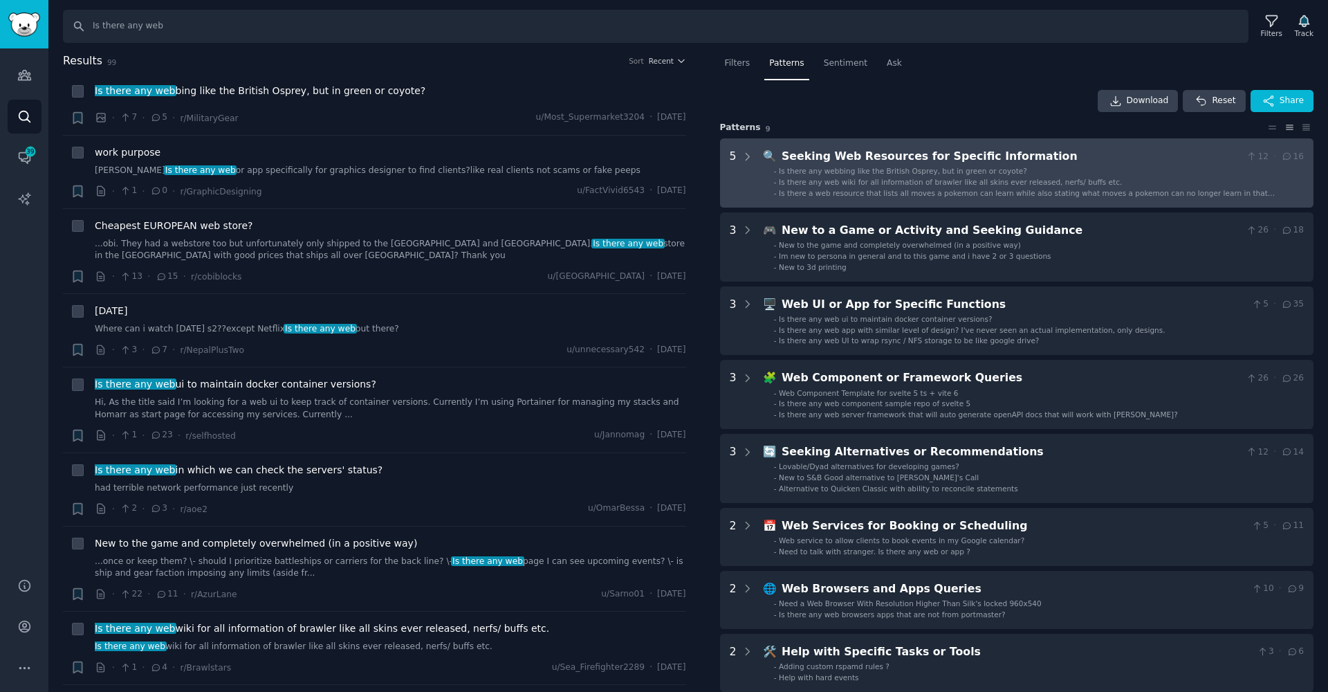
click at [767, 192] on ul "- Is there any webbing like the British Osprey, but in green or coyote? - Is th…" at bounding box center [1035, 182] width 540 height 32
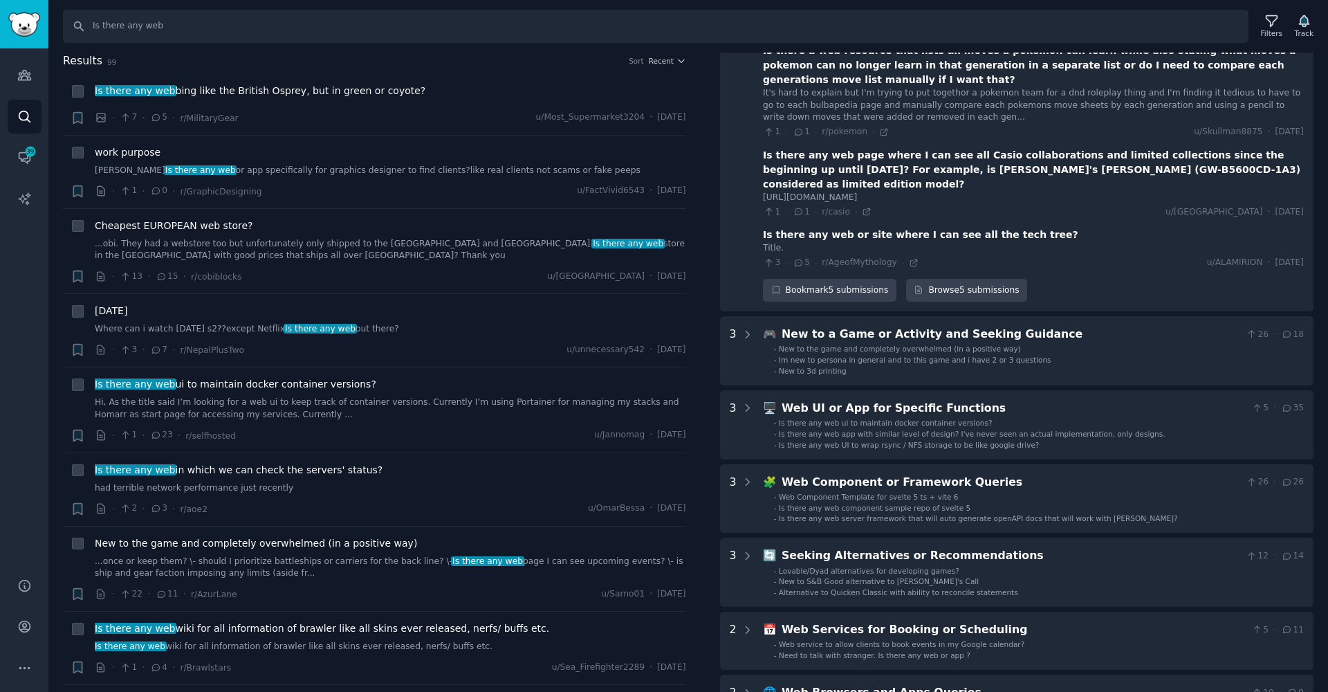
scroll to position [493, 0]
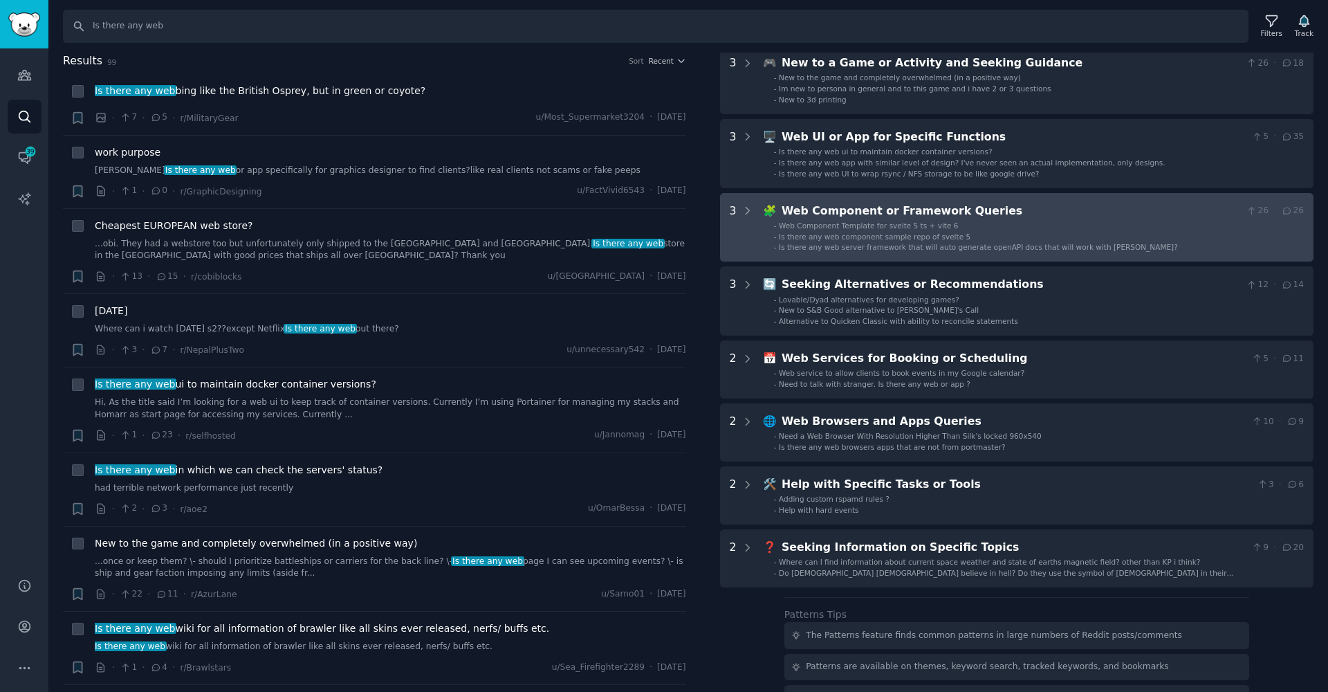
click at [833, 232] on span "Is there any web component sample repo of svelte 5" at bounding box center [875, 236] width 192 height 8
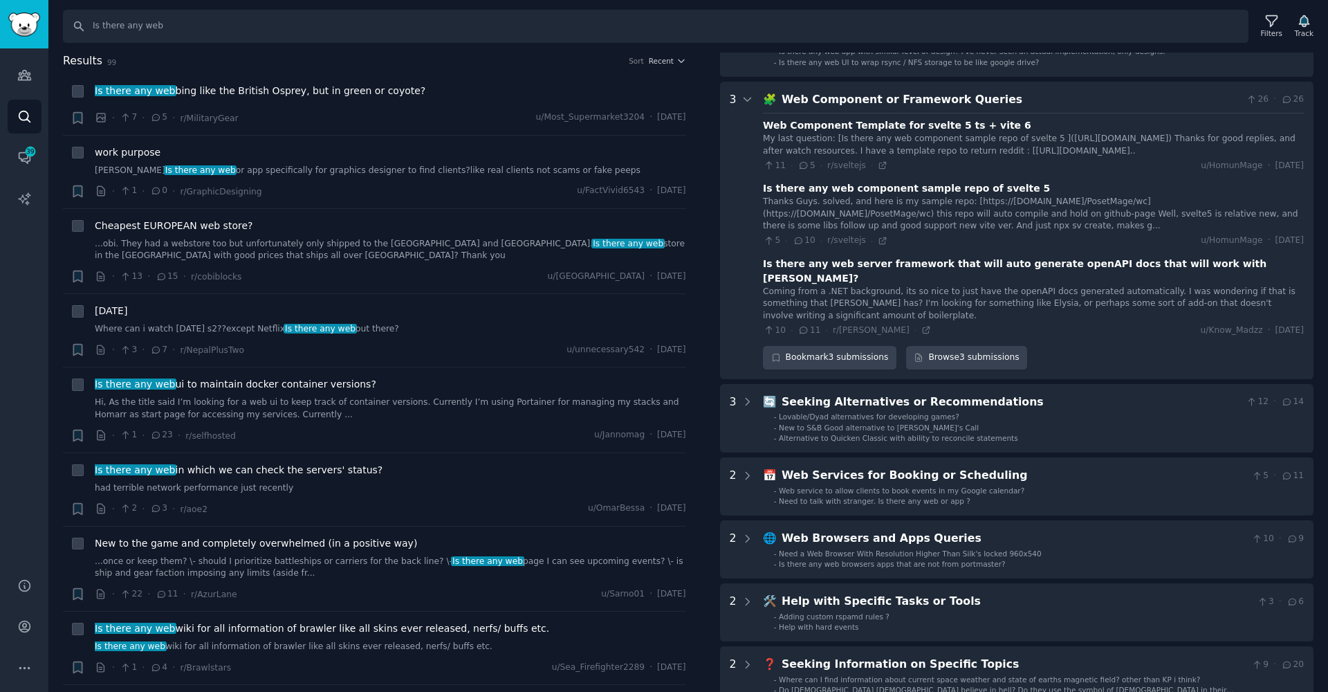
scroll to position [613, 0]
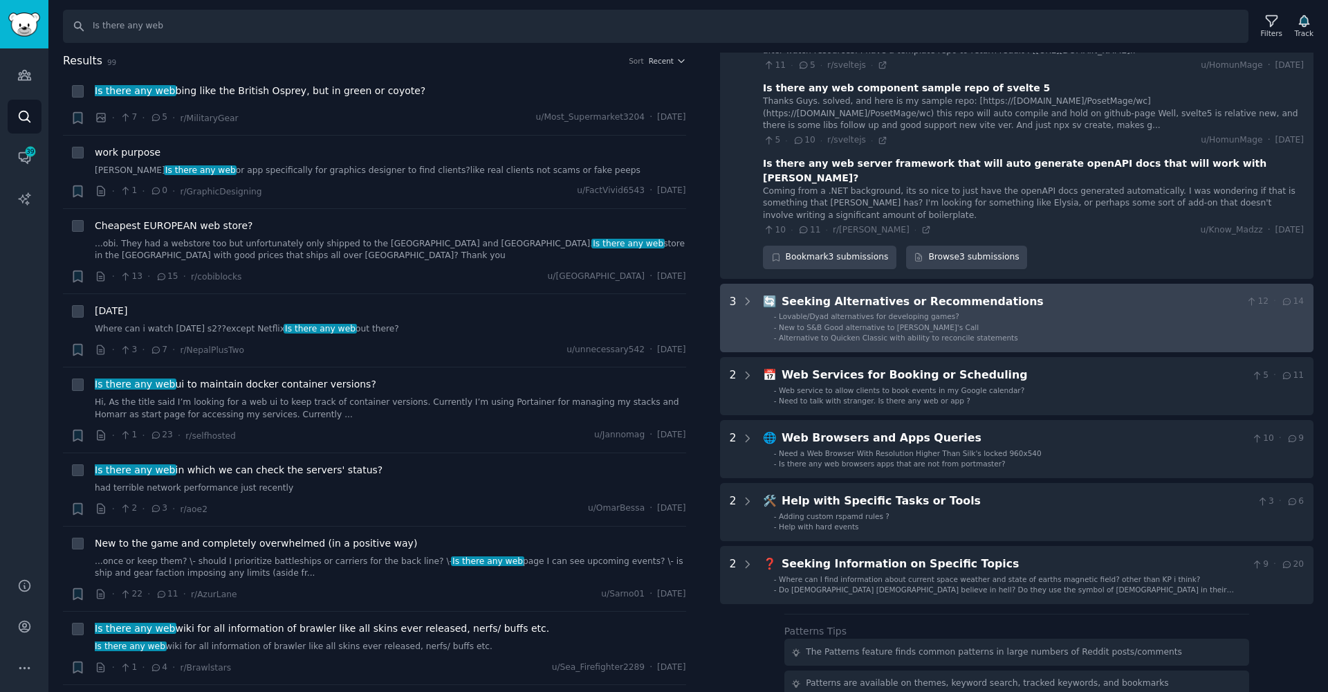
click at [841, 312] on span "Lovable/Dyad alternatives for developing games?" at bounding box center [869, 316] width 181 height 8
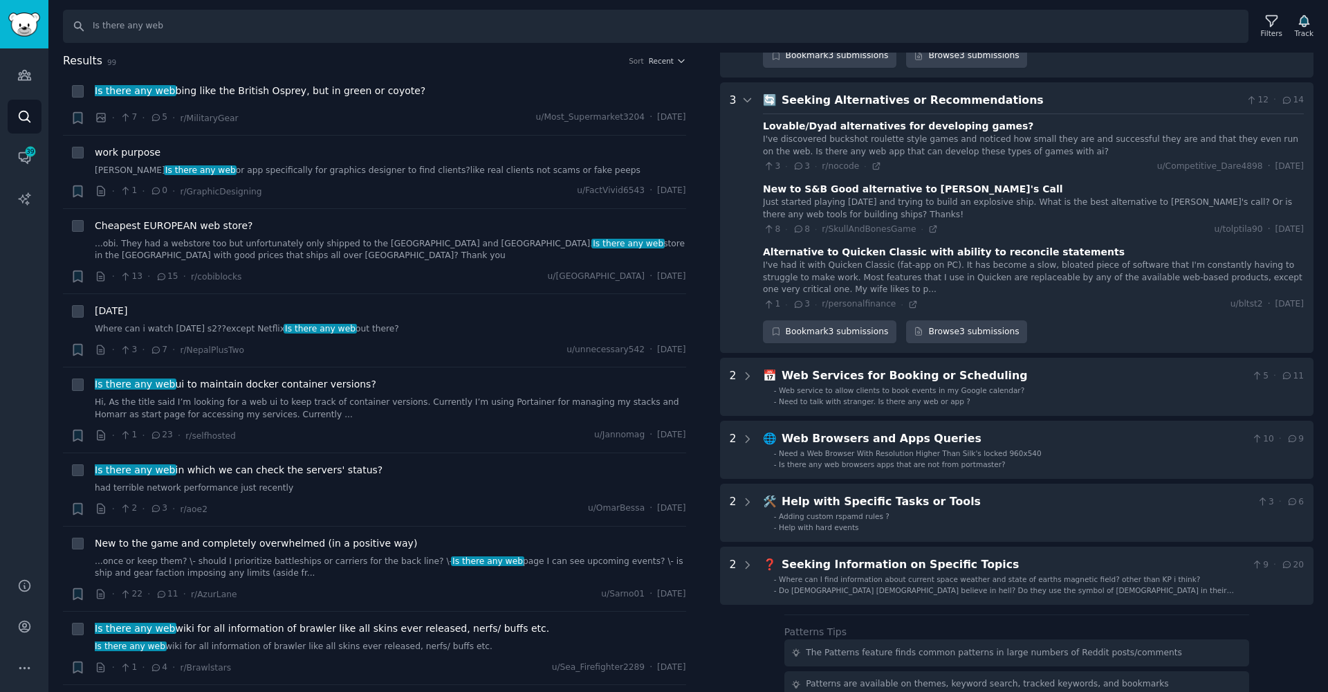
scroll to position [908, 0]
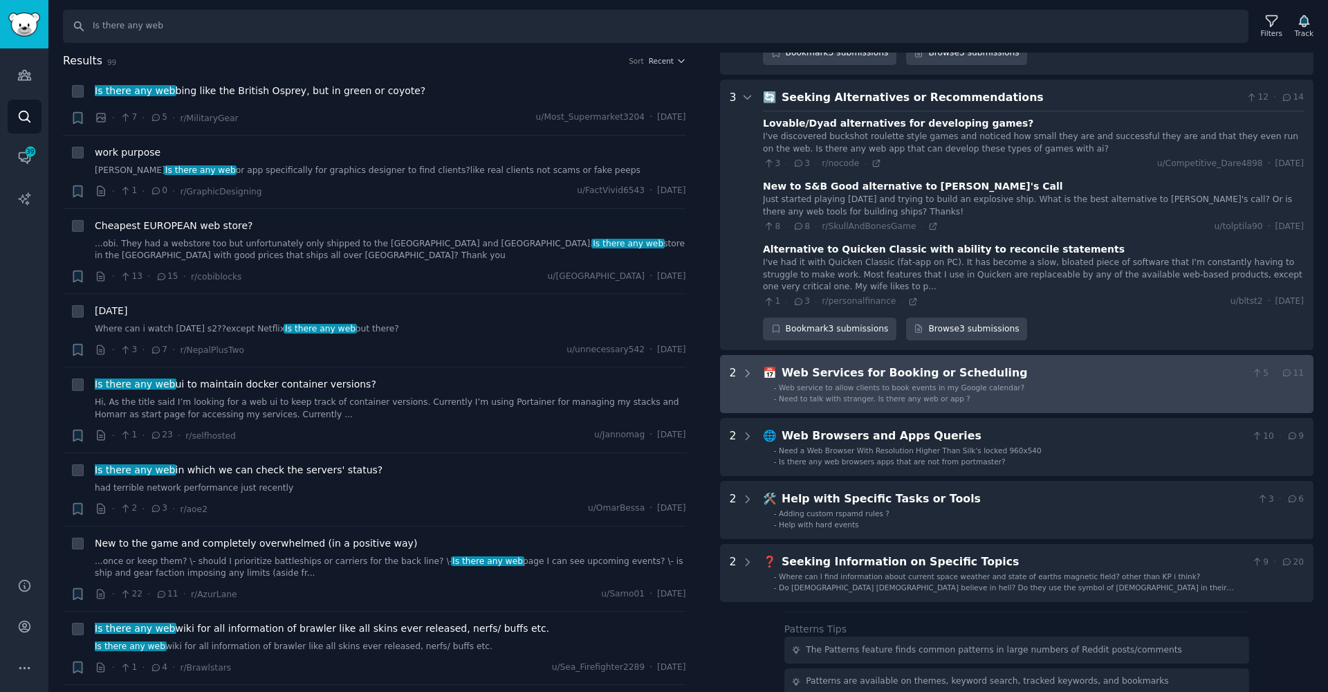
click at [997, 365] on div "Web Services for Booking or Scheduling" at bounding box center [1014, 373] width 465 height 17
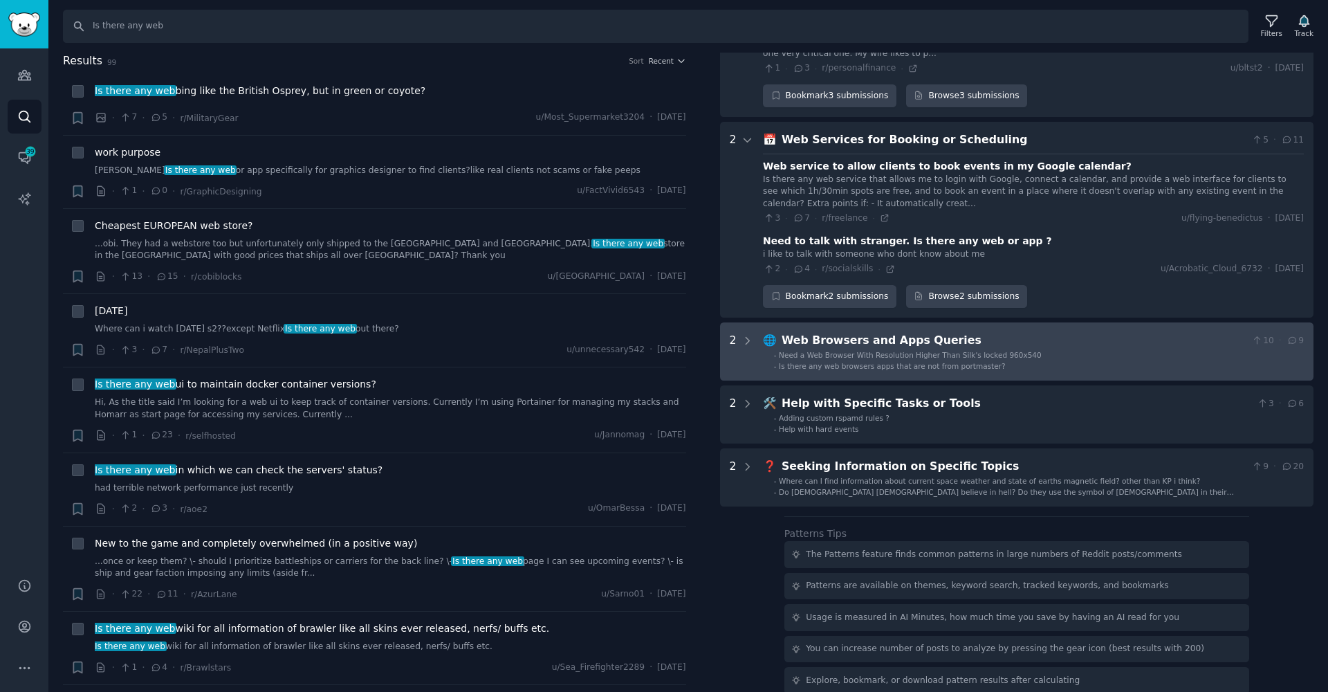
scroll to position [1142, 0]
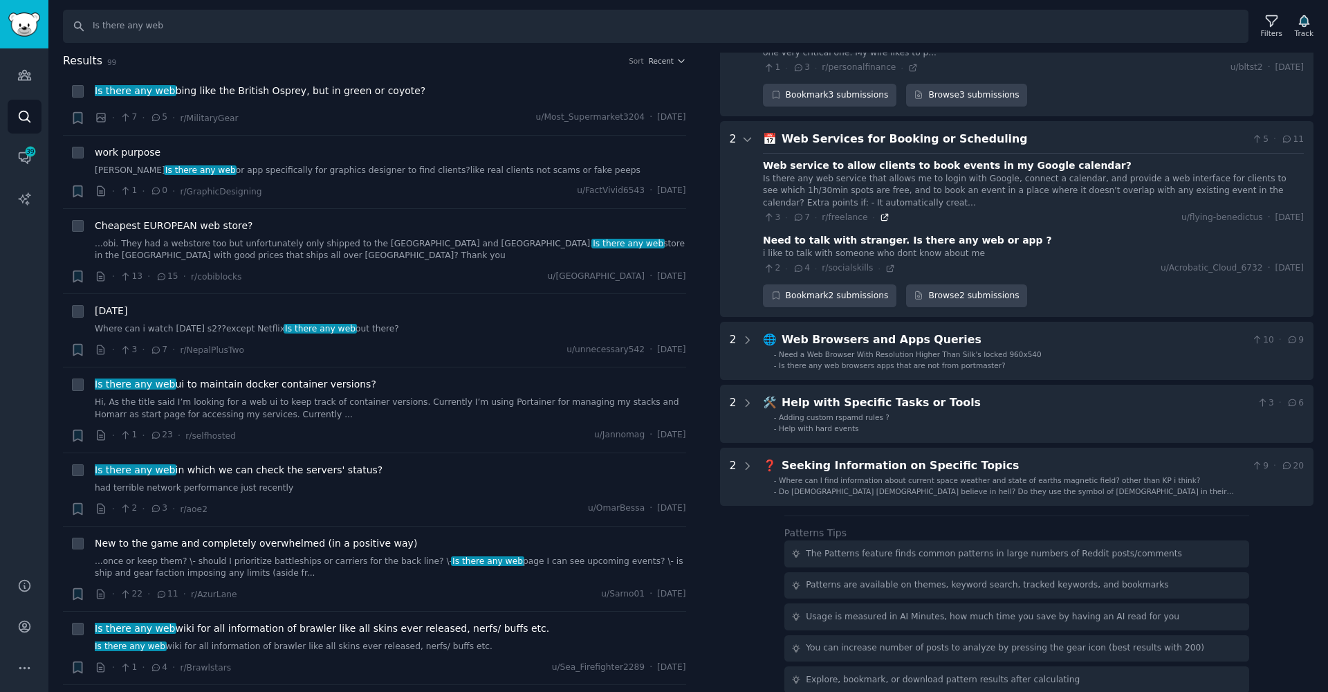
click at [882, 212] on icon at bounding box center [885, 217] width 10 height 10
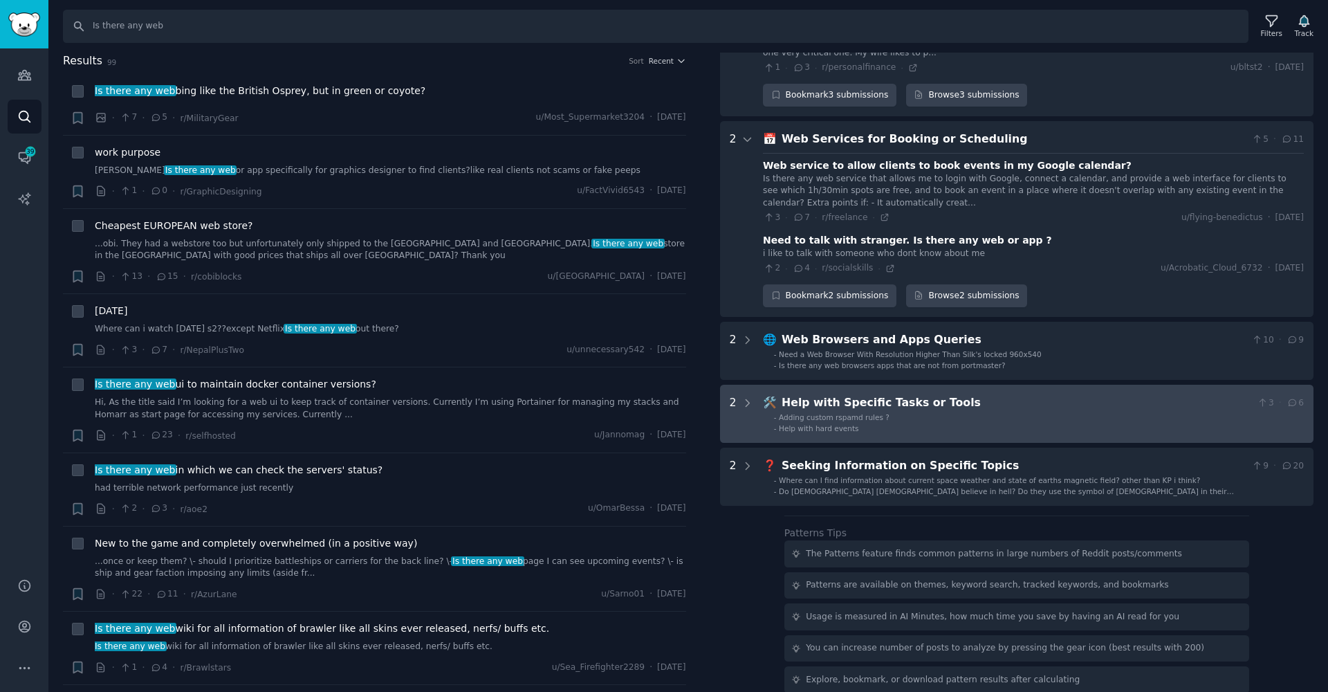
click at [857, 394] on div "Help with Specific Tasks or Tools" at bounding box center [1017, 402] width 470 height 17
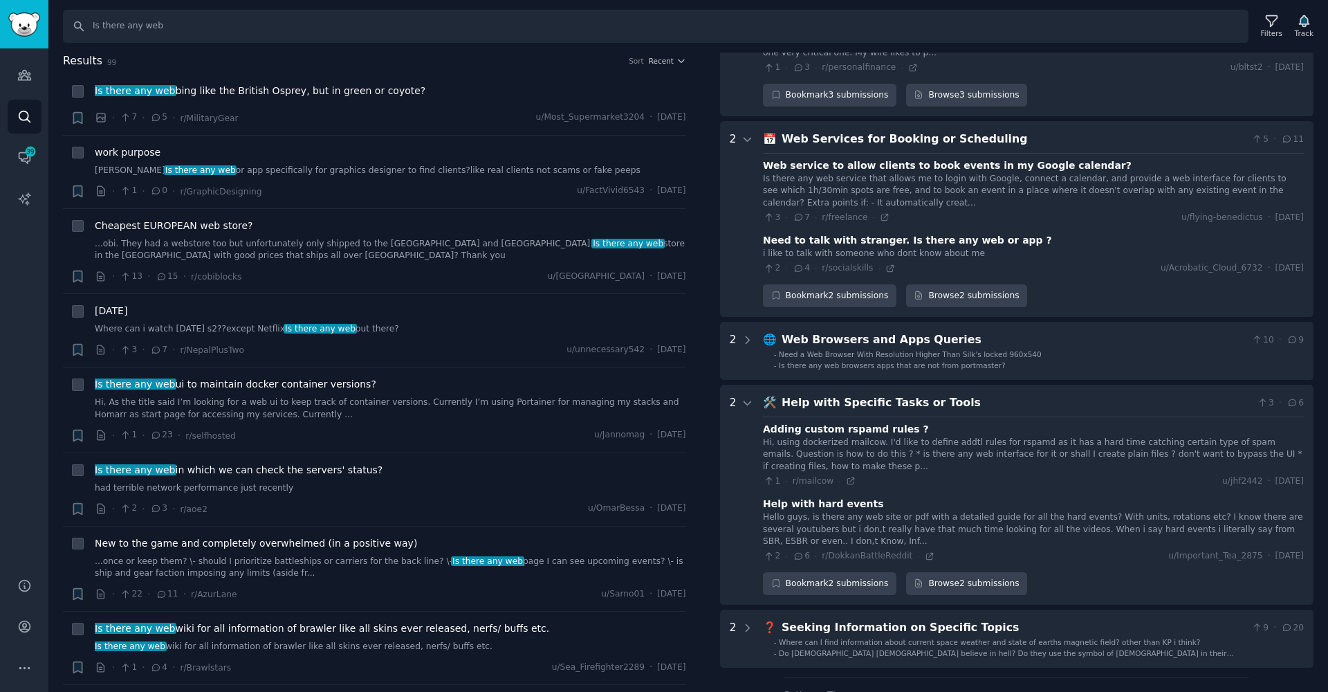
scroll to position [1301, 0]
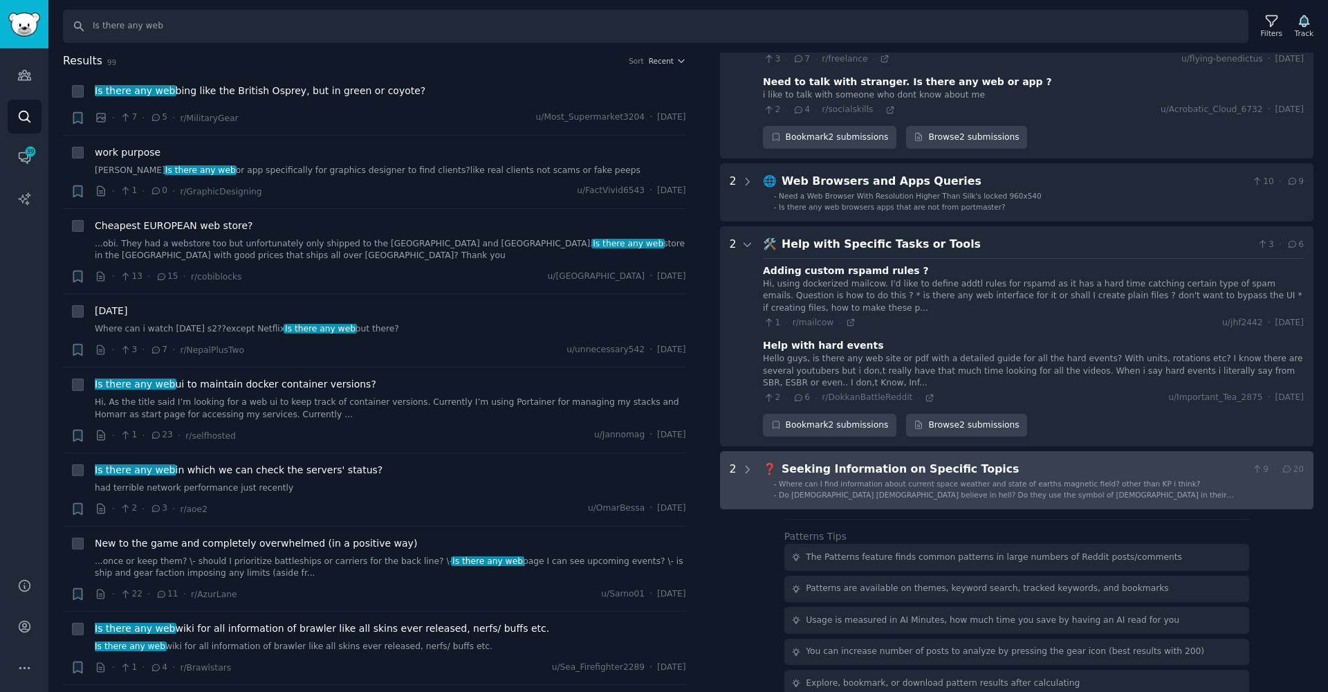
click at [765, 479] on ul "- Where can I find information about current space weather and state of earths …" at bounding box center [1035, 489] width 540 height 21
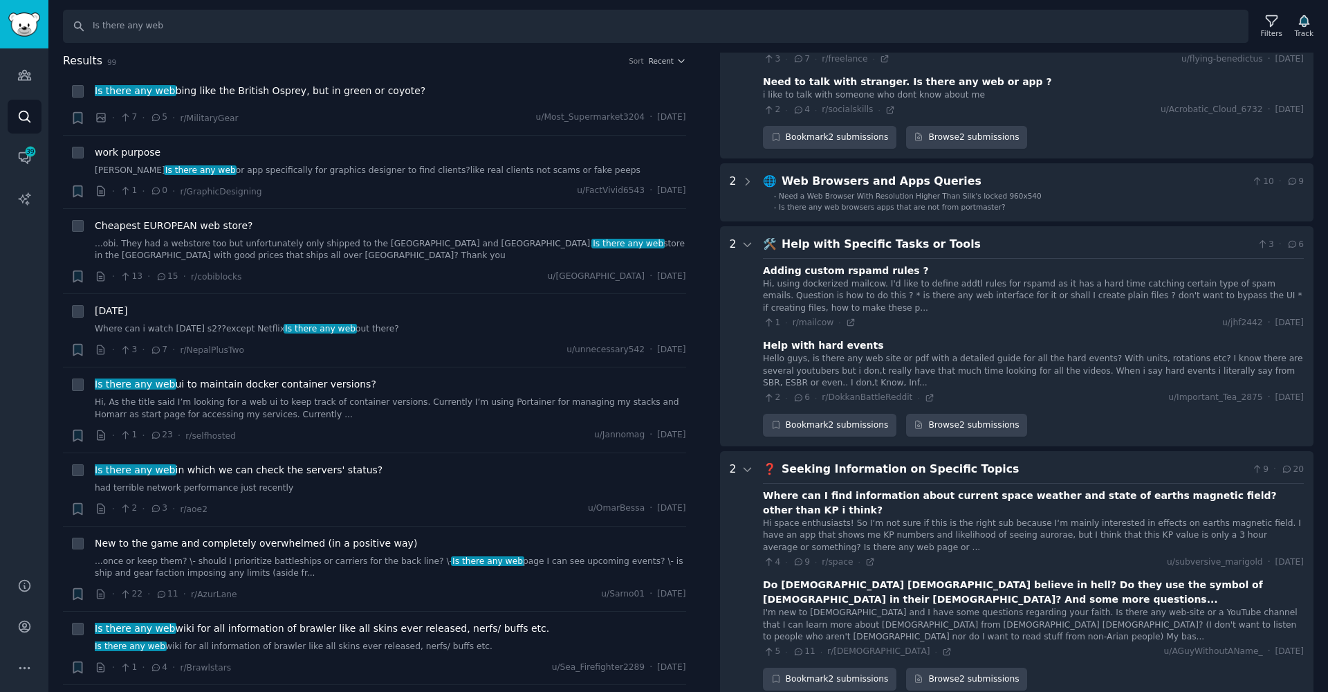
scroll to position [1460, 0]
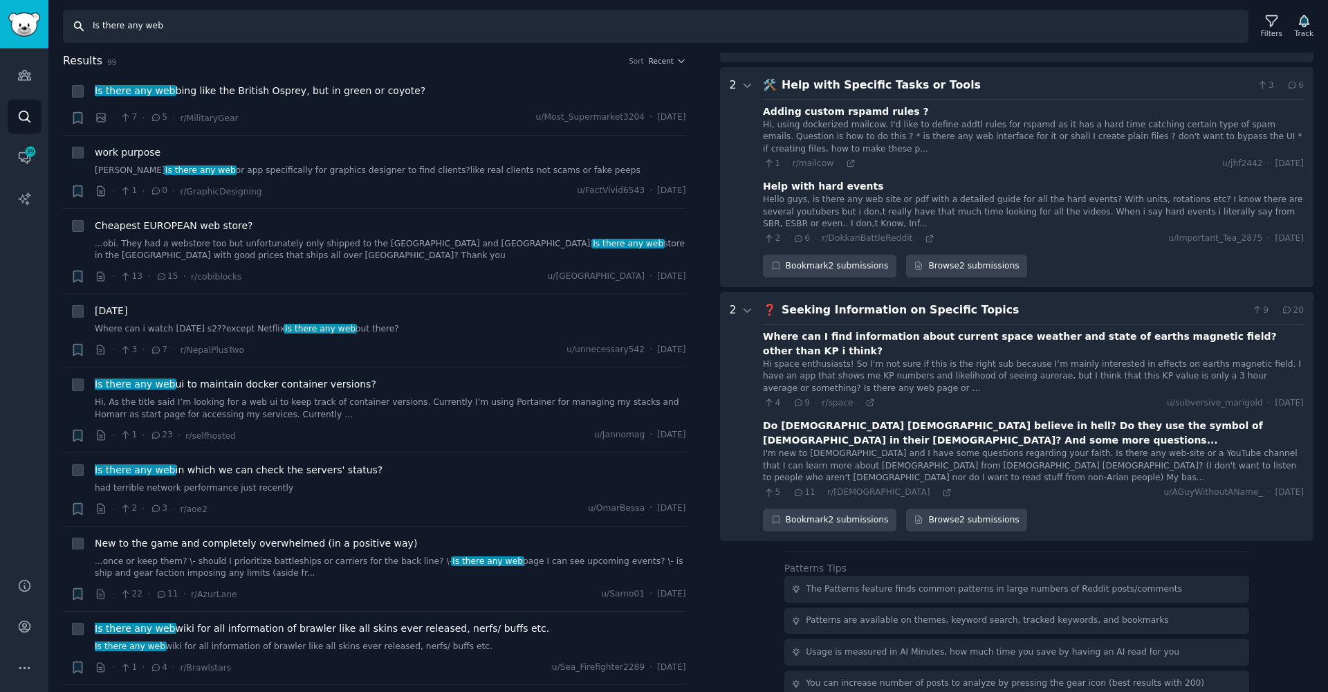
click at [95, 26] on input "Is there any web" at bounding box center [656, 26] width 1186 height 33
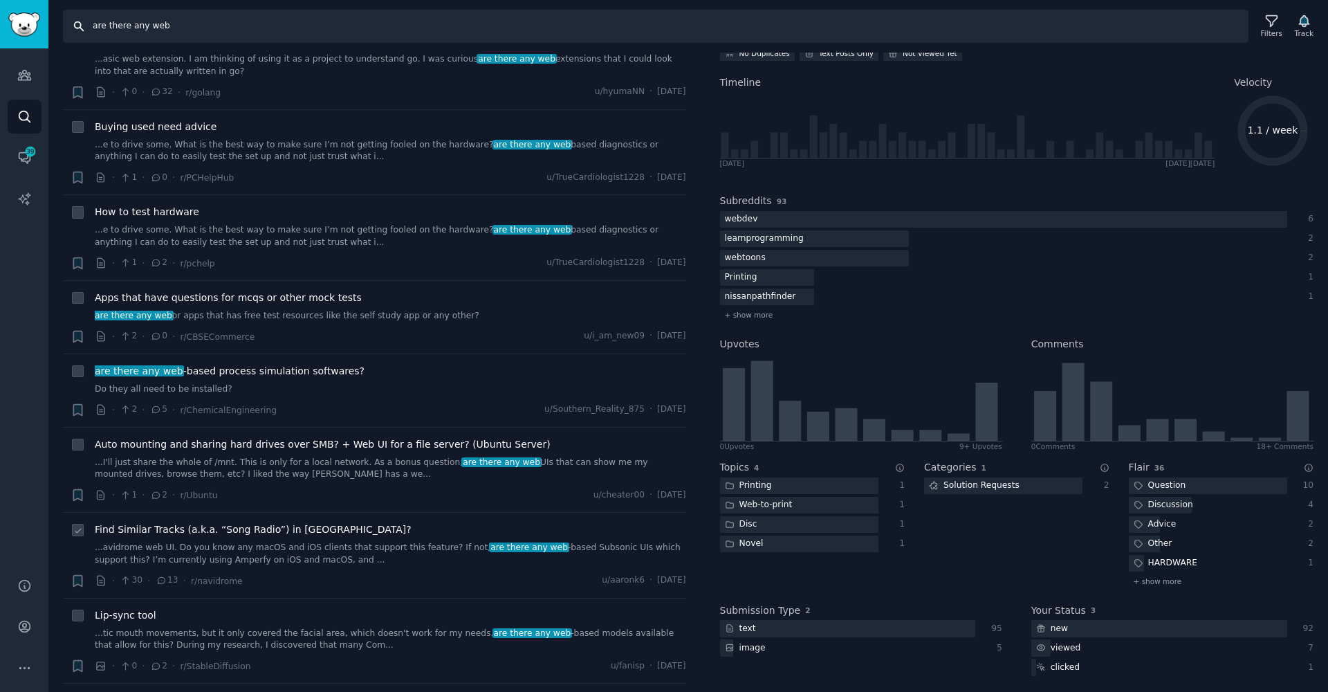
scroll to position [335, 0]
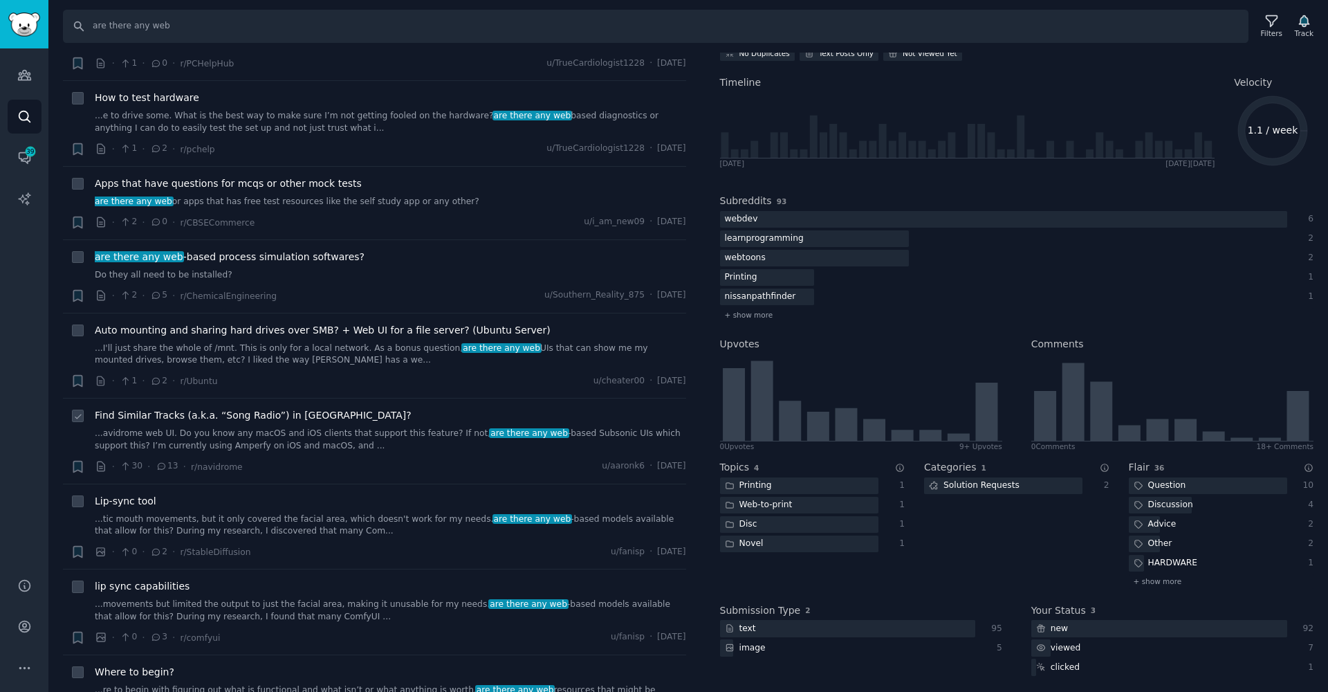
click at [346, 446] on link "...avidrome web UI. Do you know any macOS and iOS clients that support this fea…" at bounding box center [391, 440] width 592 height 24
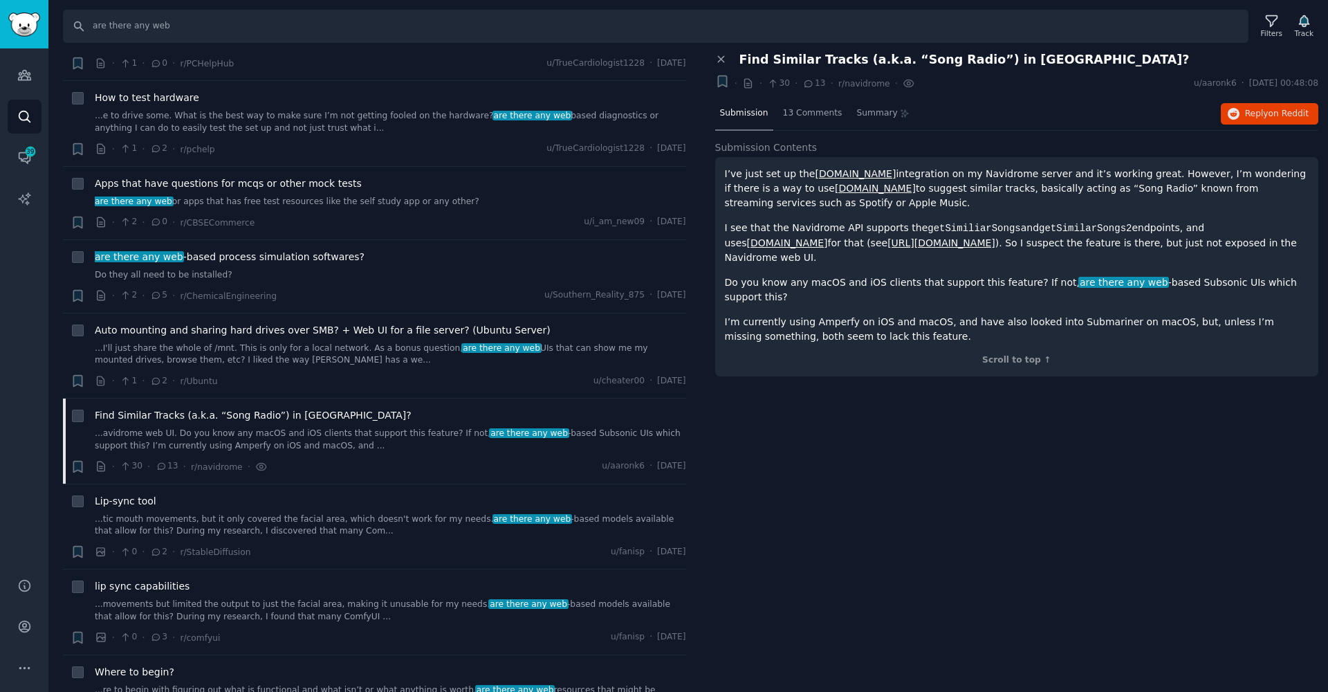
drag, startPoint x: 932, startPoint y: 199, endPoint x: 884, endPoint y: 194, distance: 48.6
click at [925, 202] on p "I’ve just set up the last.fm integration on my Navidrome server and it’s workin…" at bounding box center [1017, 189] width 585 height 44
drag, startPoint x: 807, startPoint y: 193, endPoint x: 774, endPoint y: 192, distance: 33.9
click at [774, 192] on p "I’ve just set up the last.fm integration on my Navidrome server and it’s workin…" at bounding box center [1017, 189] width 585 height 44
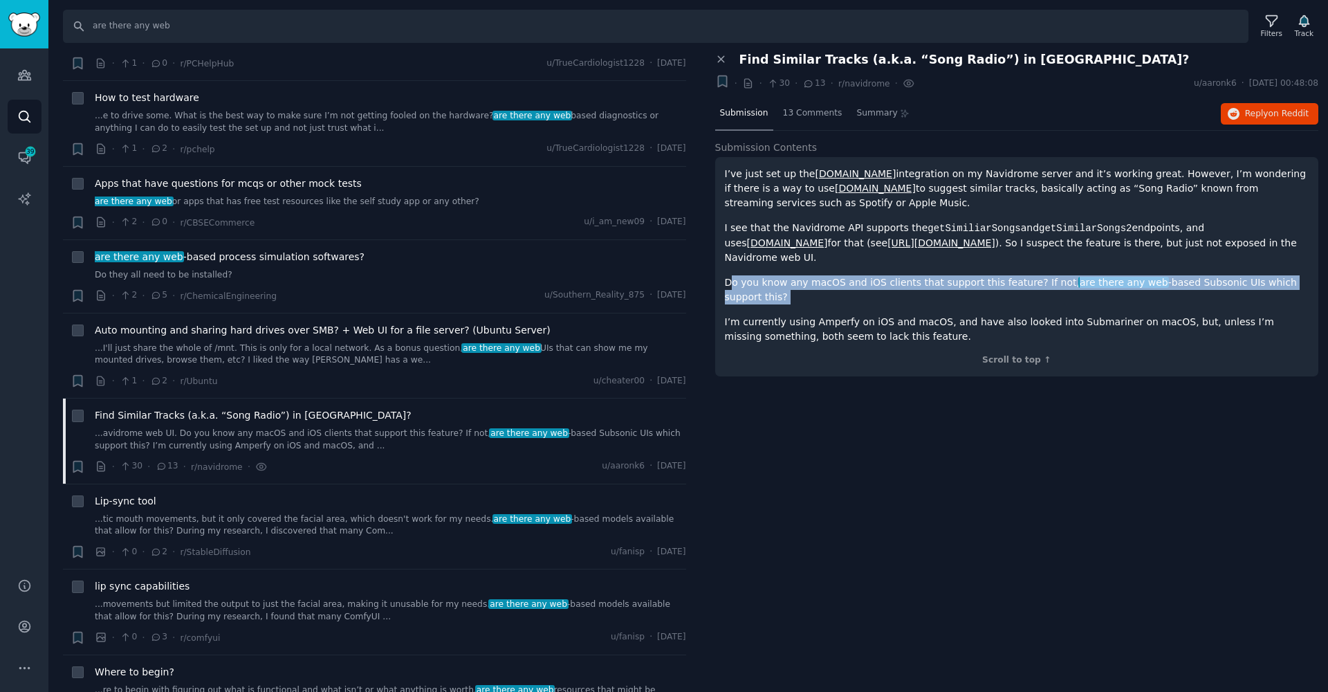
drag, startPoint x: 815, startPoint y: 283, endPoint x: 731, endPoint y: 281, distance: 83.7
click at [731, 281] on div "I’ve just set up the last.fm integration on my Navidrome server and it’s workin…" at bounding box center [1017, 255] width 585 height 177
click at [726, 62] on icon at bounding box center [721, 59] width 12 height 12
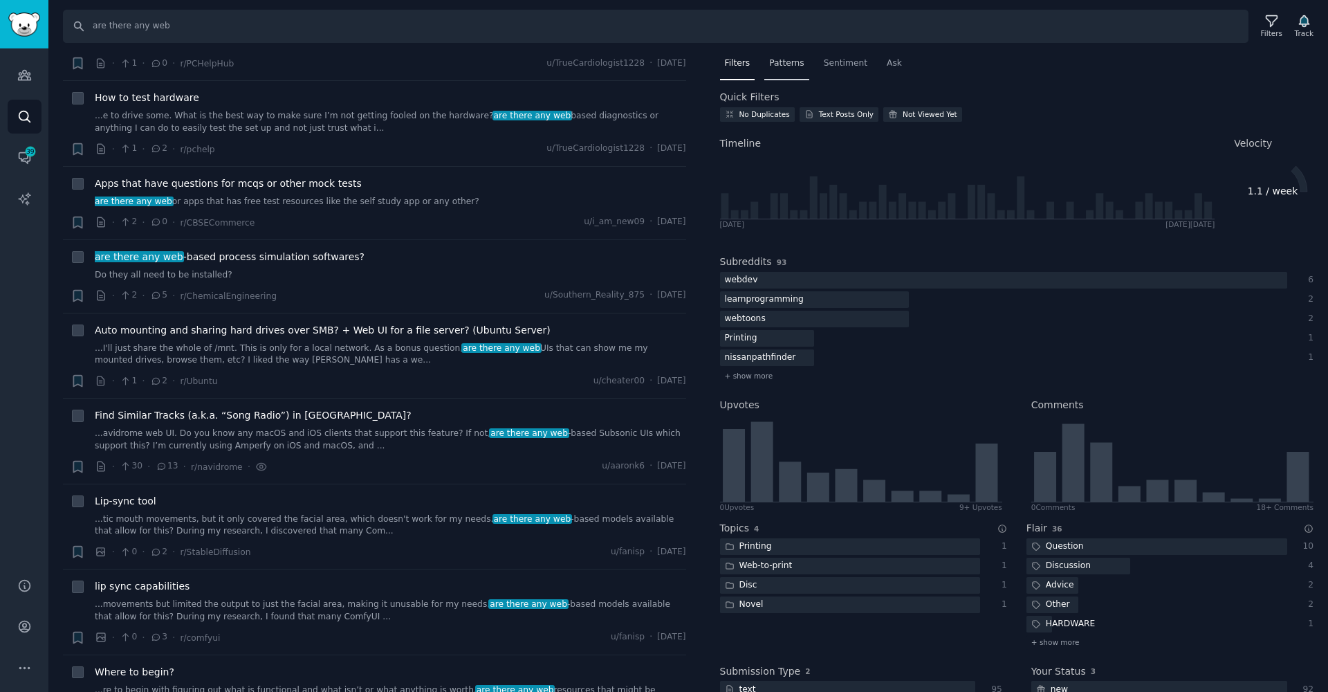
click at [763, 61] on nav "Filters Patterns Sentiment Ask" at bounding box center [1017, 67] width 594 height 28
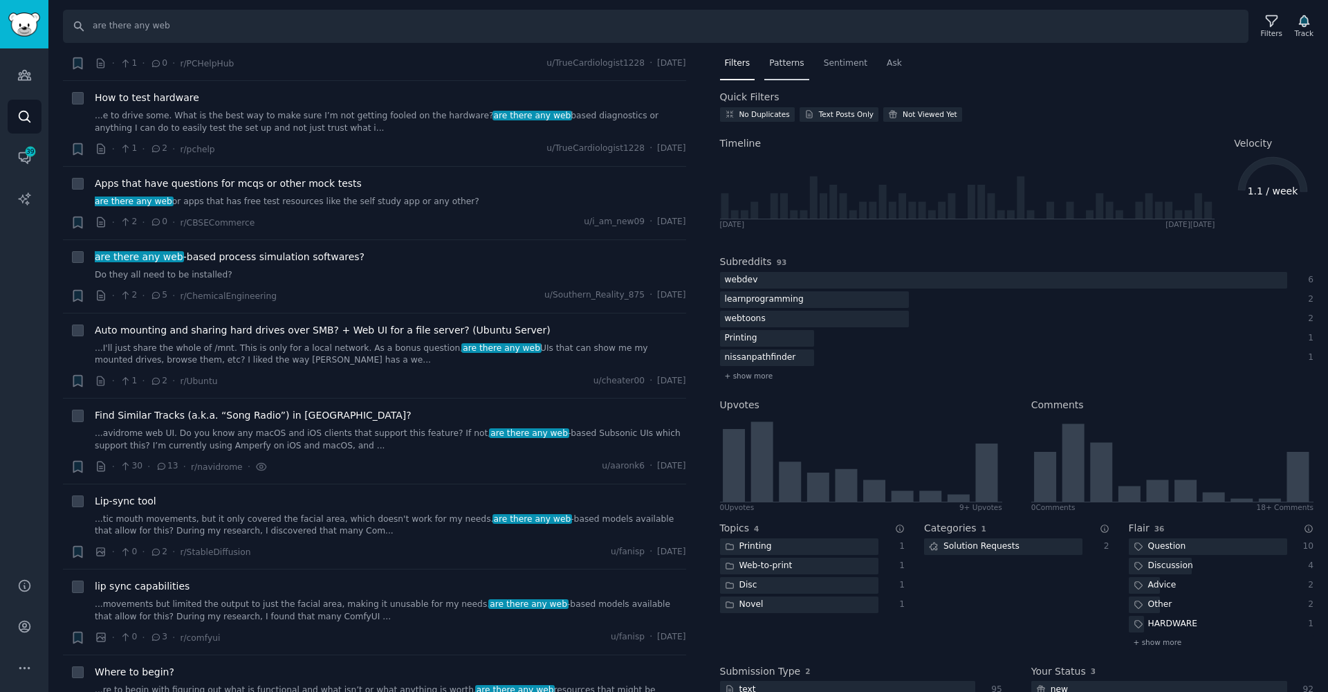
click at [775, 64] on span "Patterns" at bounding box center [786, 63] width 35 height 12
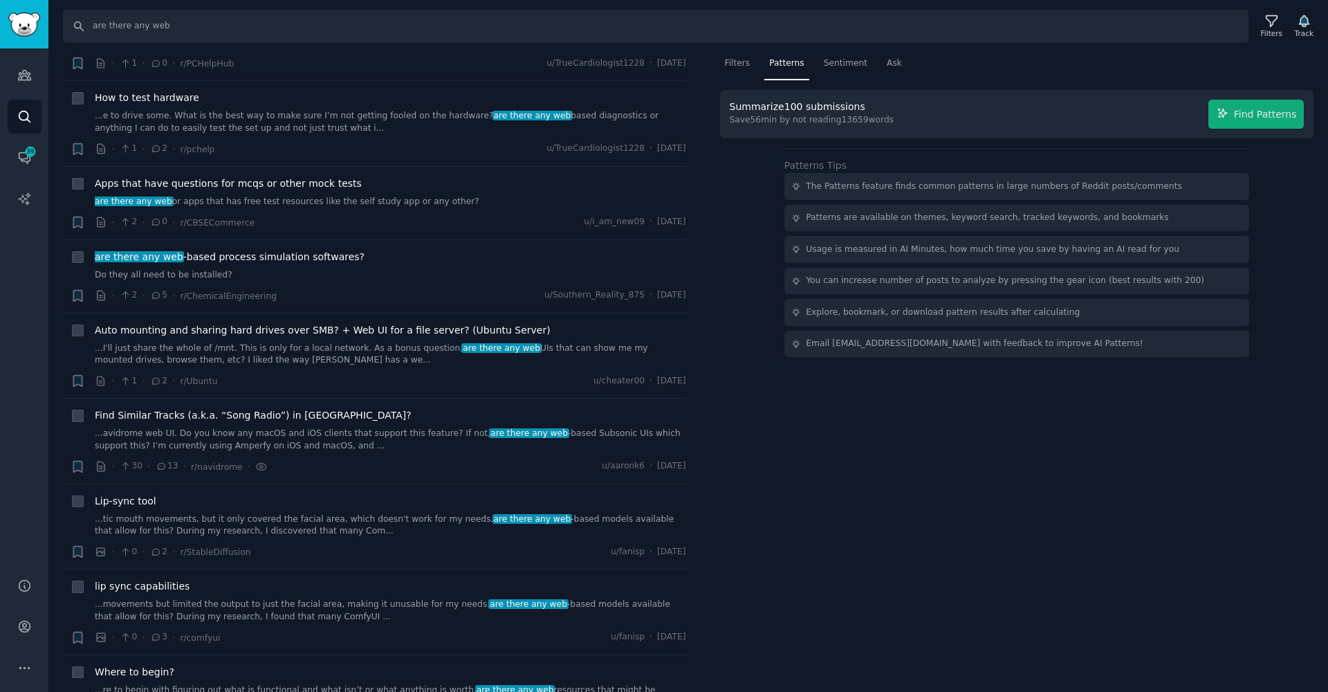
click at [1275, 120] on span "Find Patterns" at bounding box center [1265, 114] width 63 height 15
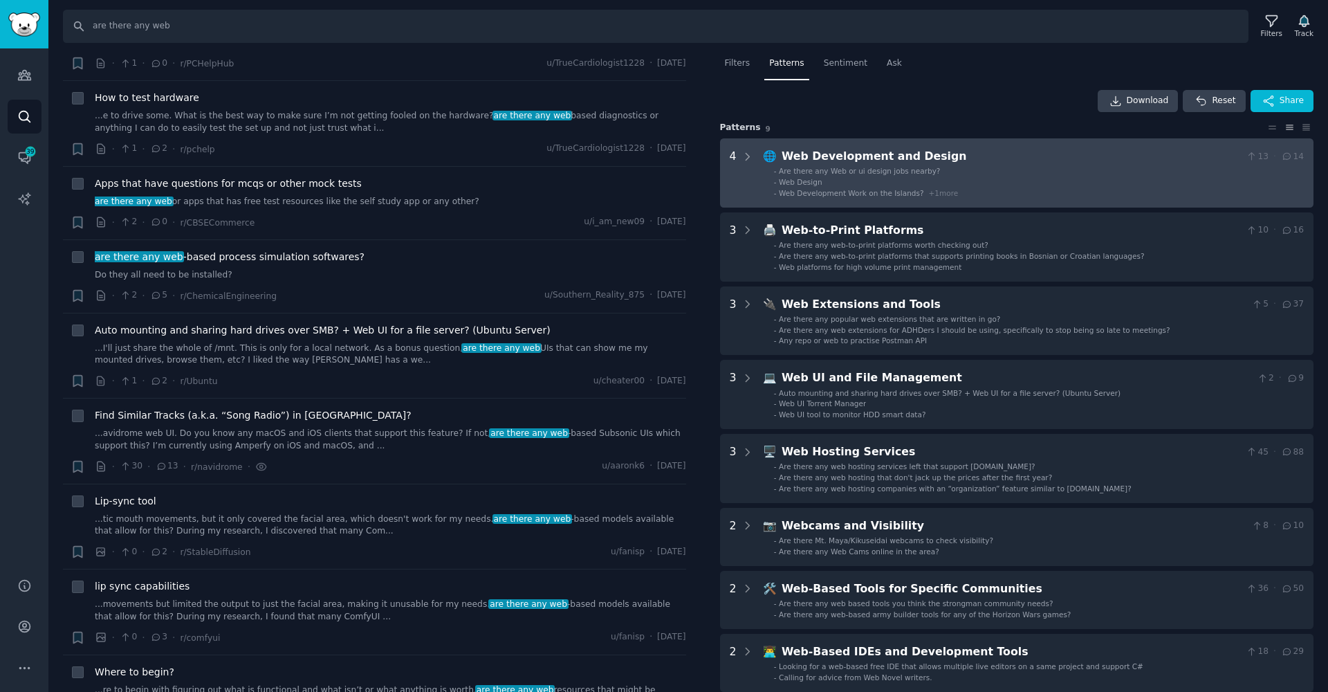
click at [855, 183] on li "- Web Design" at bounding box center [1039, 182] width 530 height 10
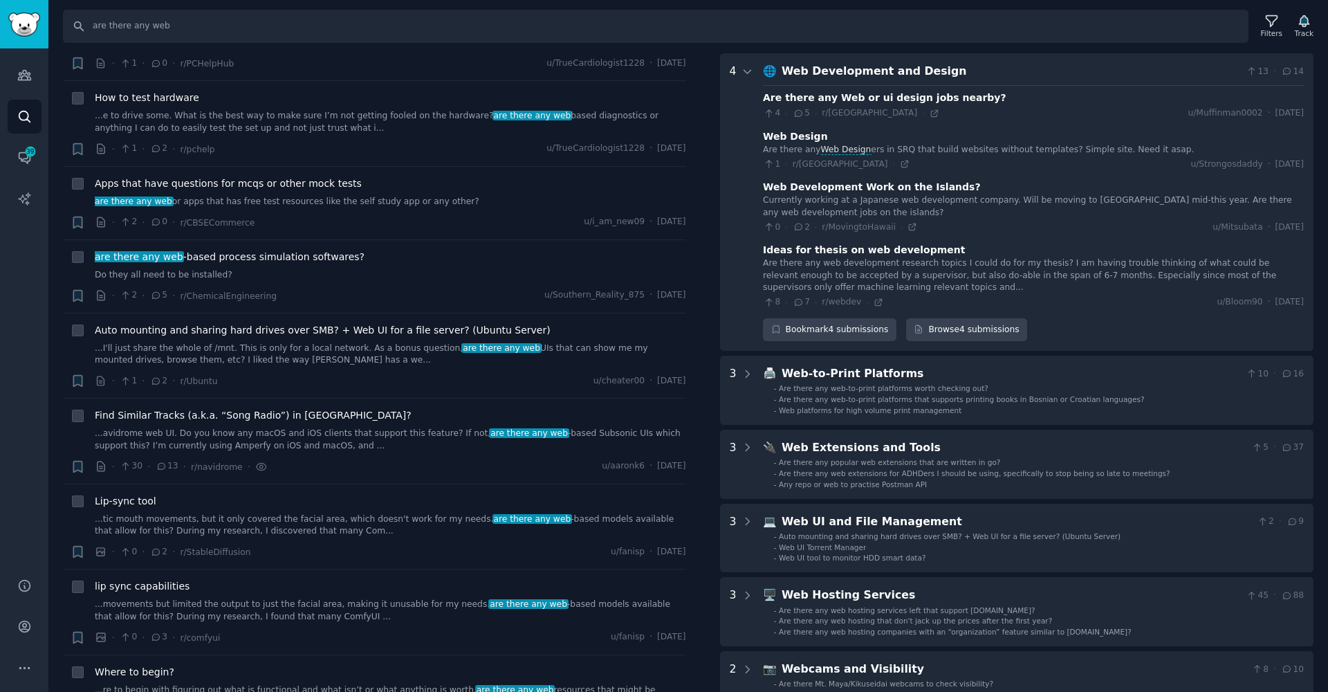
scroll to position [86, 0]
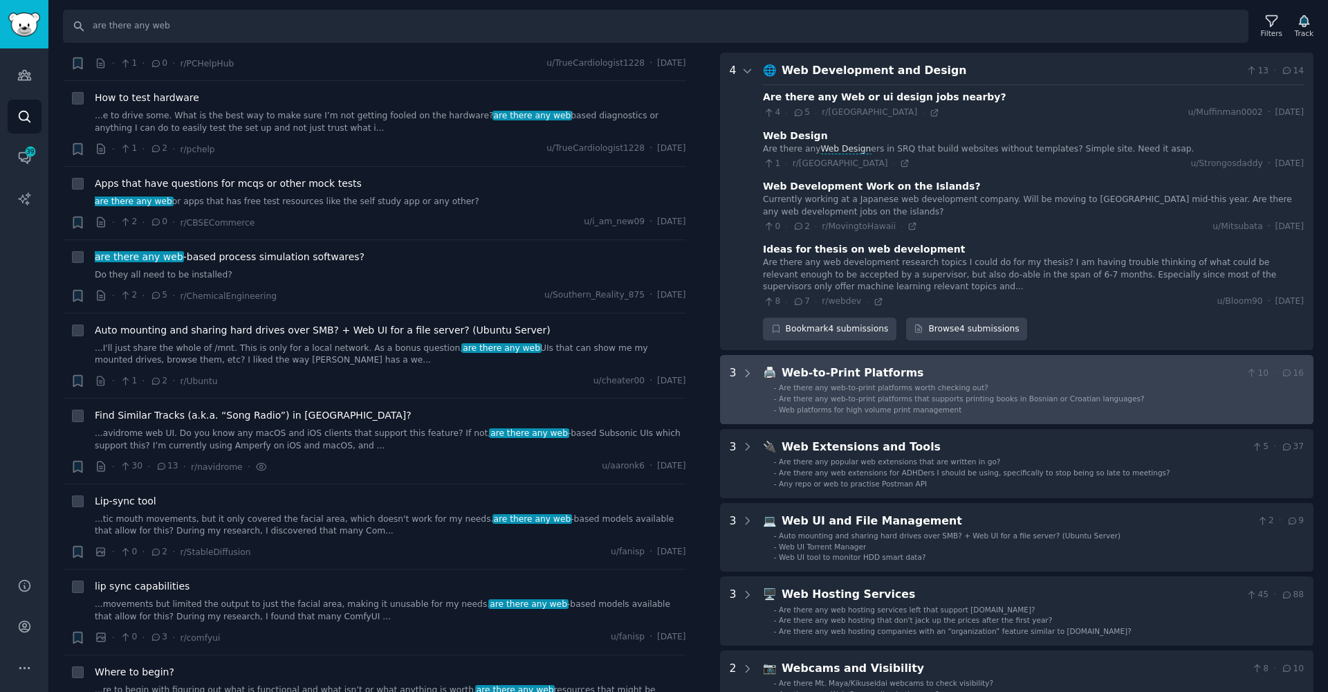
click at [863, 408] on span "Web platforms for high volume print management" at bounding box center [870, 409] width 183 height 8
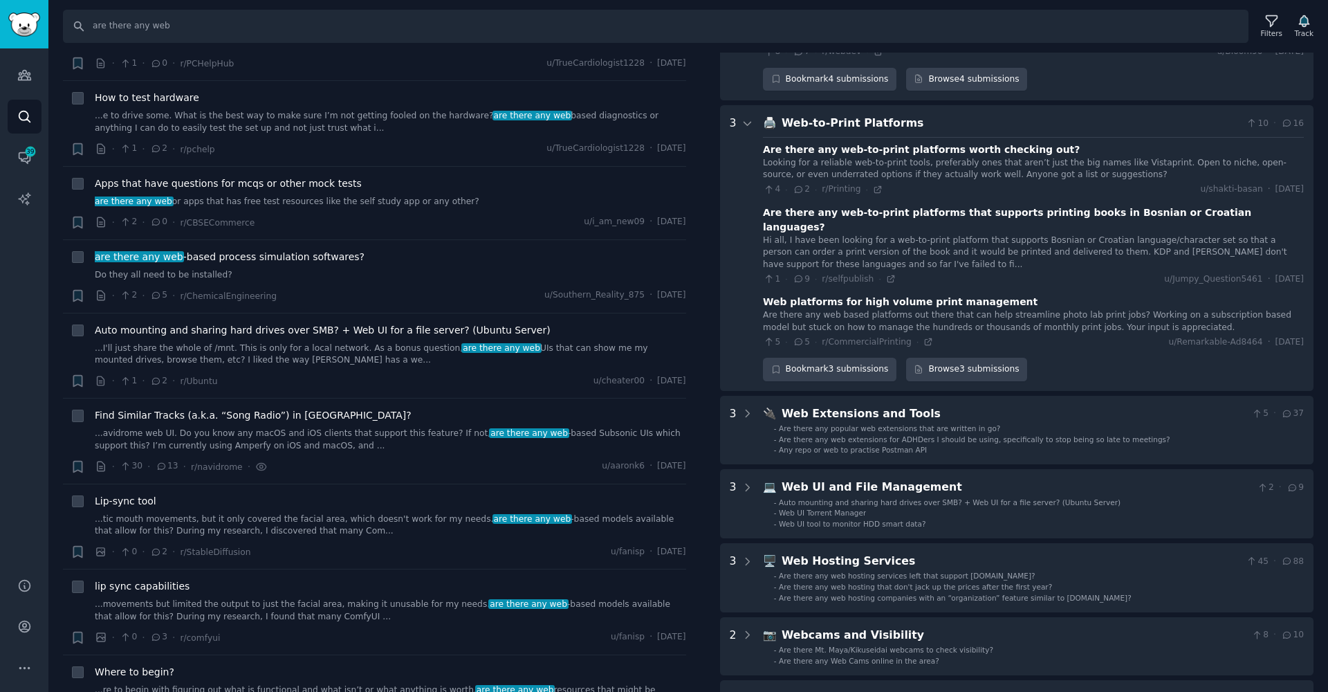
scroll to position [384, 0]
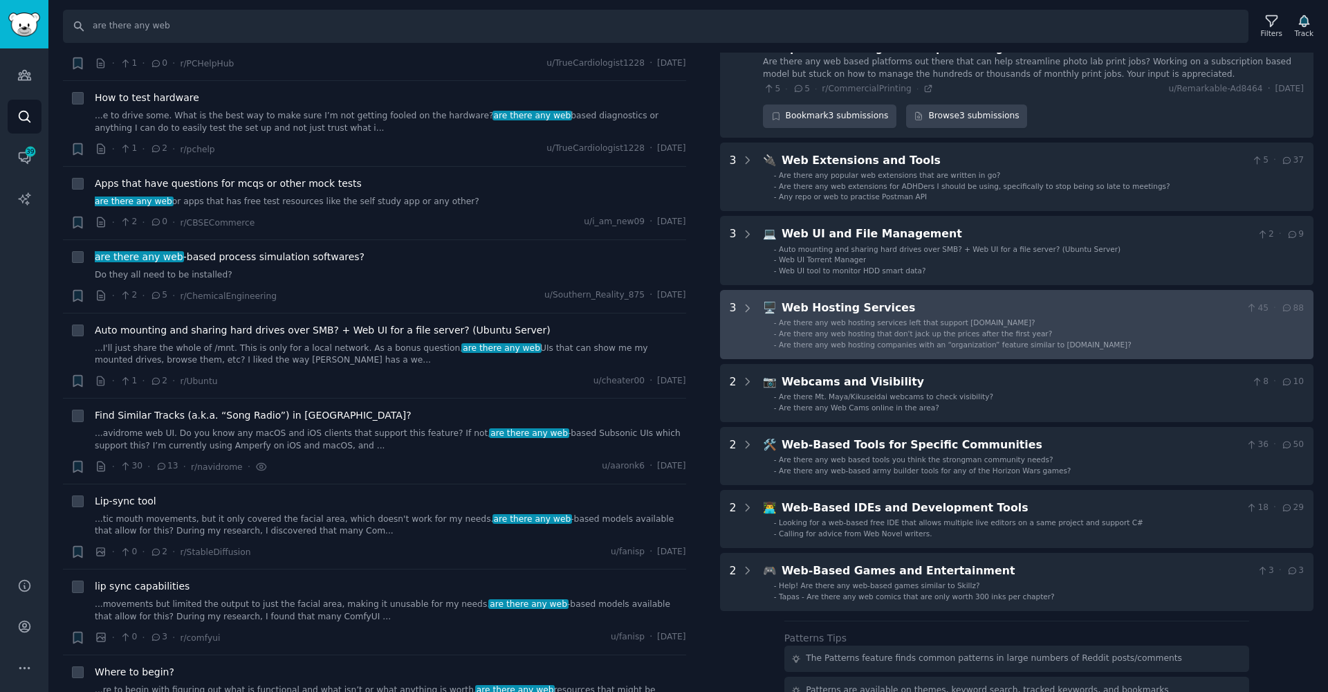
click at [761, 298] on Services "3 🖥️ Web Hosting Services 45 · 88 - Are there any web hosting services left tha…" at bounding box center [1017, 324] width 594 height 69
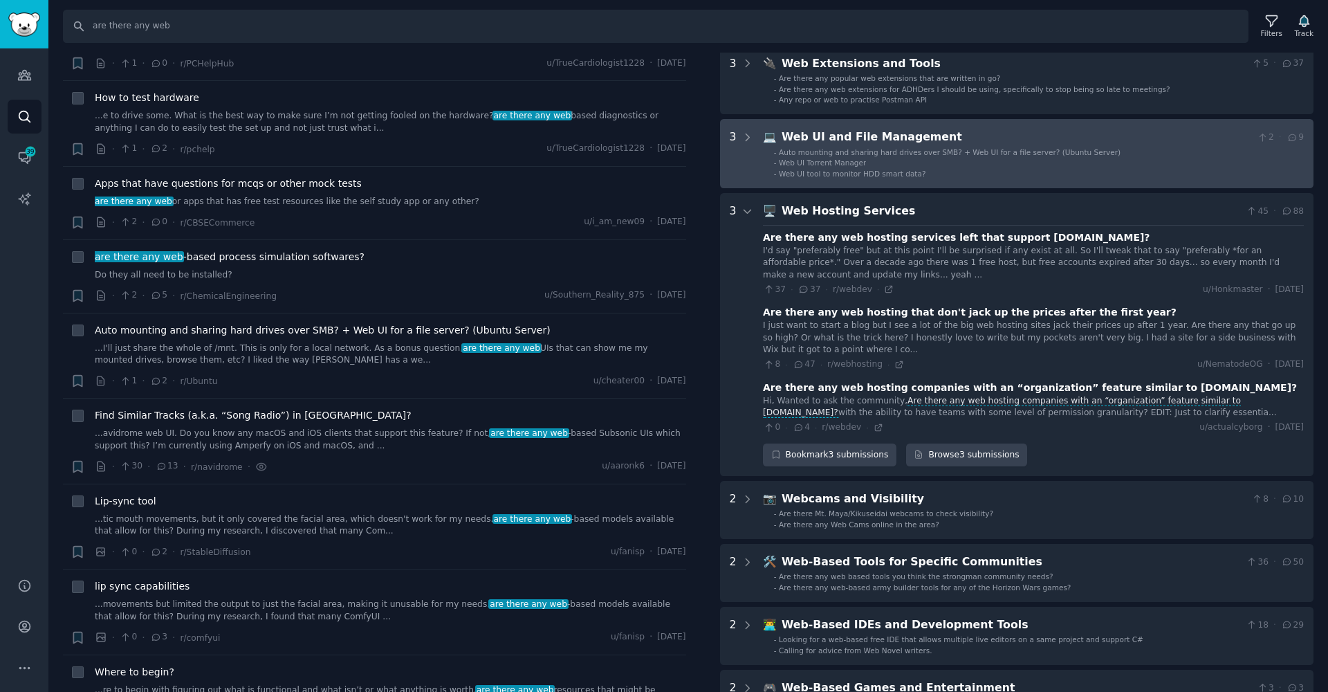
scroll to position [422, 0]
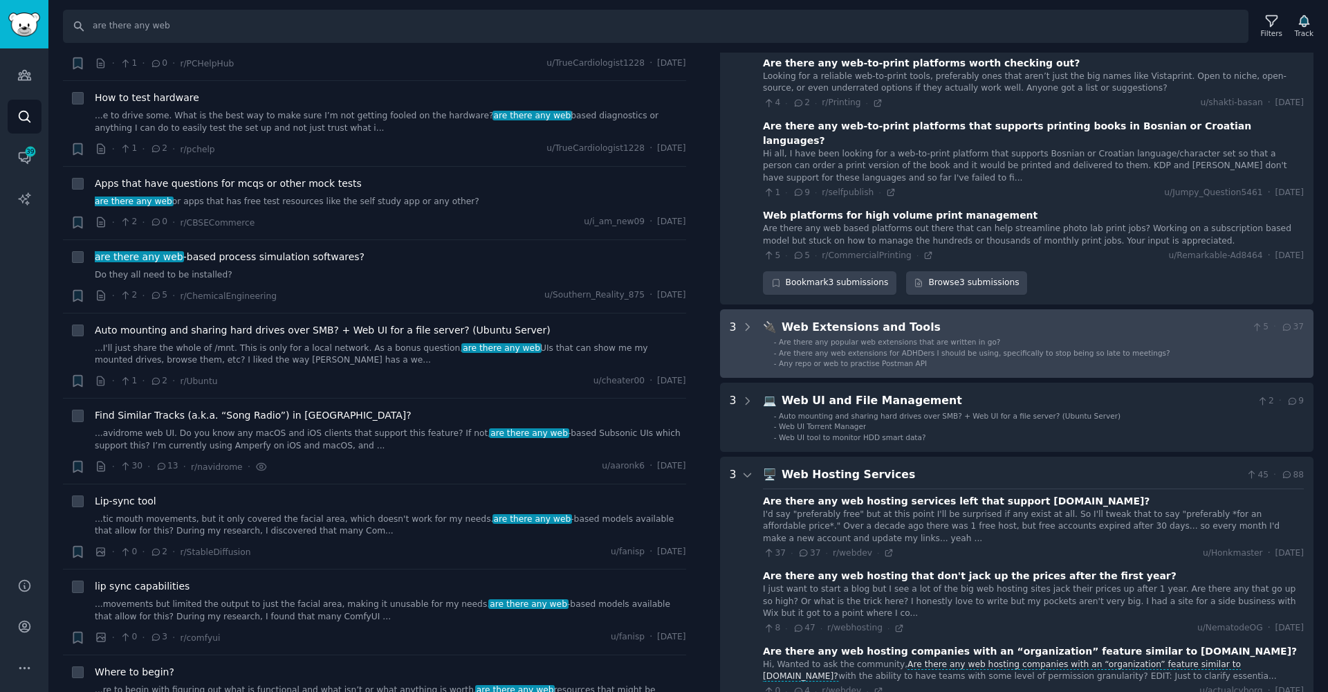
click at [838, 359] on span "Any repo or web to practise Postman API" at bounding box center [853, 363] width 148 height 8
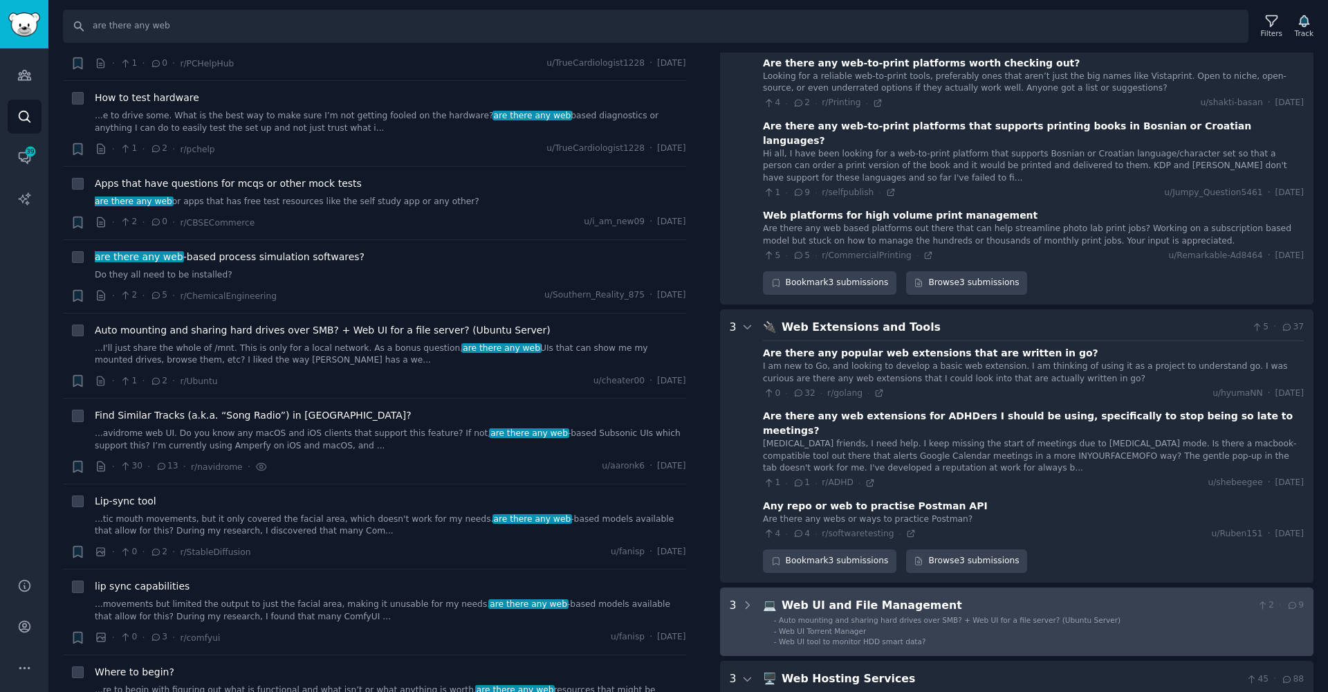
scroll to position [656, 0]
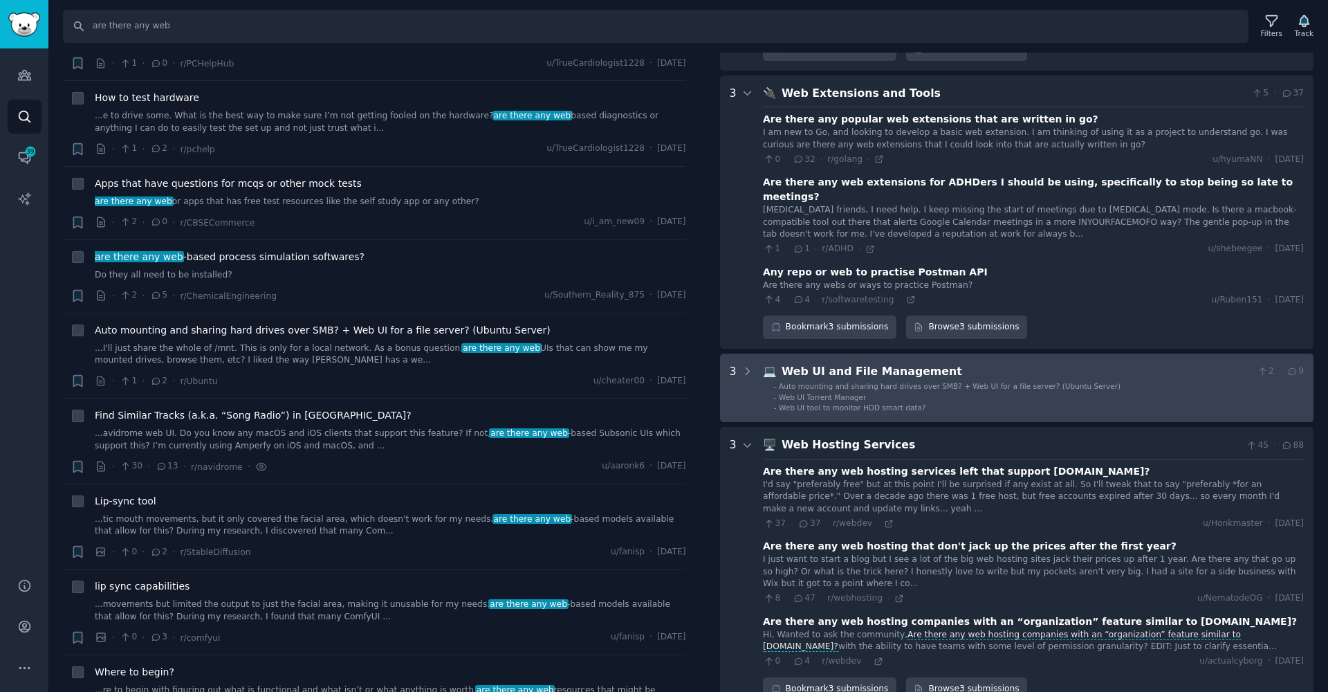
click at [821, 392] on div "Web UI Torrent Manager" at bounding box center [822, 397] width 87 height 10
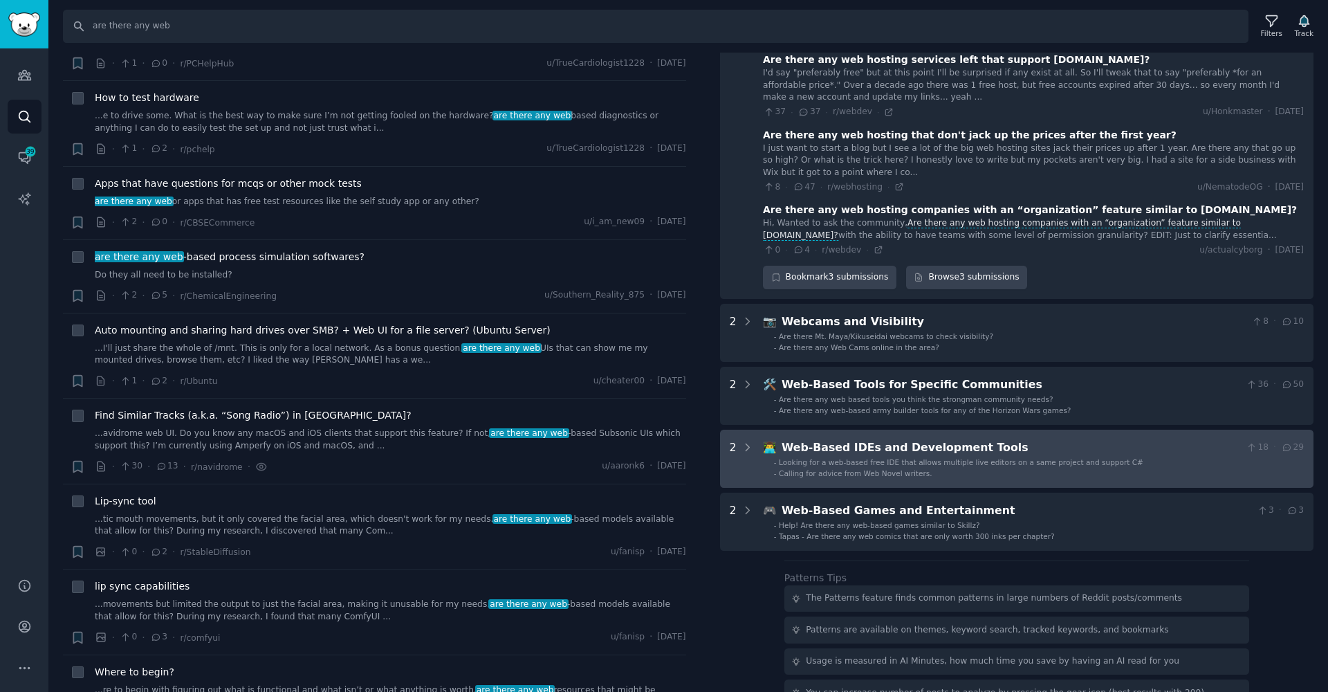
click at [830, 439] on div "Web-Based IDEs and Development Tools" at bounding box center [1011, 447] width 459 height 17
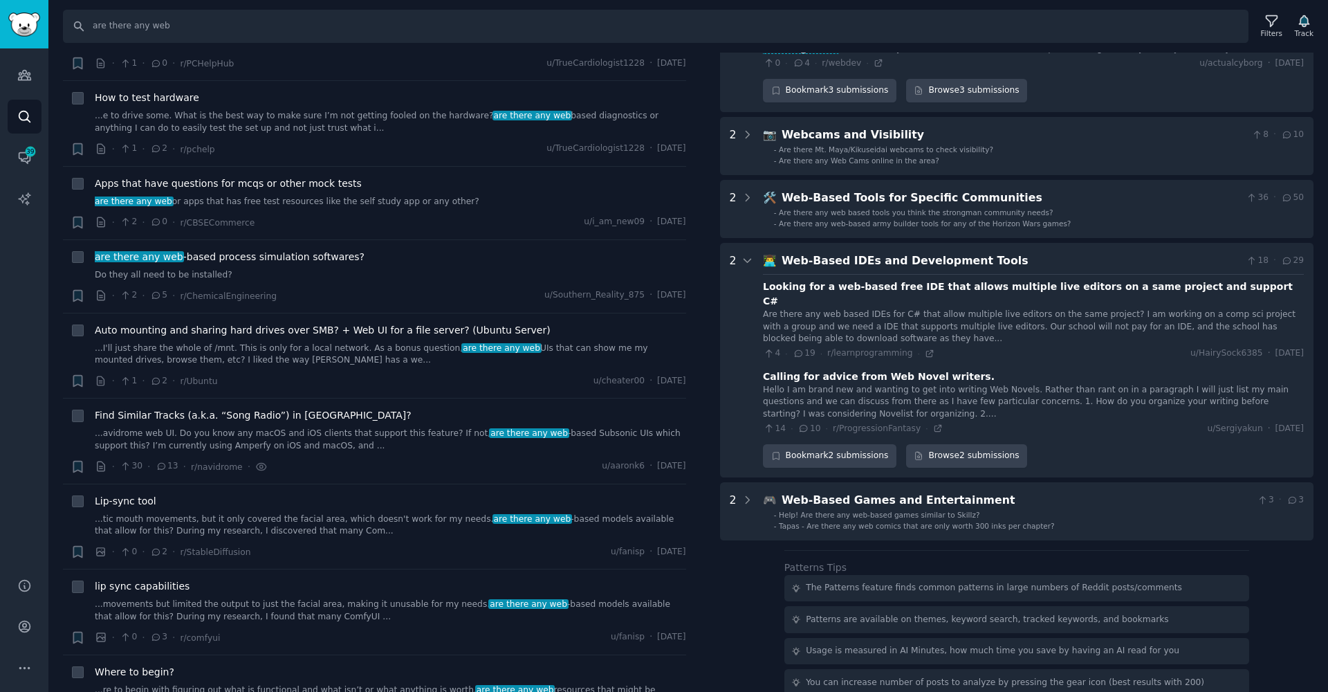
click at [830, 253] on div "Web-Based IDEs and Development Tools" at bounding box center [1011, 261] width 459 height 17
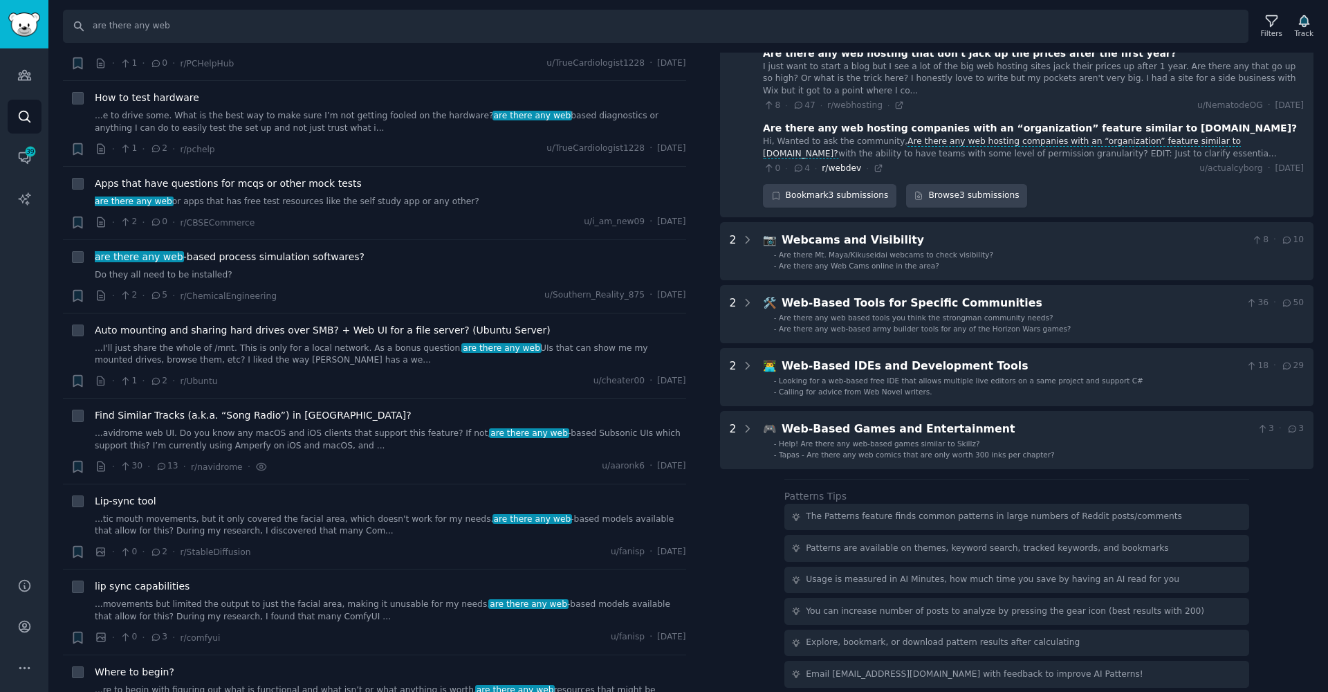
scroll to position [1309, 0]
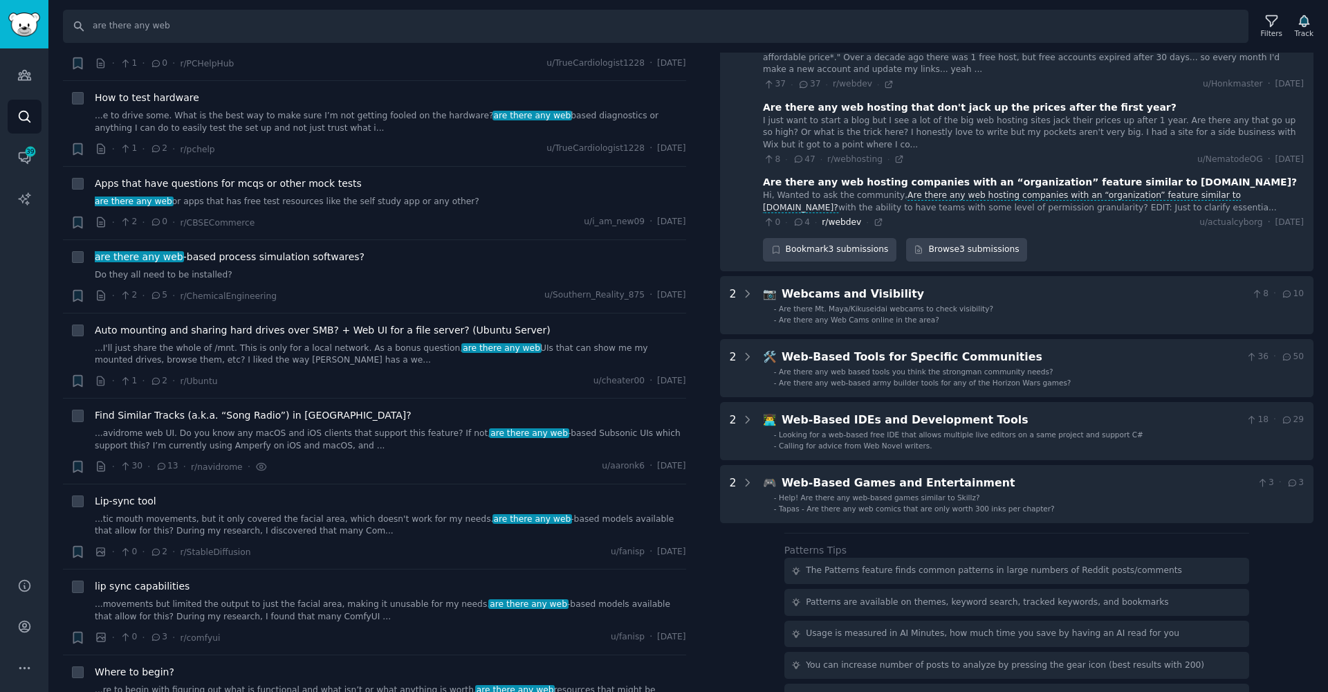
click at [824, 217] on span "r/webdev" at bounding box center [841, 222] width 39 height 10
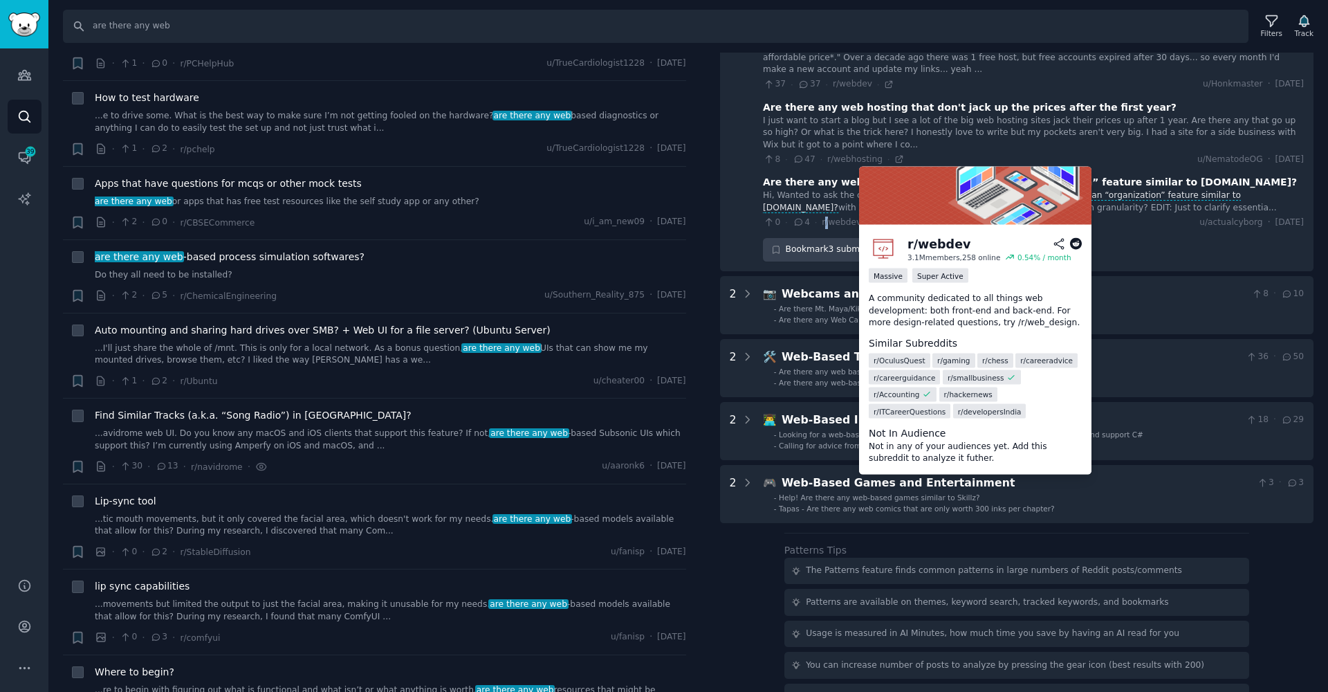
click at [826, 179] on div "🖥️ Web Hosting Services 45 · 88 Are there any web hosting services left that su…" at bounding box center [1033, 130] width 541 height 264
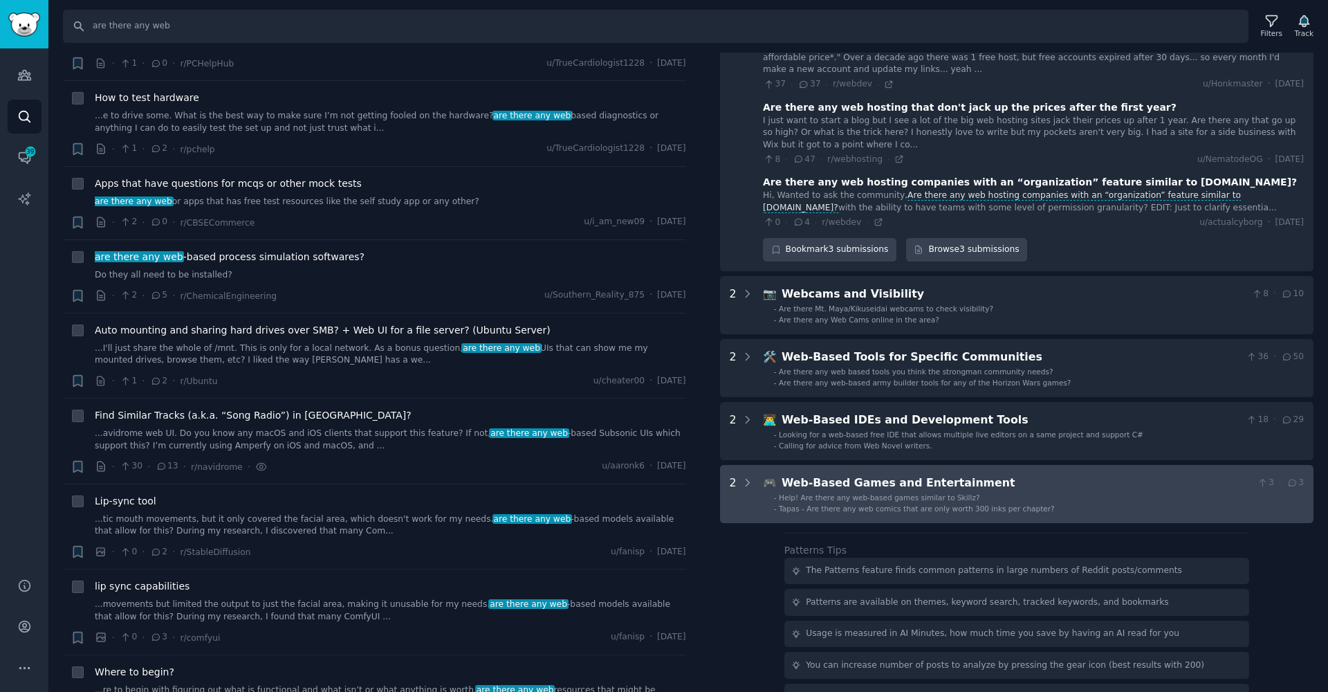
click at [819, 504] on span "Tapas - Are there any web comics that are only worth 300 inks per chapter?" at bounding box center [917, 508] width 276 height 8
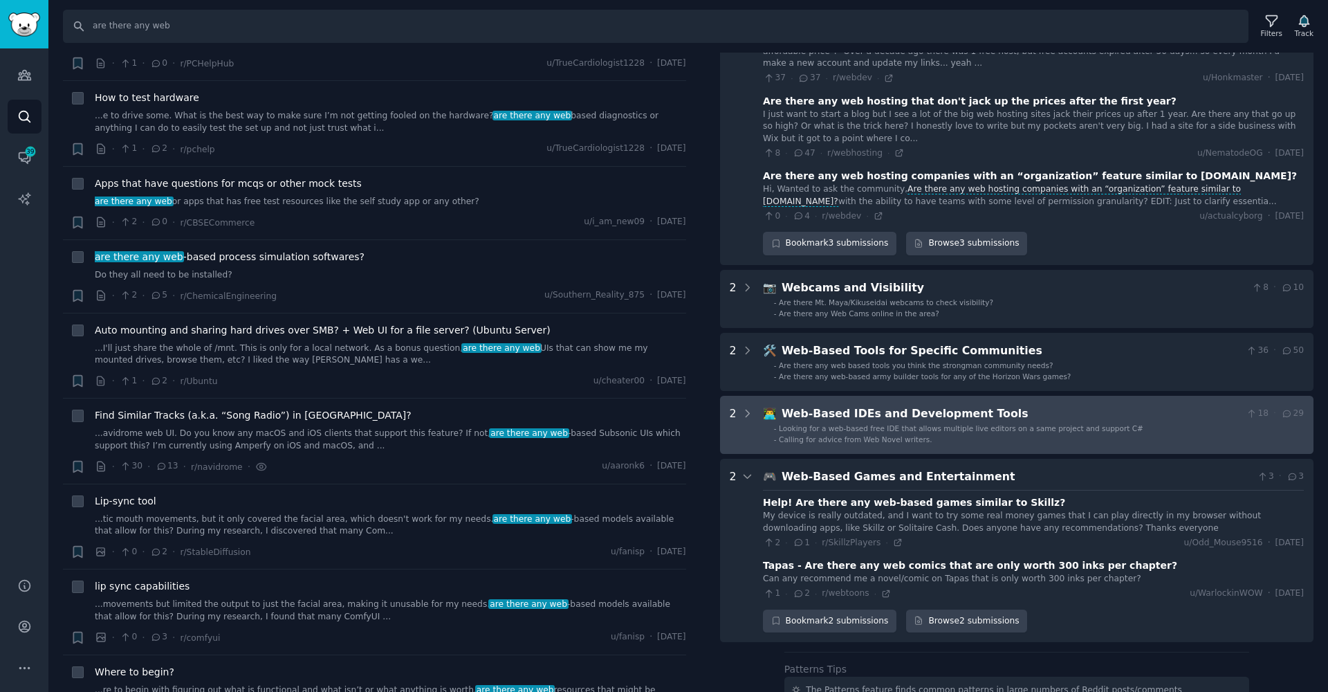
scroll to position [1315, 0]
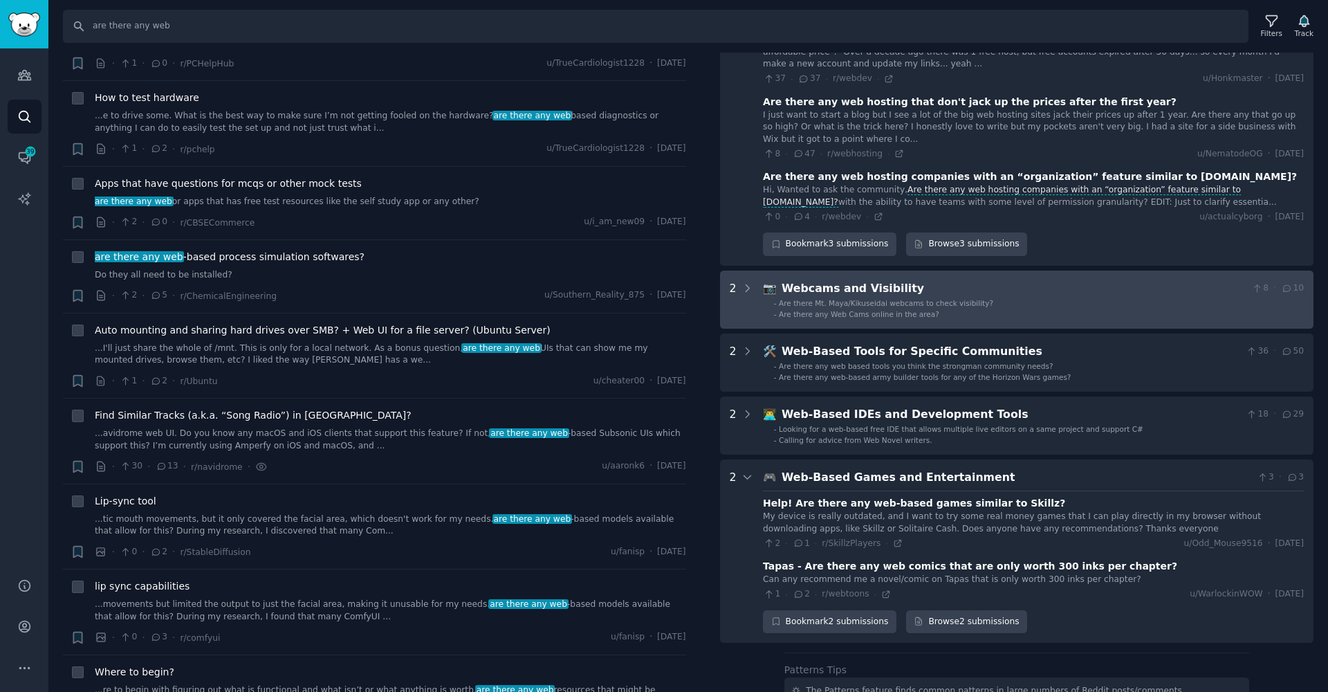
click at [854, 274] on Visibility "2 📷 Webcams and Visibility 8 · 10 - Are there Mt. Maya/Kikuseidai webcams to ch…" at bounding box center [1017, 300] width 594 height 58
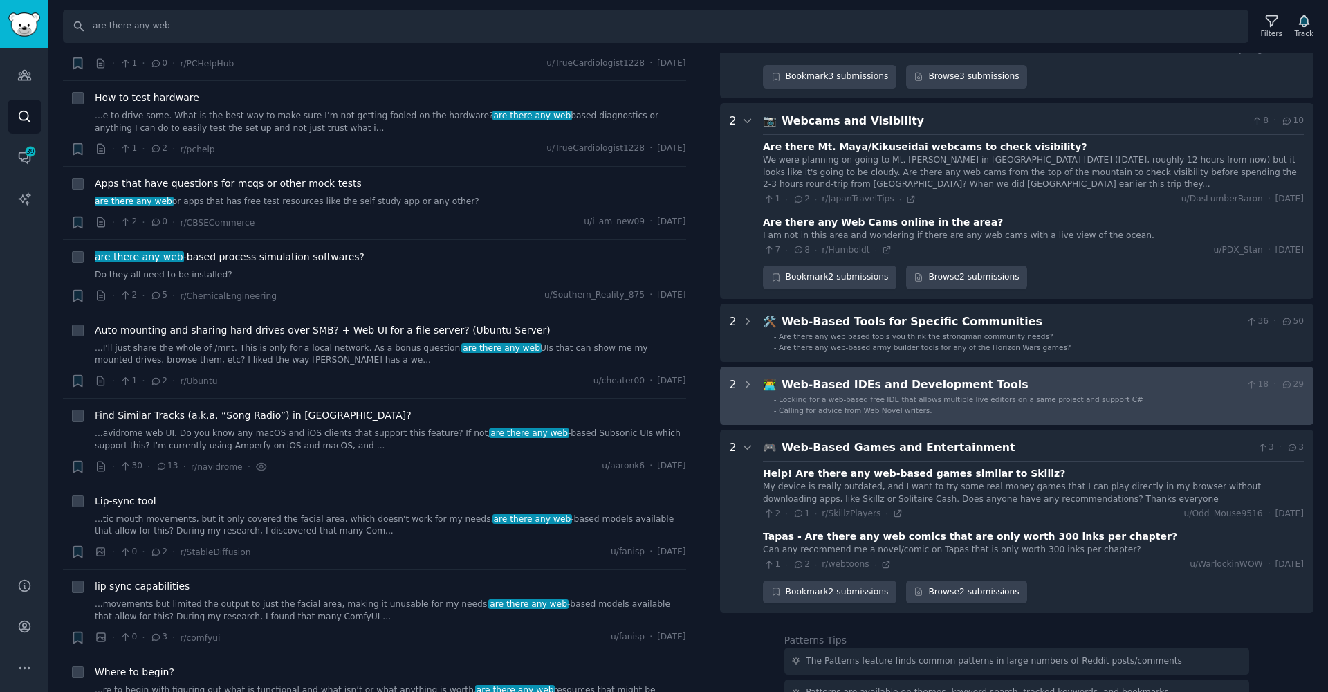
scroll to position [1507, 0]
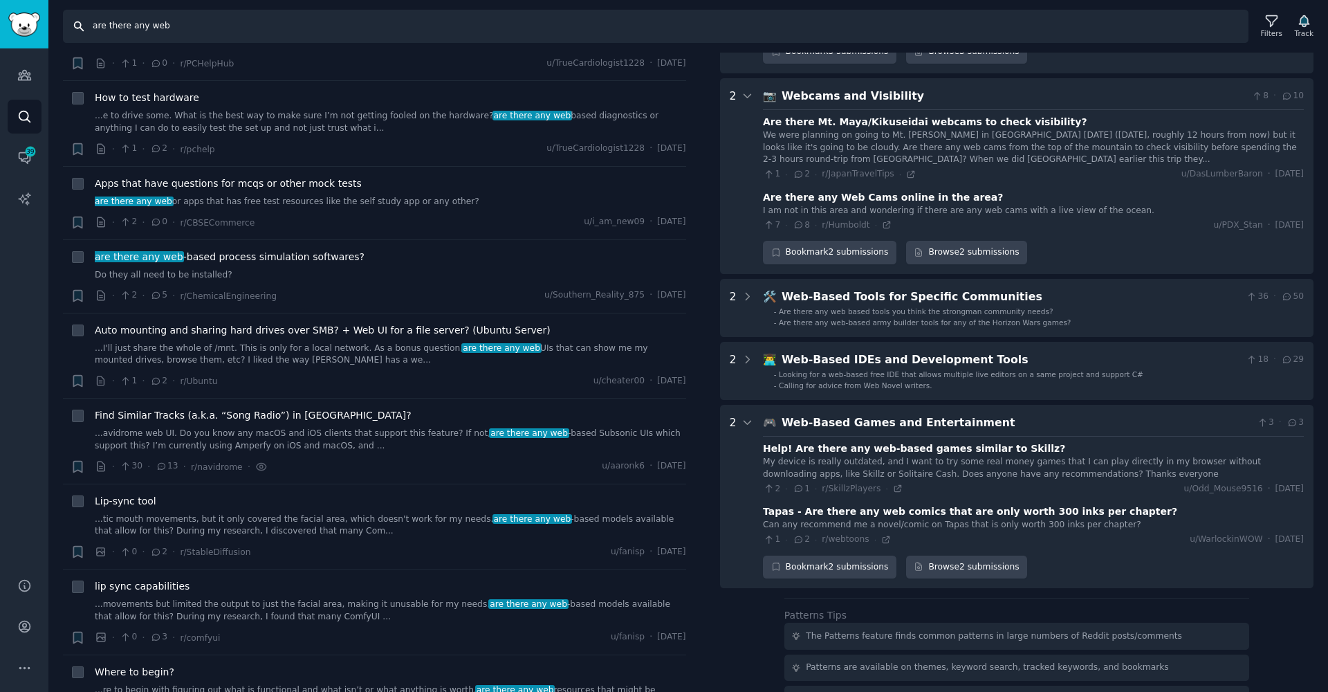
click at [199, 30] on input "are there any web" at bounding box center [656, 26] width 1186 height 33
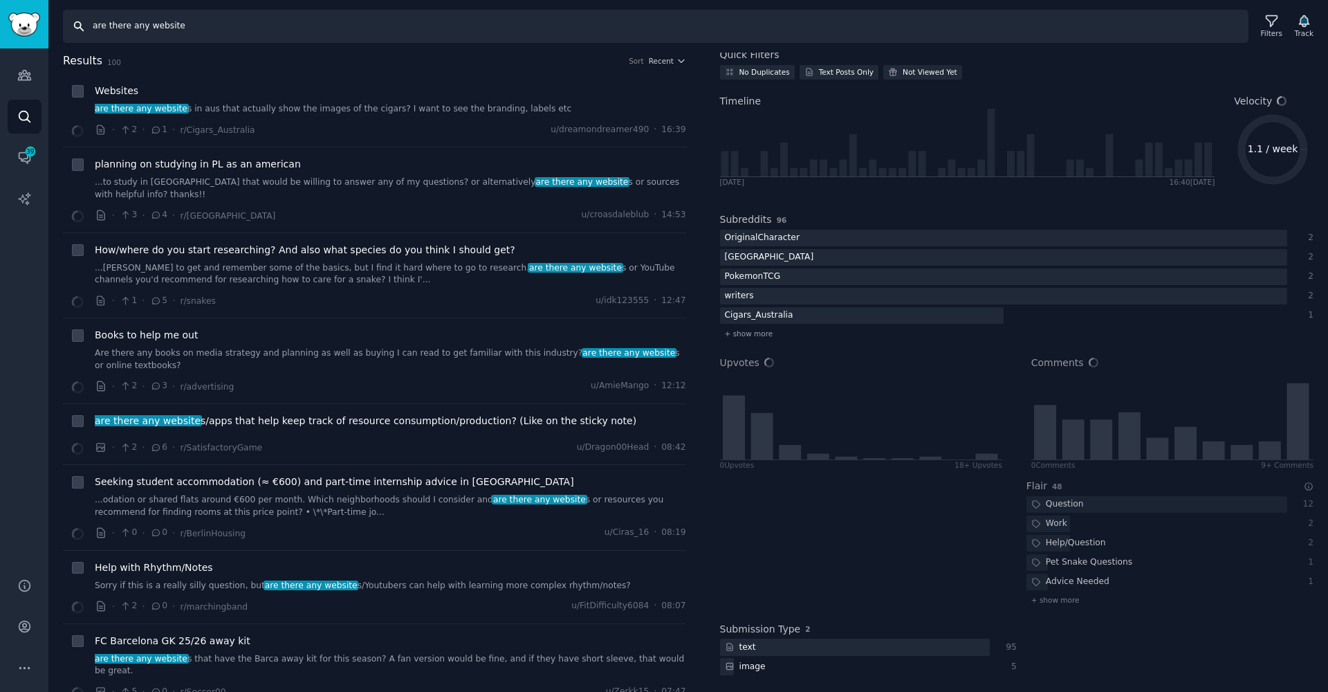
scroll to position [42, 0]
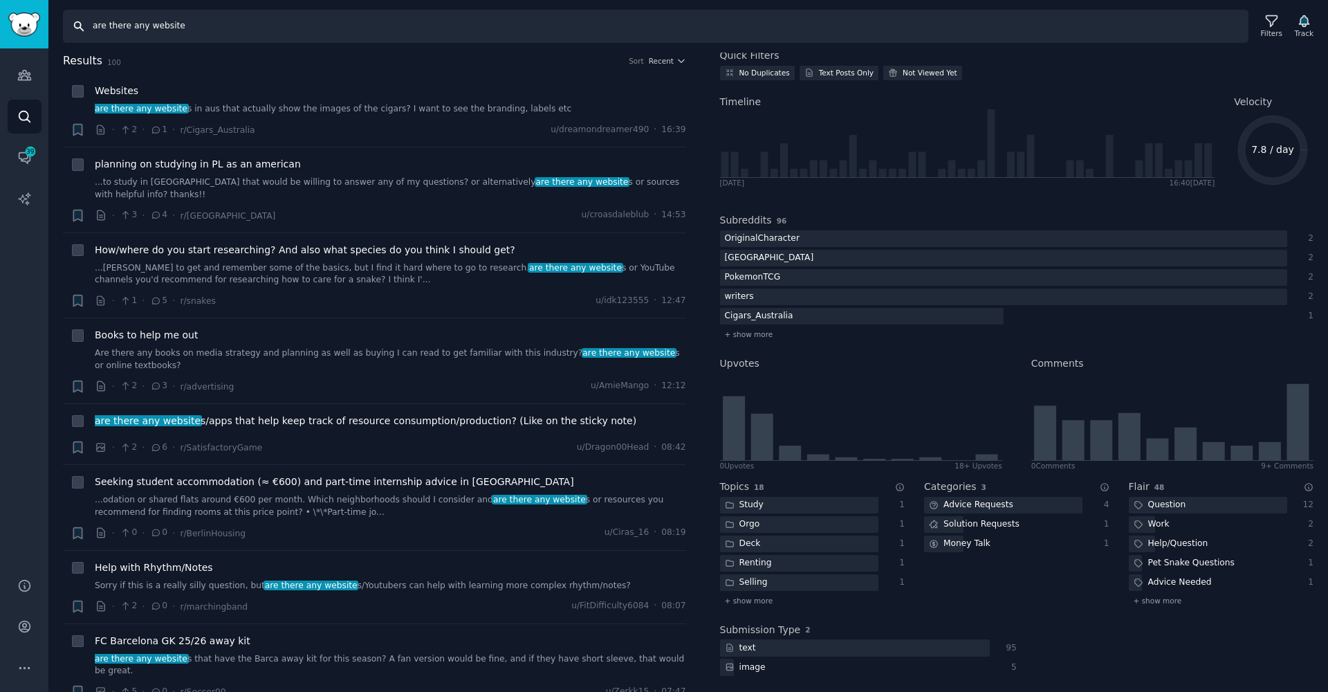
click at [95, 26] on input "are there any website" at bounding box center [656, 26] width 1186 height 33
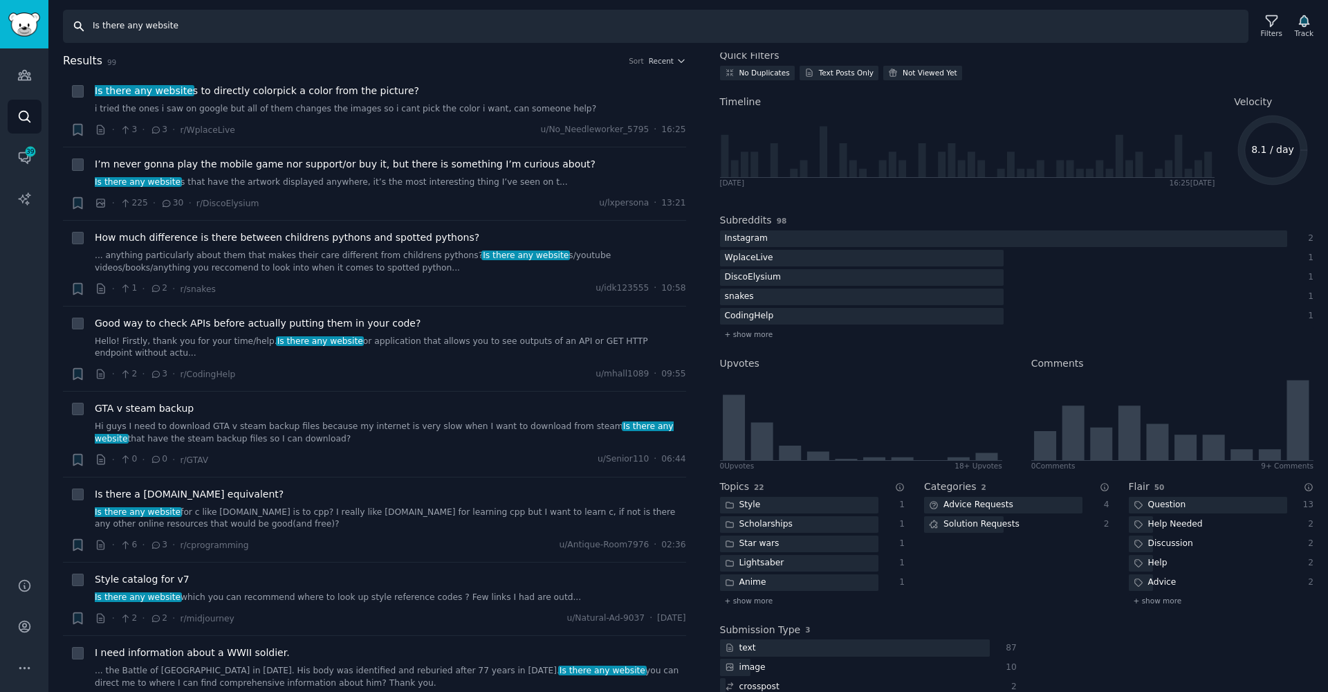
click at [176, 33] on input "Is there any website" at bounding box center [656, 26] width 1186 height 33
click at [175, 33] on input "Is there any website" at bounding box center [656, 26] width 1186 height 33
type input "know website"
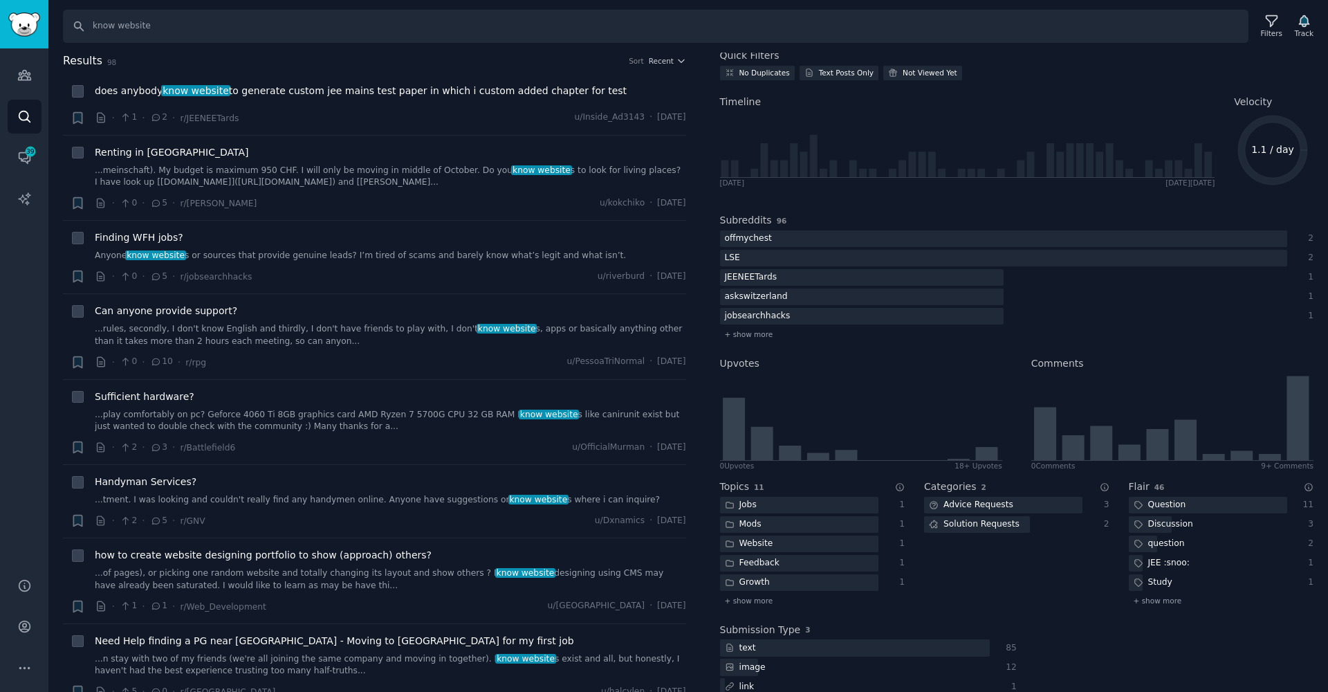
click at [662, 55] on h2 "Results 98 Sort Recent" at bounding box center [374, 61] width 623 height 17
click at [660, 65] on span "Recent" at bounding box center [661, 61] width 25 height 10
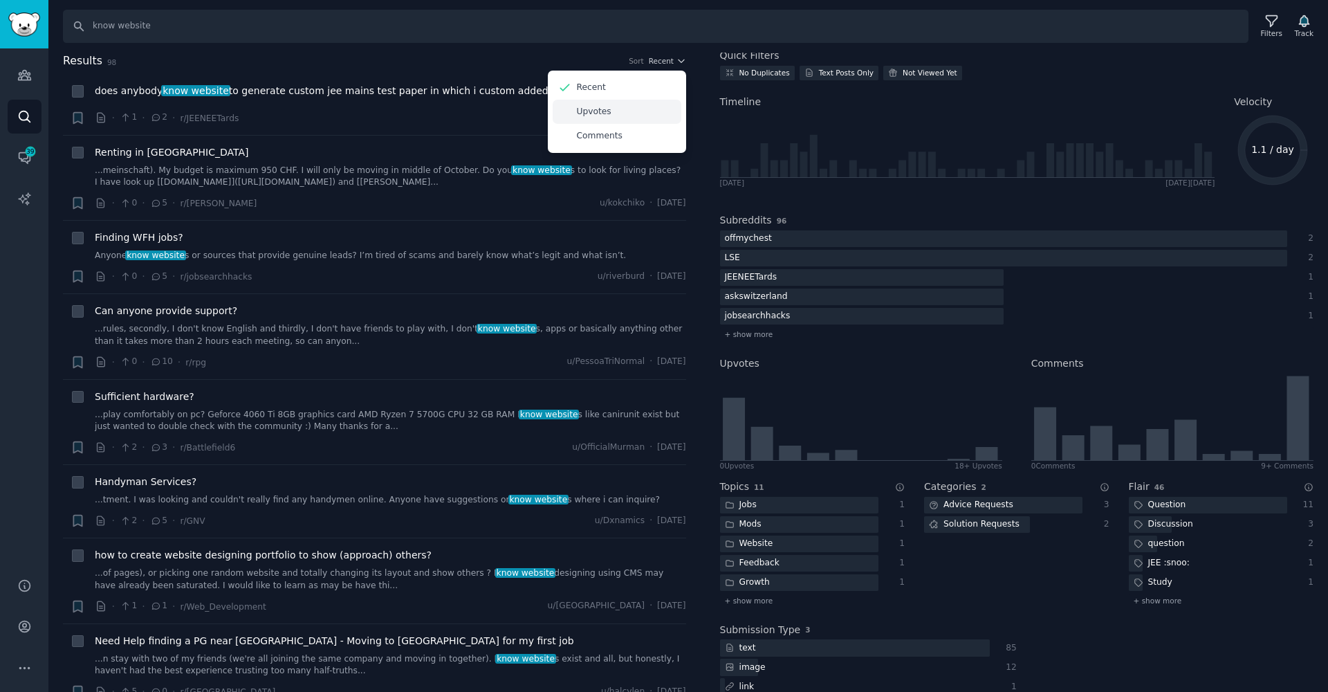
click at [620, 113] on div "Upvotes" at bounding box center [617, 112] width 129 height 24
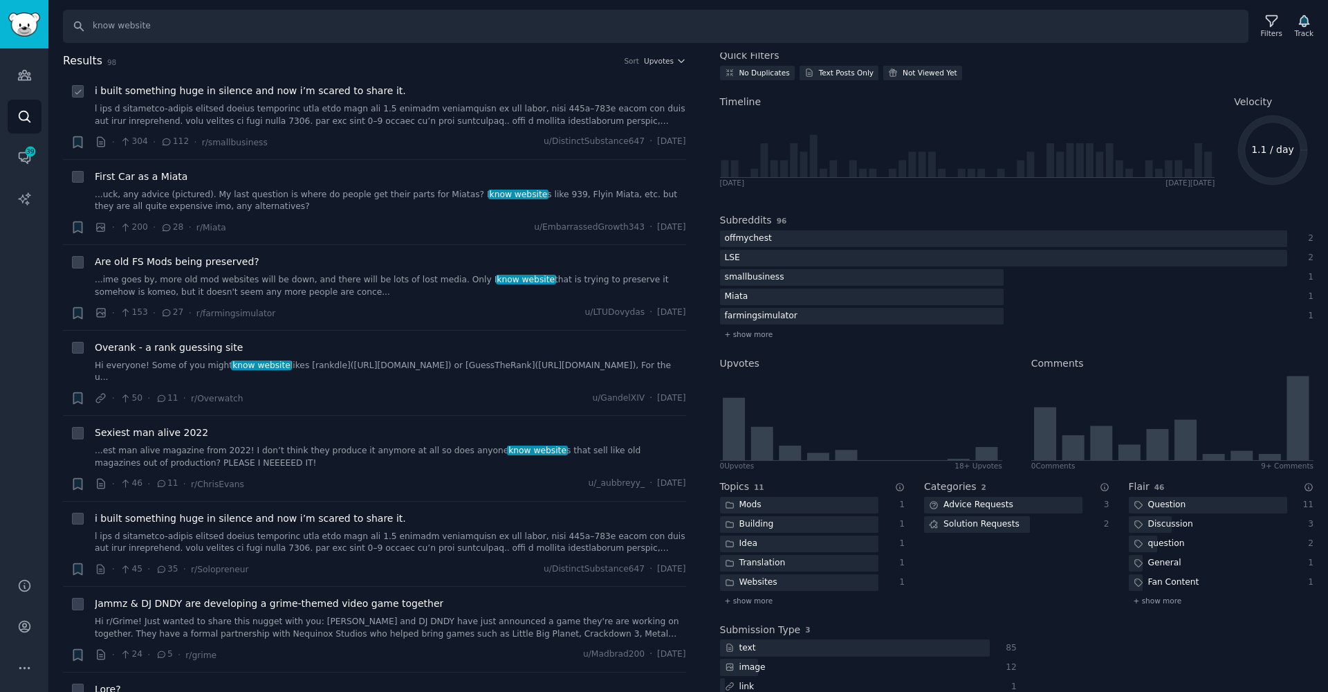
click at [185, 107] on link at bounding box center [391, 115] width 592 height 24
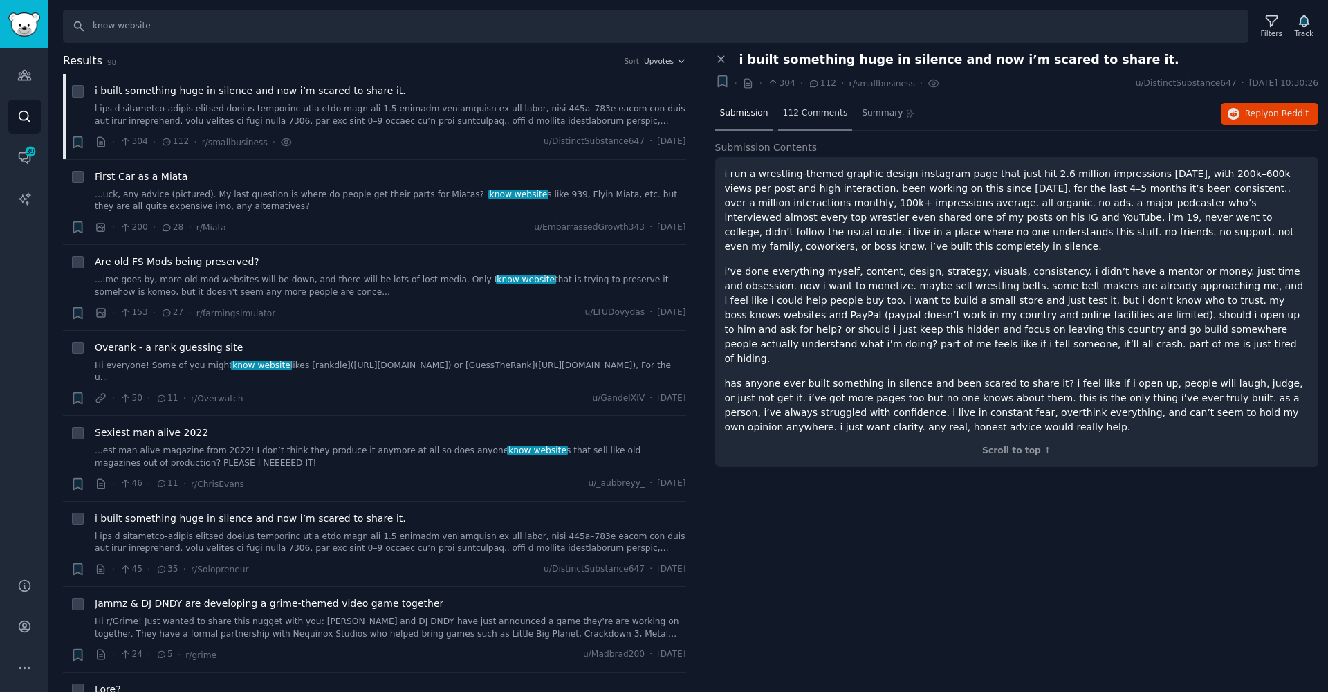
click at [790, 121] on div "112 Comments" at bounding box center [815, 114] width 75 height 33
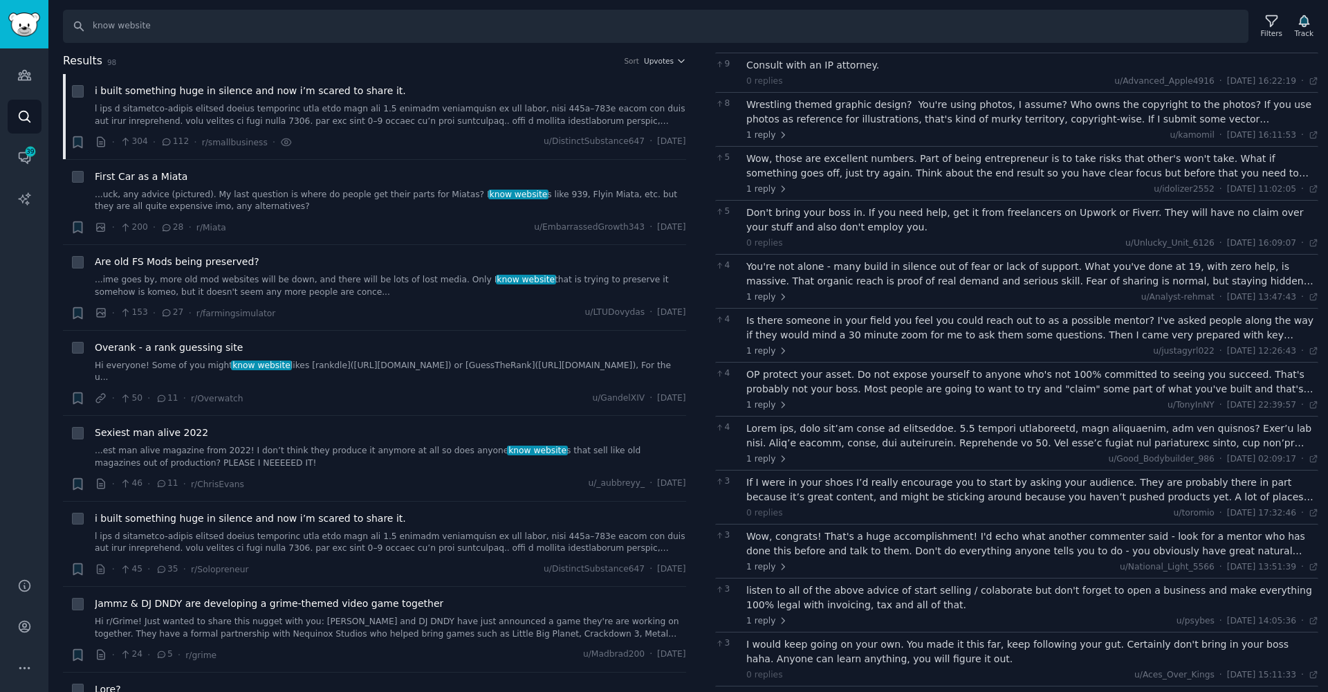
scroll to position [430, 0]
click at [569, 531] on link at bounding box center [391, 543] width 592 height 24
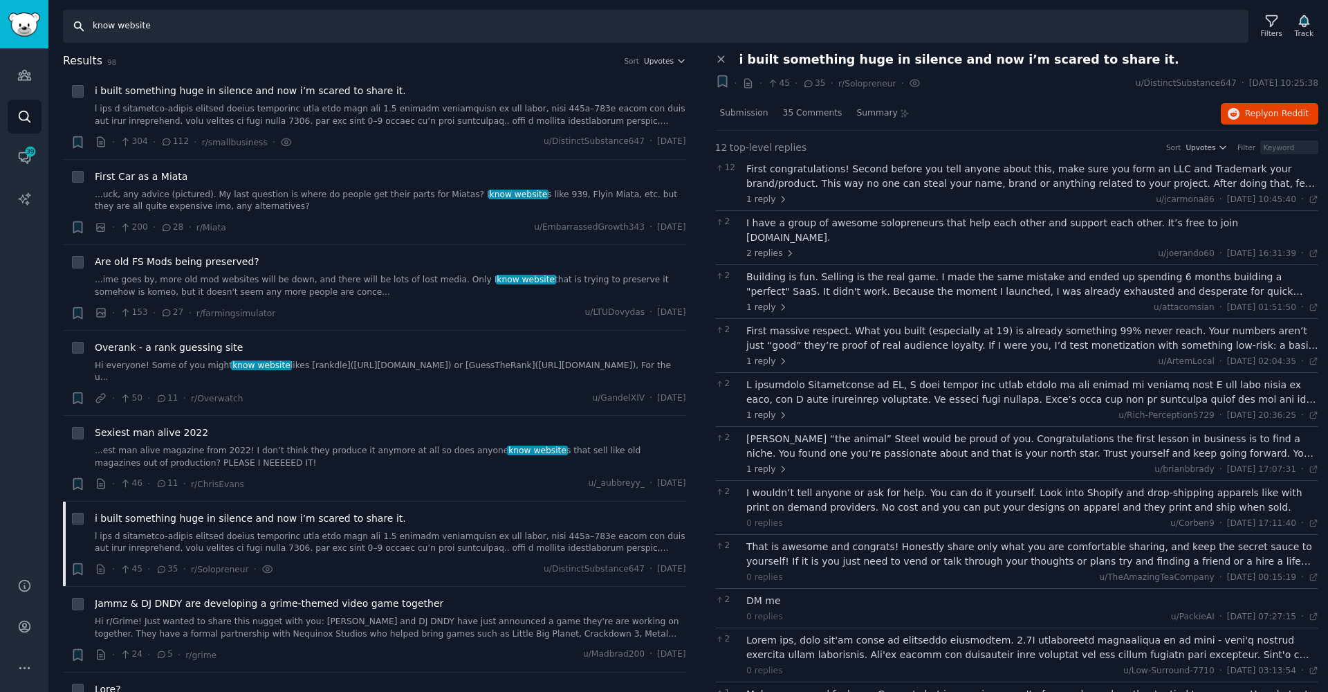
click at [286, 17] on input "know website" at bounding box center [656, 26] width 1186 height 33
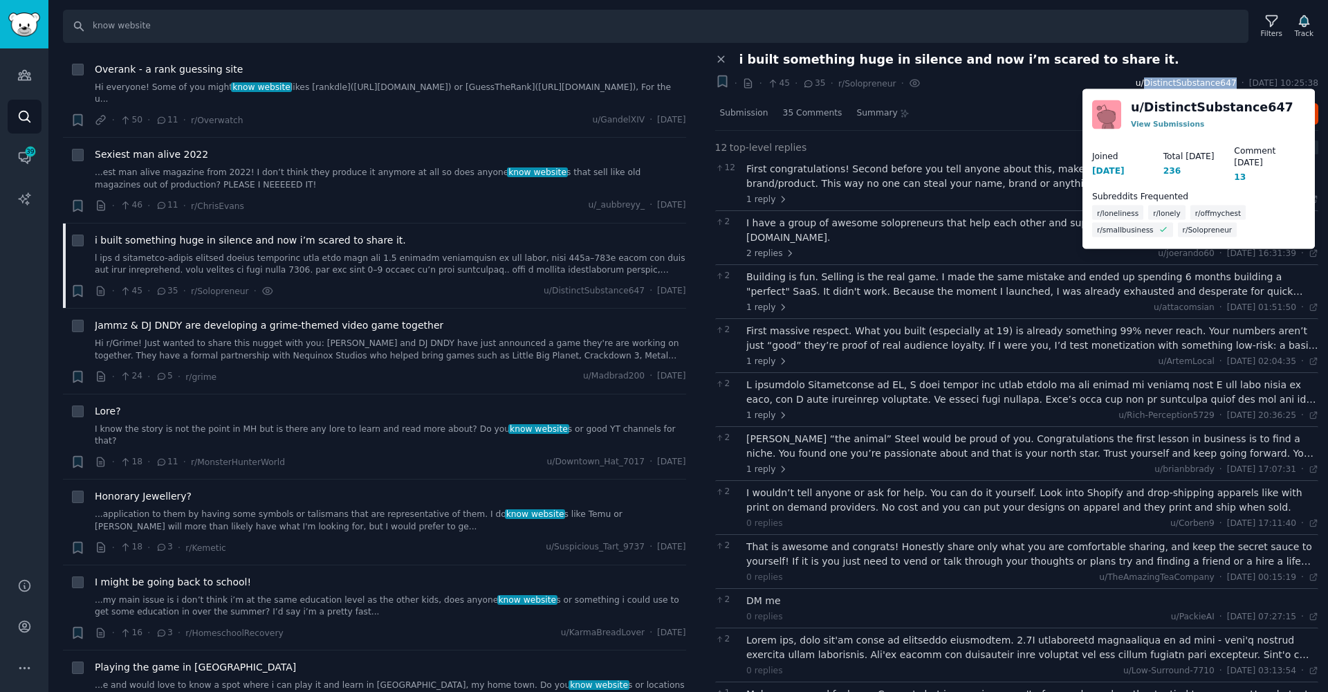
click at [1166, 83] on span "u/DistinctSubstance647" at bounding box center [1186, 83] width 101 height 12
click at [1157, 84] on span "u/DistinctSubstance647" at bounding box center [1186, 83] width 101 height 12
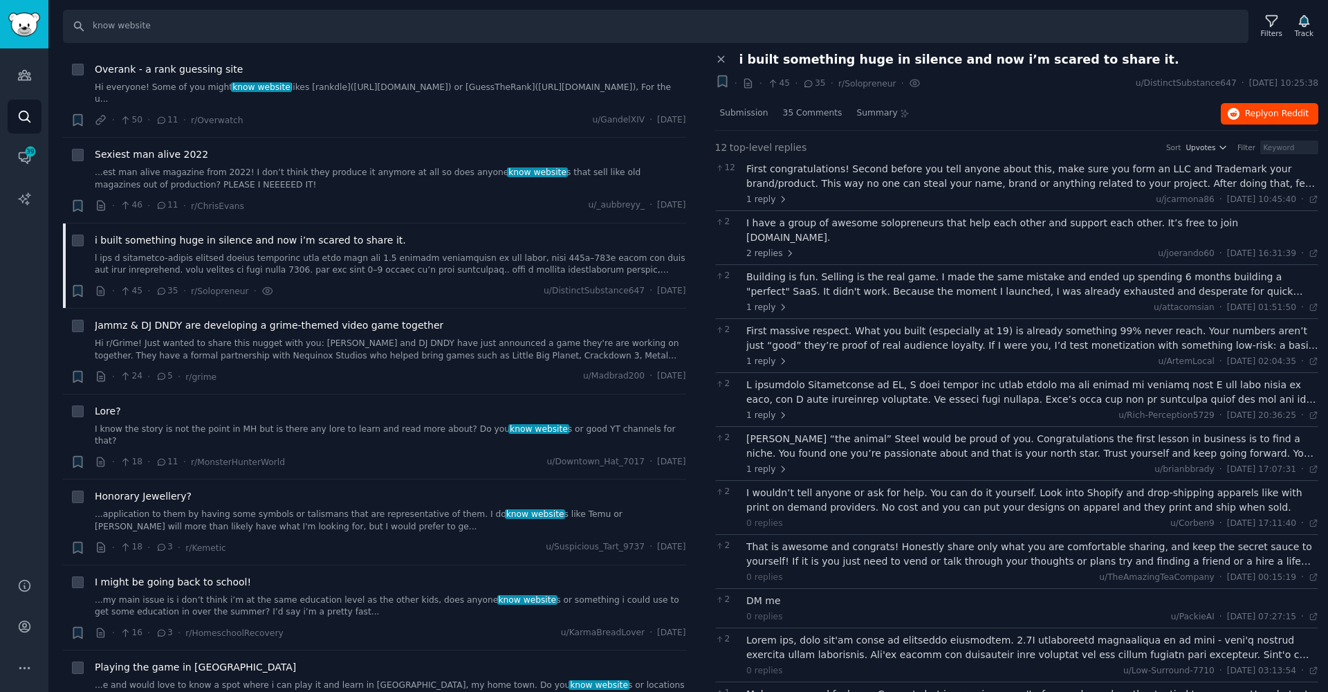
click at [1298, 119] on button "Reply on Reddit" at bounding box center [1270, 114] width 98 height 22
click at [327, 16] on input "know website" at bounding box center [656, 26] width 1186 height 33
click at [21, 65] on link "Audiences" at bounding box center [25, 75] width 34 height 34
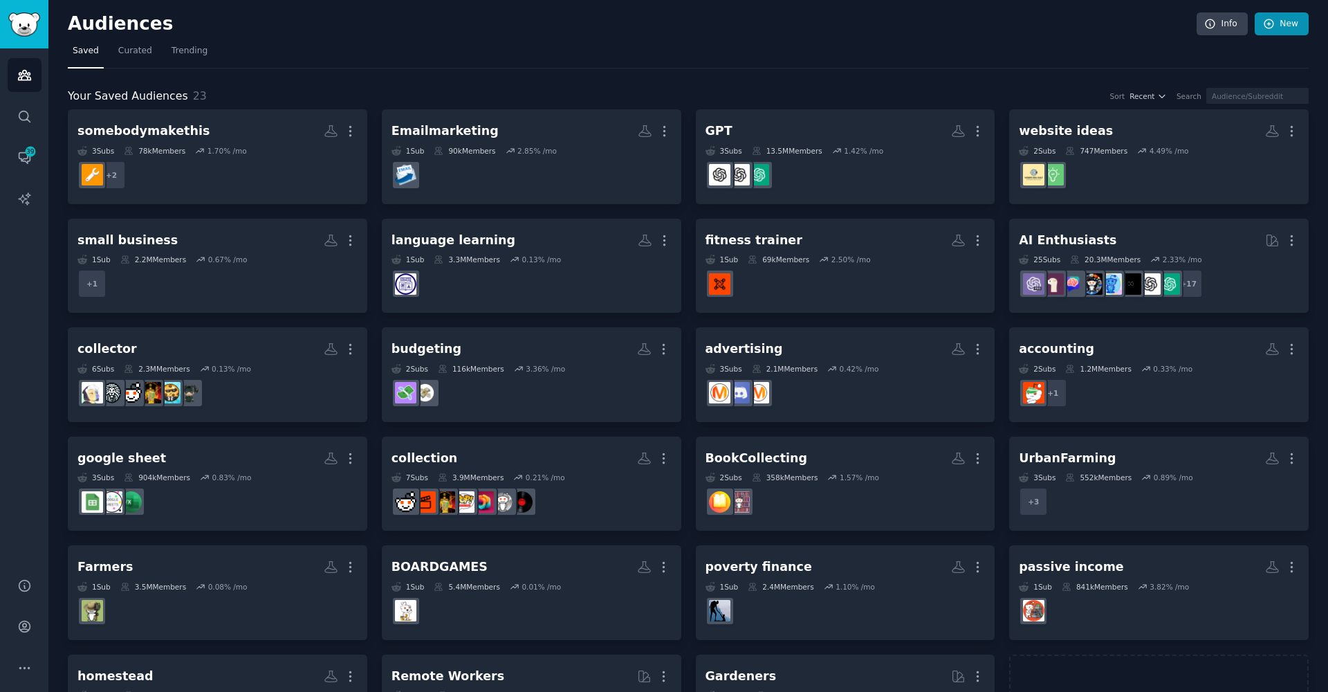
click at [1290, 18] on link "New" at bounding box center [1282, 24] width 54 height 24
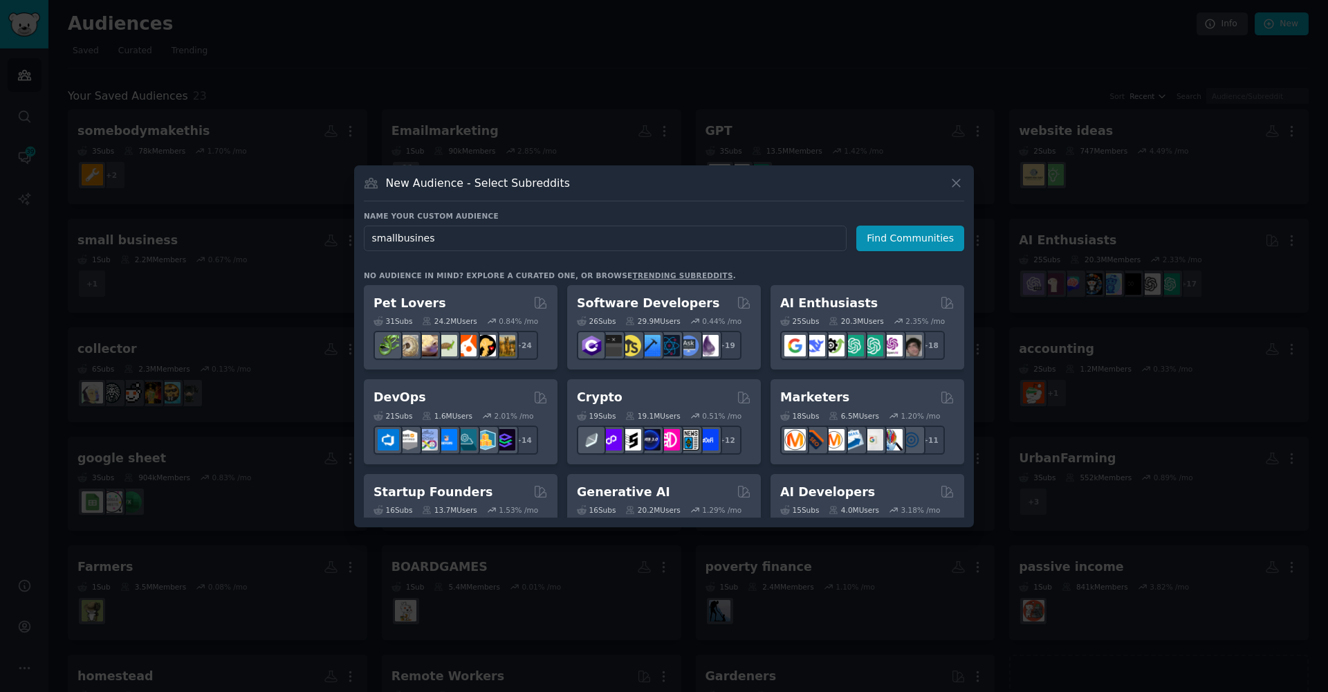
type input "smallbusiness"
click at [913, 238] on button "Find Communities" at bounding box center [911, 239] width 108 height 26
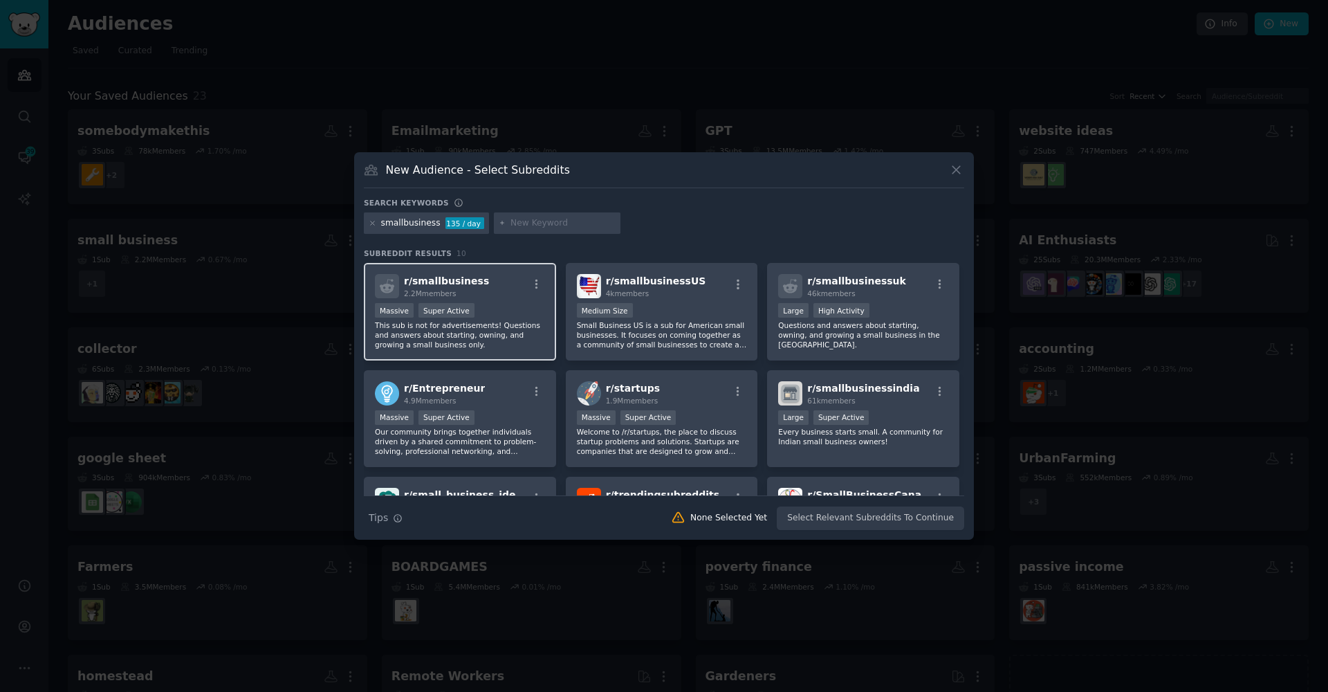
click at [483, 328] on p "This sub is not for advertisements! Questions and answers about starting, ownin…" at bounding box center [460, 334] width 170 height 29
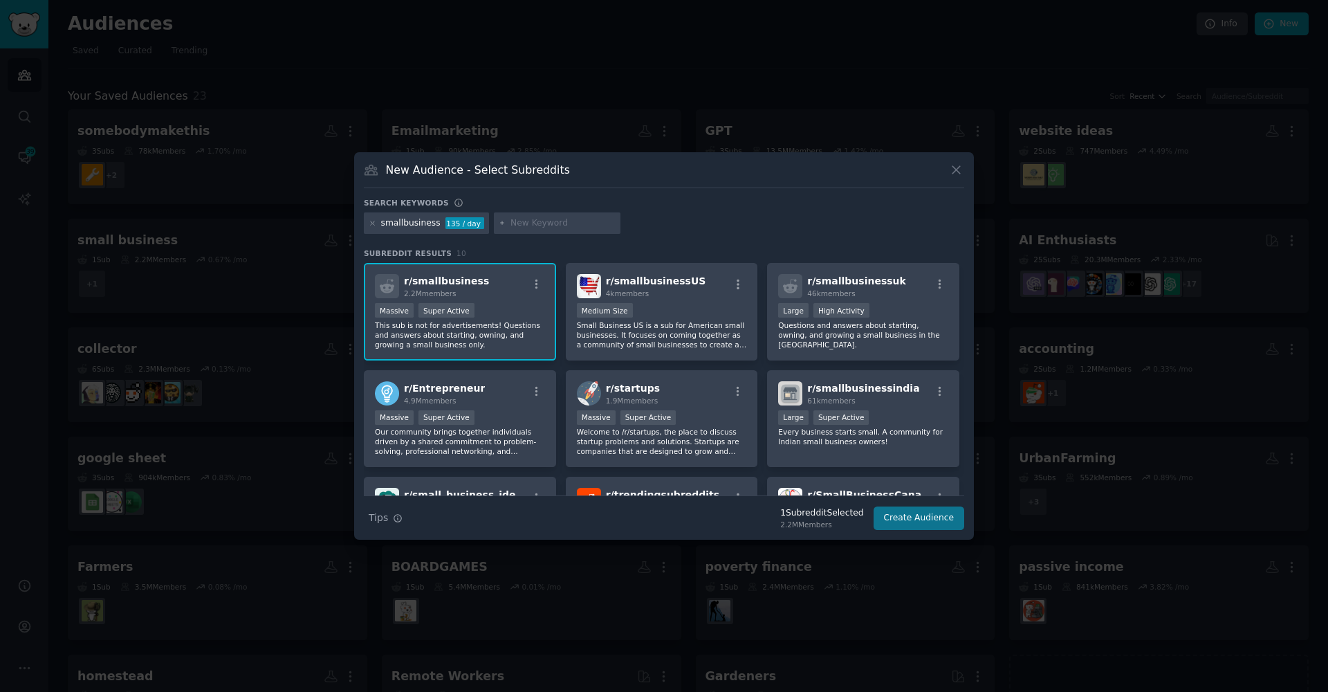
click at [920, 522] on button "Create Audience" at bounding box center [919, 518] width 91 height 24
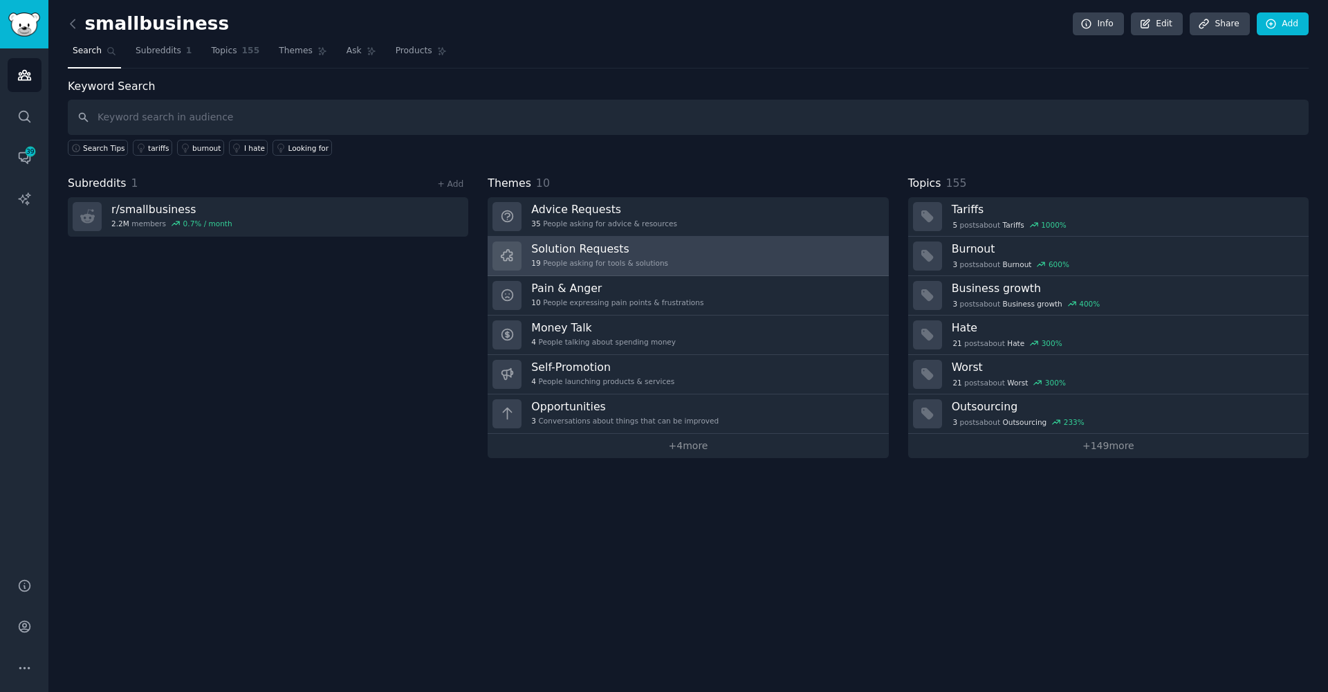
click at [623, 254] on h3 "Solution Requests" at bounding box center [599, 248] width 137 height 15
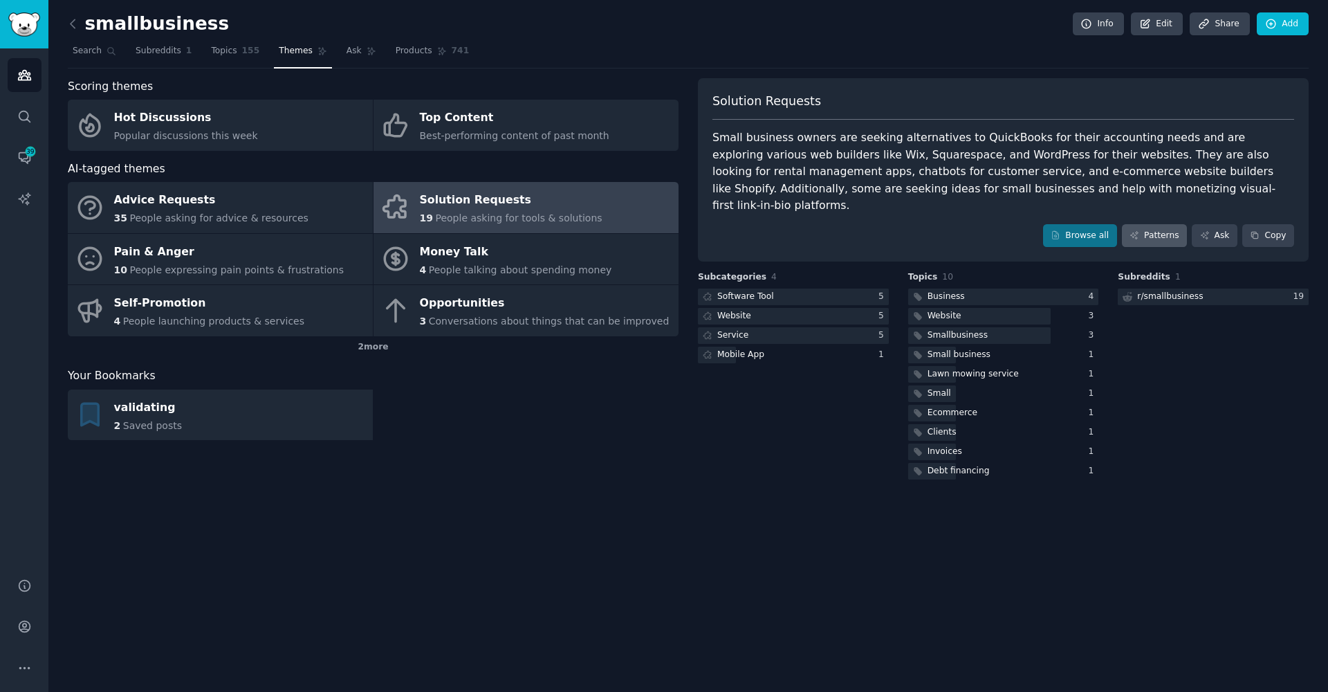
click at [1154, 224] on link "Patterns" at bounding box center [1154, 236] width 65 height 24
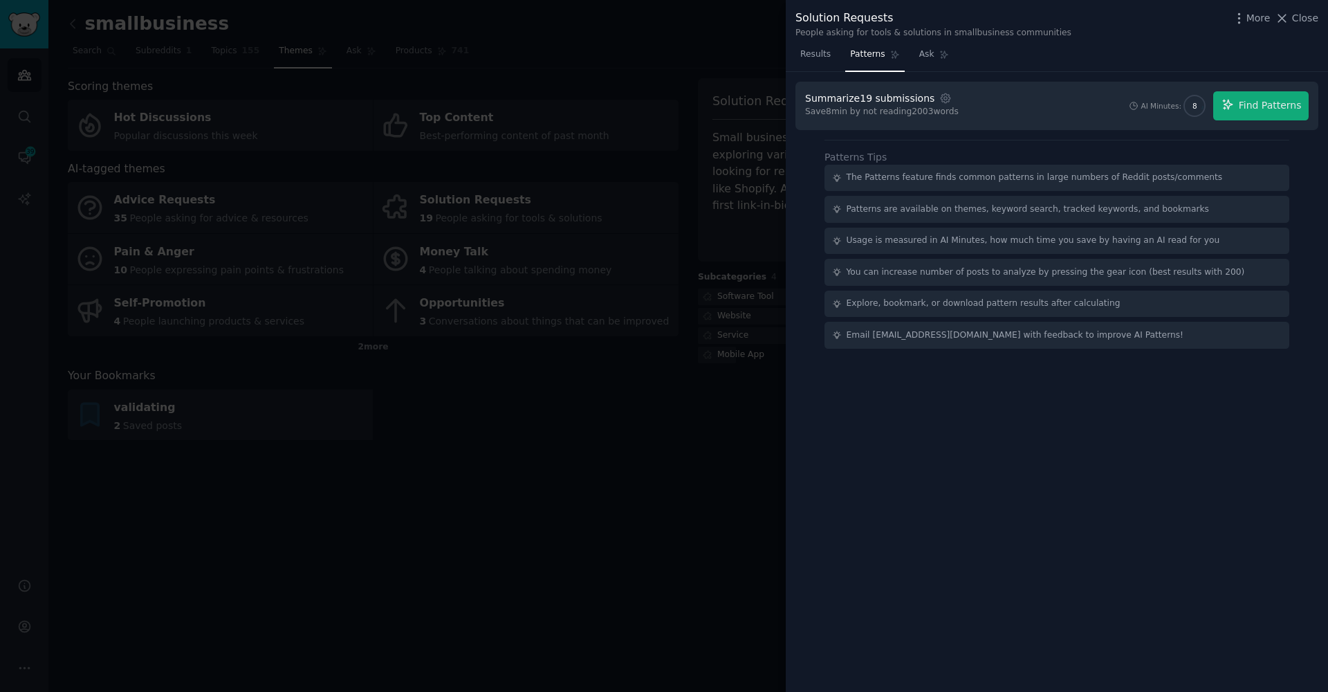
click at [1274, 105] on span "Find Patterns" at bounding box center [1270, 105] width 63 height 15
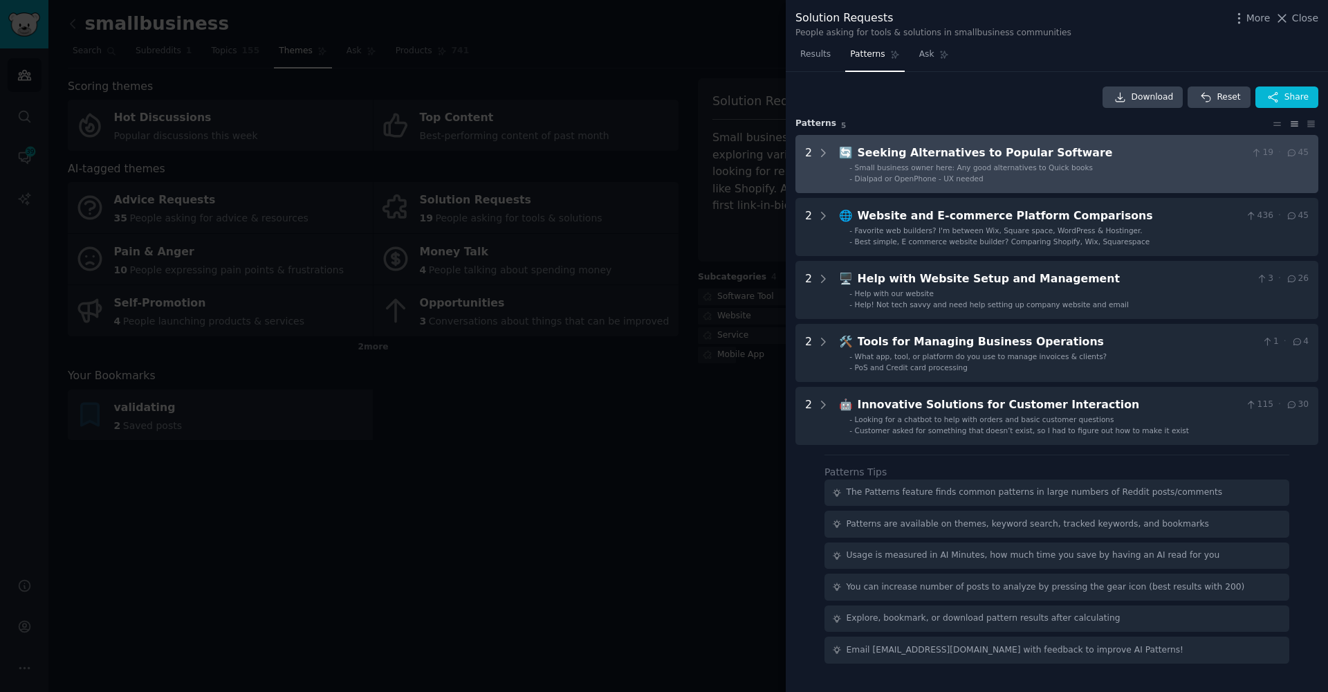
click at [872, 174] on div "Dialpad or OpenPhone - UX needed" at bounding box center [919, 179] width 129 height 10
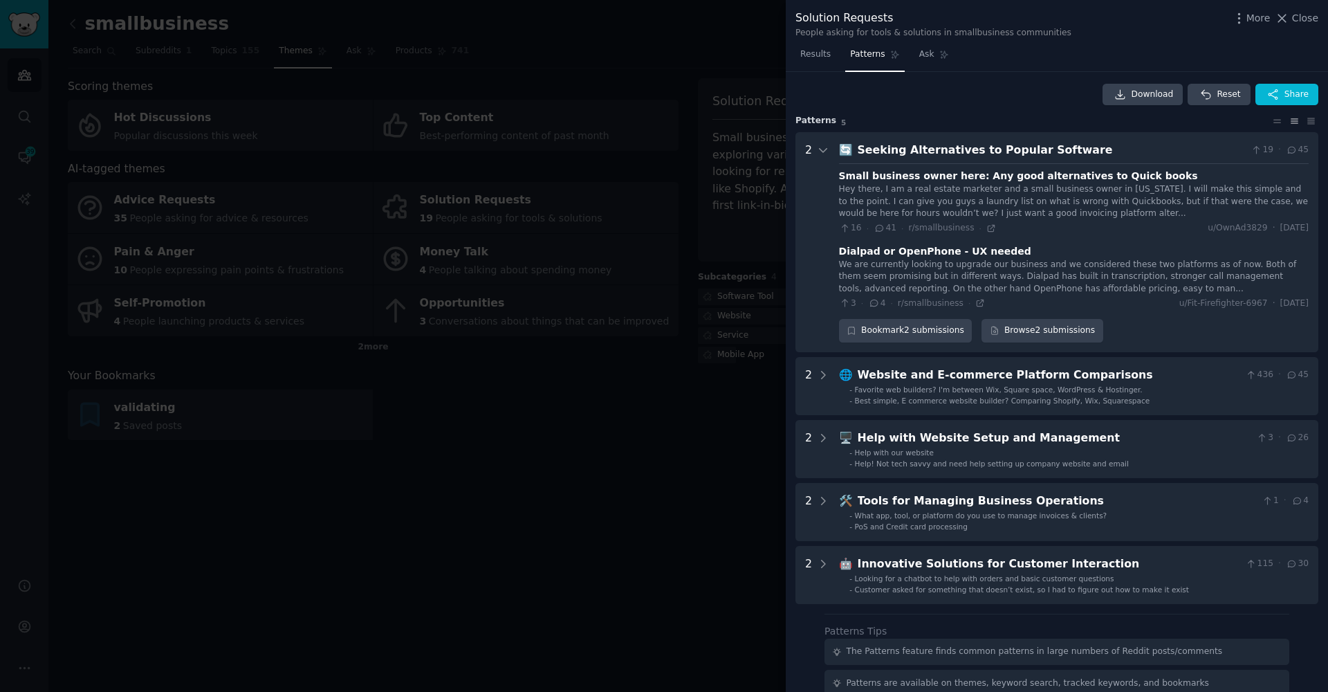
scroll to position [1, 0]
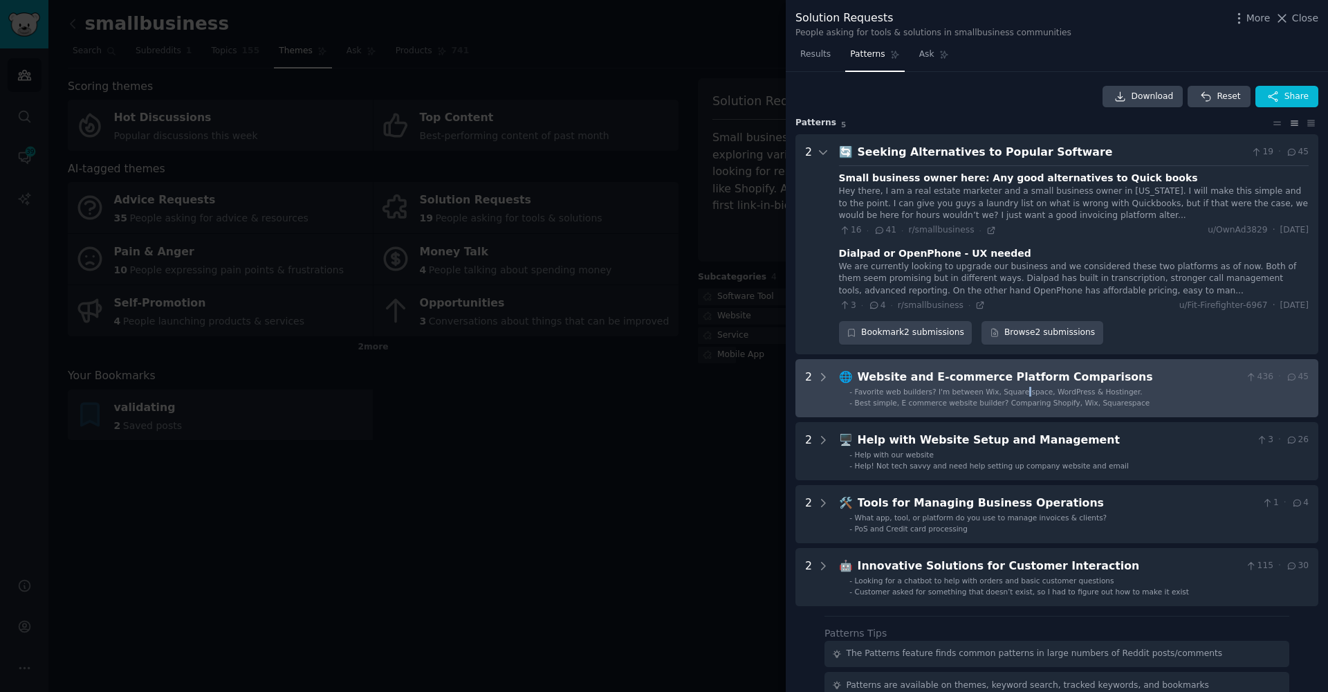
click at [1021, 387] on span "Favorite web builders? I'm between Wix, Square space, WordPress & Hostinger." at bounding box center [999, 391] width 288 height 8
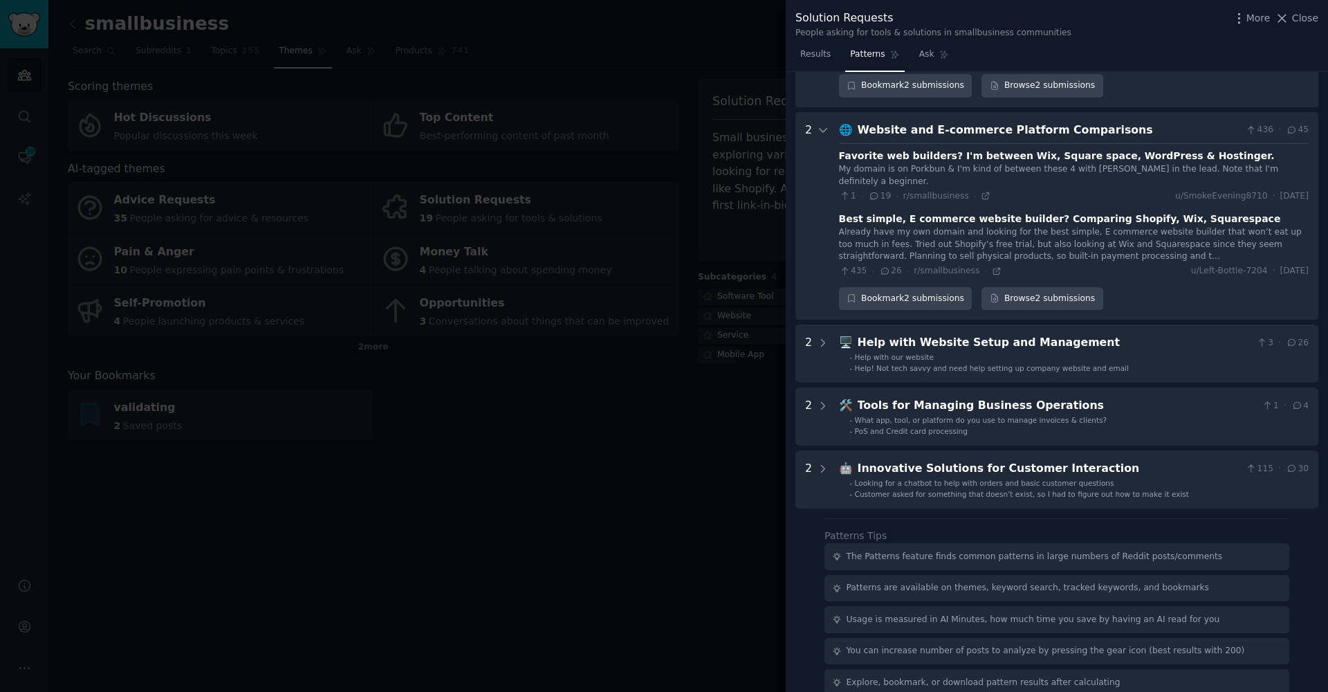
scroll to position [284, 0]
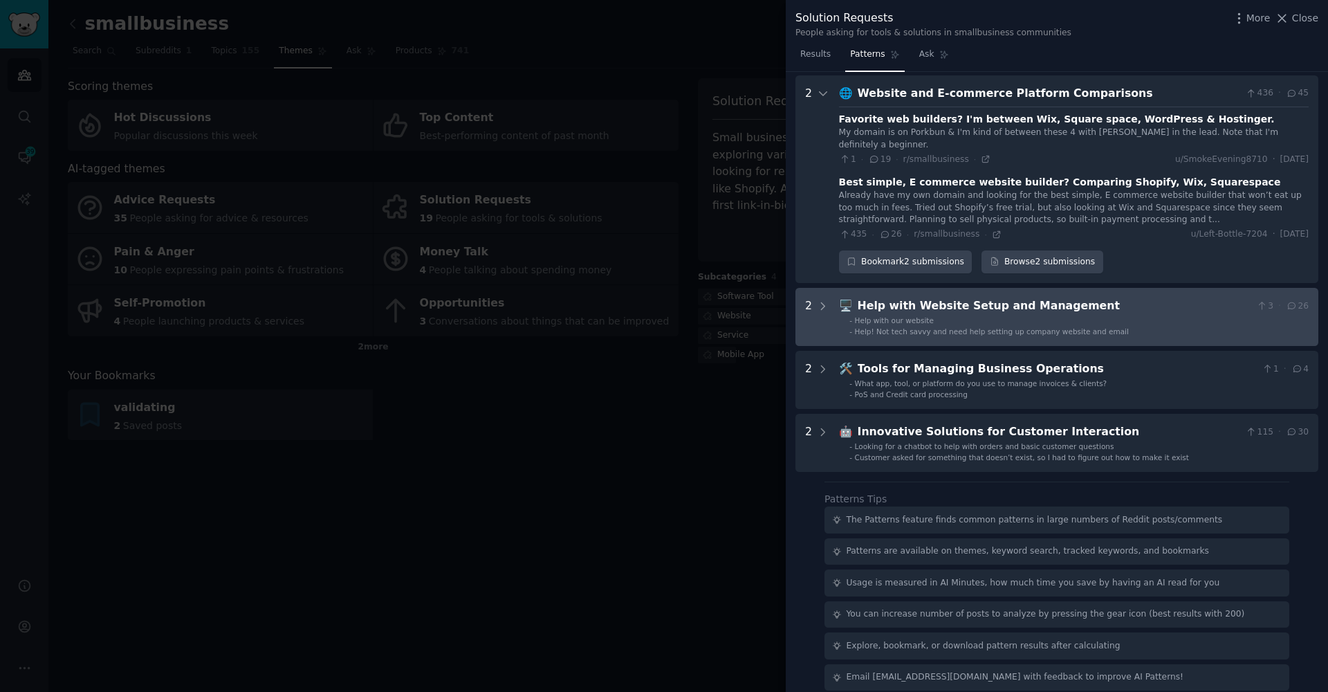
click at [1023, 333] on Management "2 🖥️ Help with Website Setup and Management 3 · 26 - Help with our website - He…" at bounding box center [1057, 317] width 523 height 58
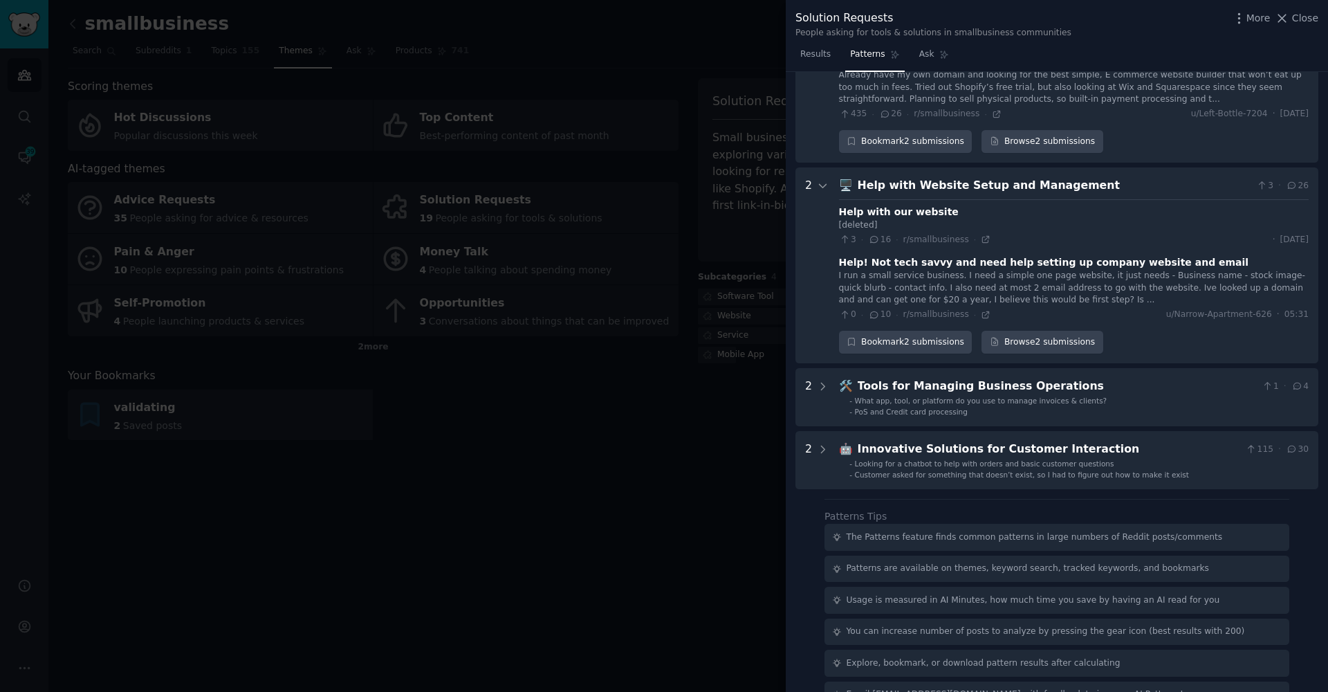
scroll to position [422, 0]
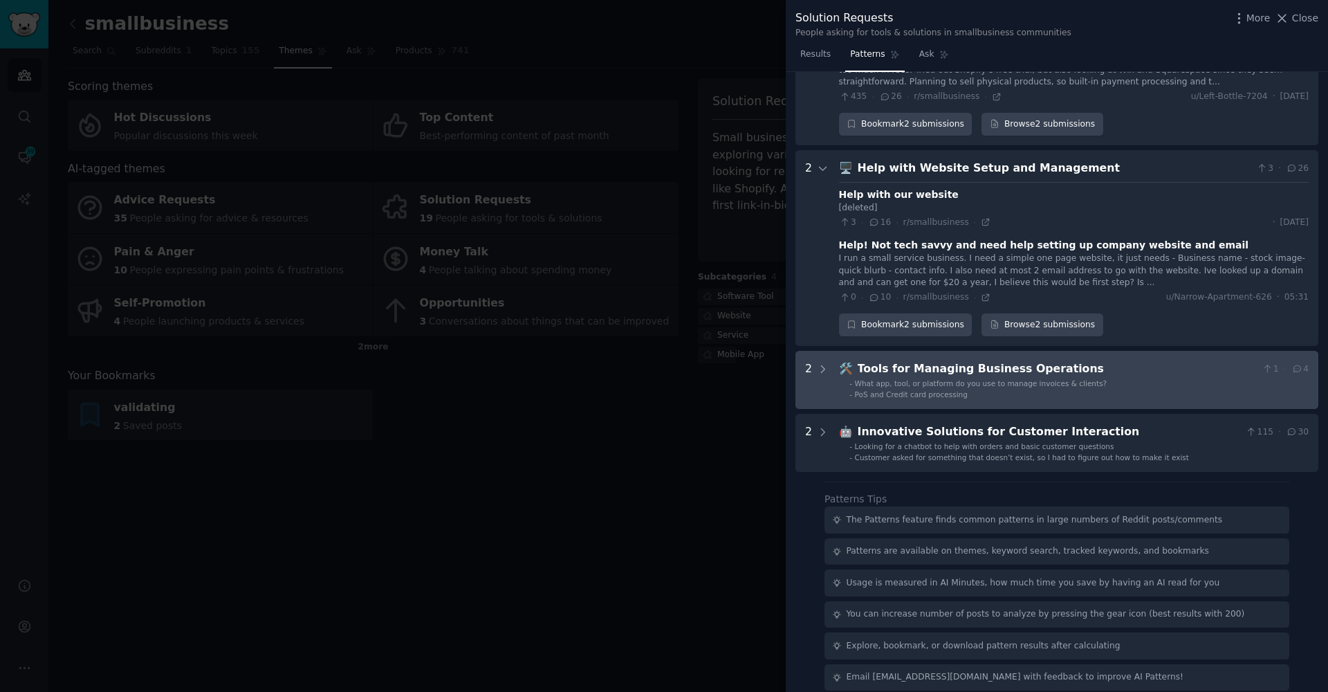
click at [968, 360] on div "Tools for Managing Business Operations" at bounding box center [1057, 368] width 399 height 17
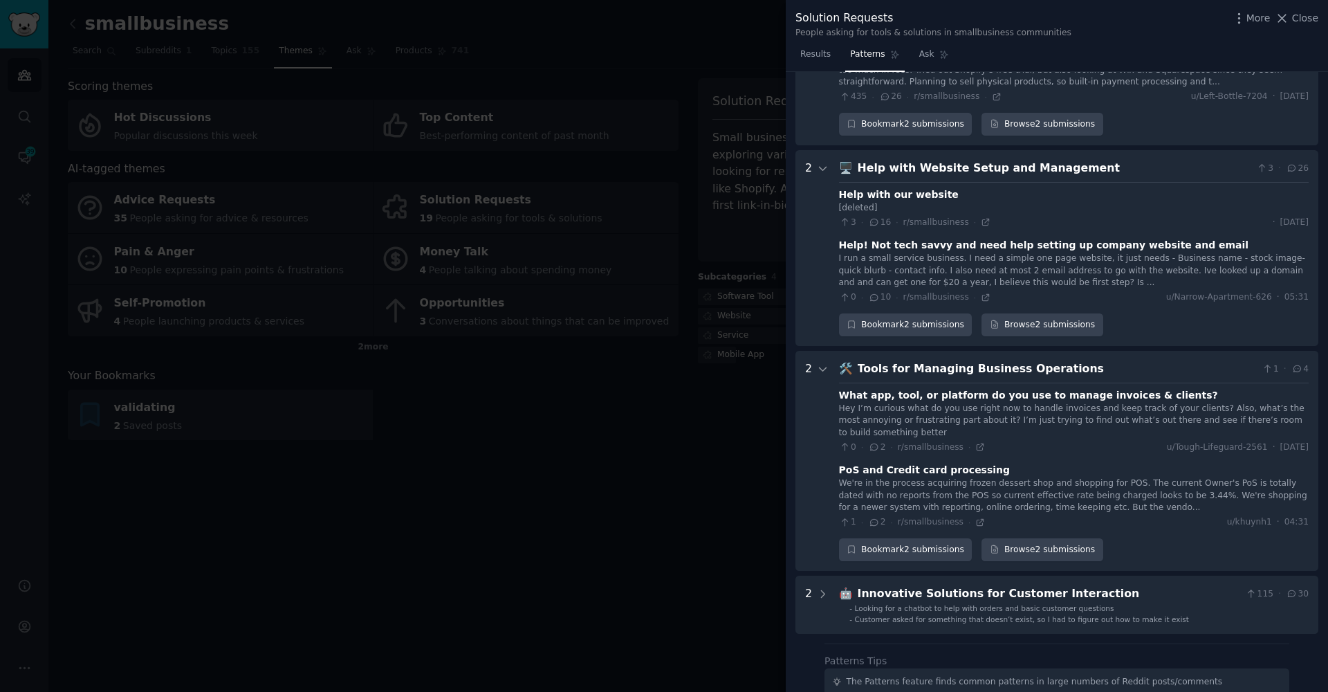
scroll to position [581, 0]
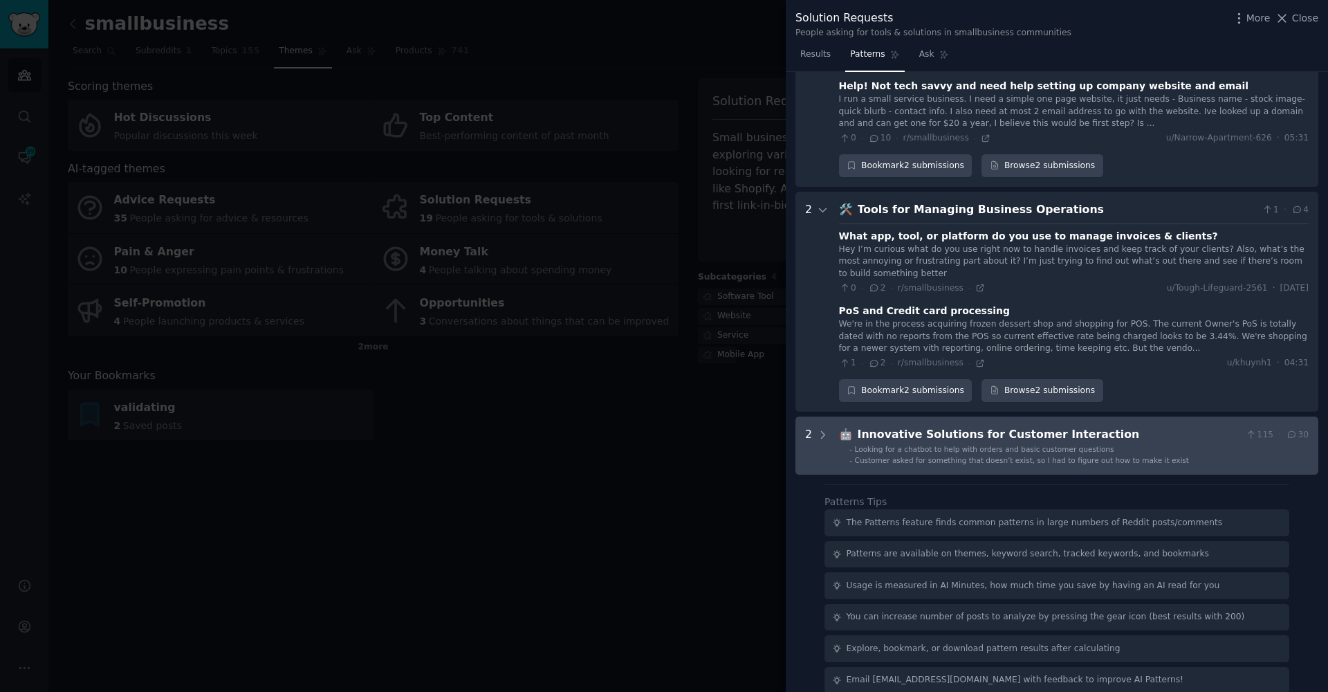
click at [940, 426] on div "Innovative Solutions for Customer Interaction" at bounding box center [1049, 434] width 383 height 17
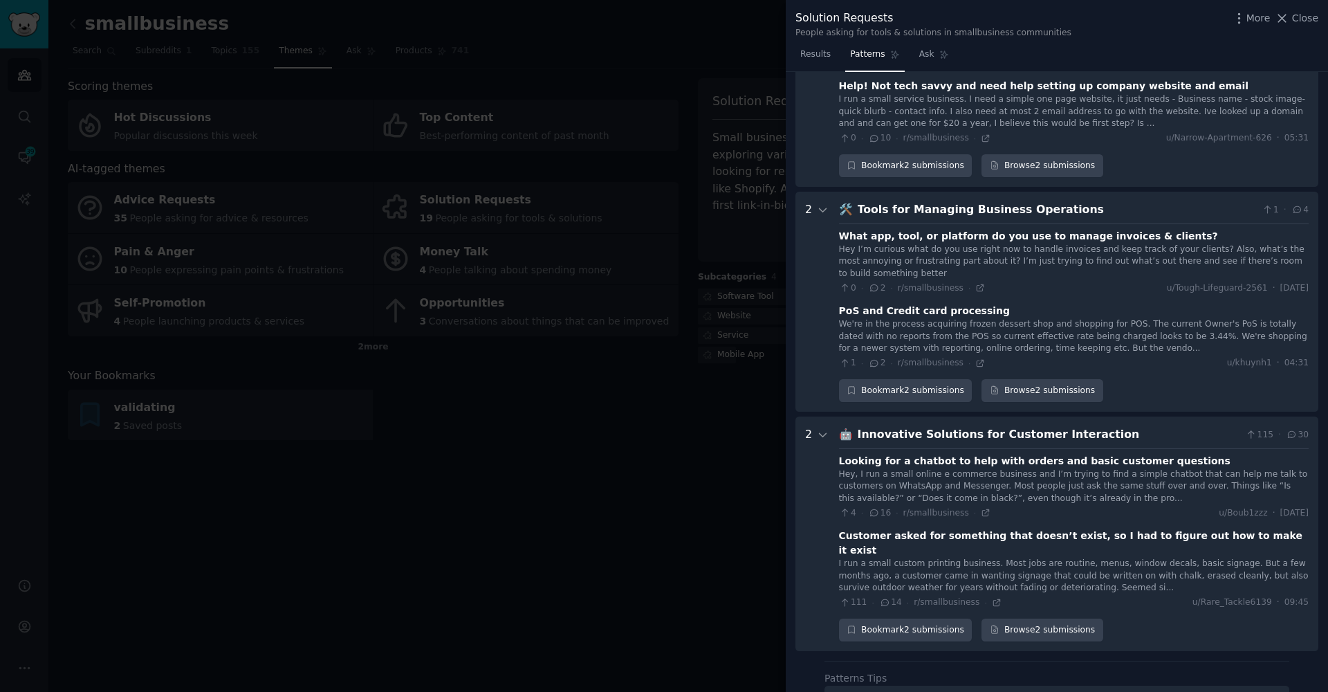
scroll to position [740, 0]
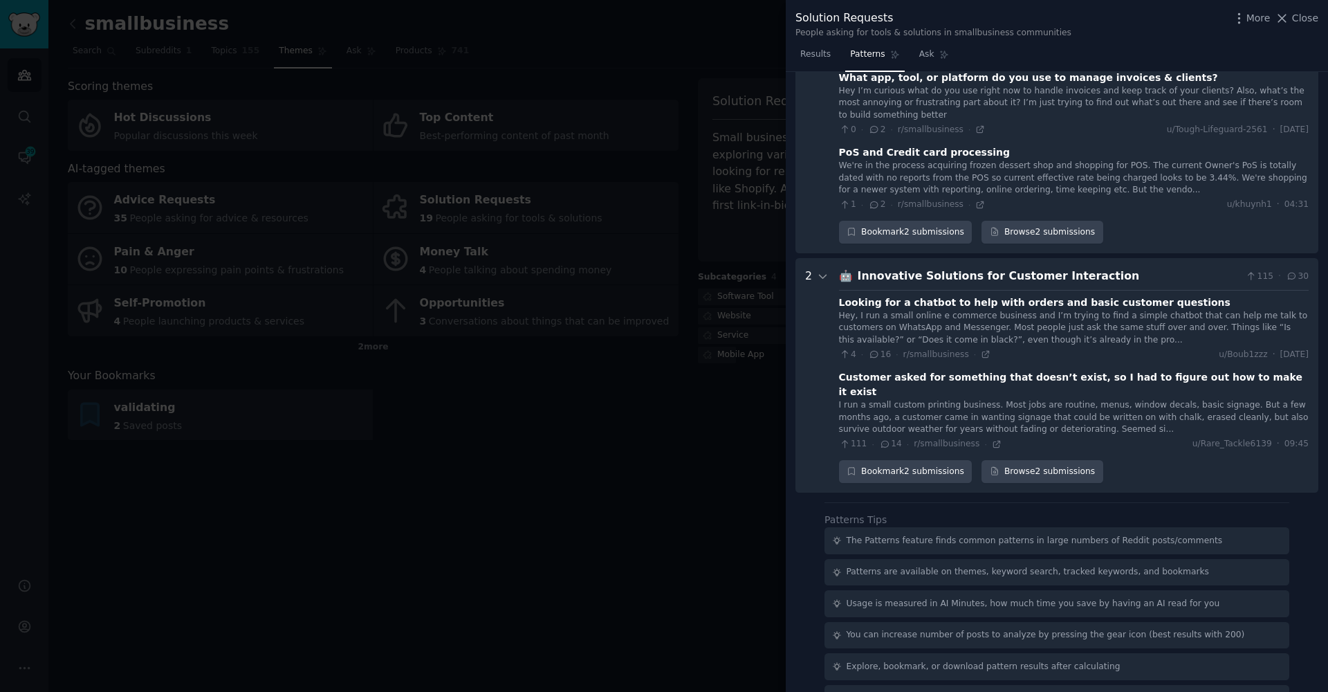
click at [900, 370] on div "Customer asked for something that doesn’t exist, so I had to figure out how to …" at bounding box center [1074, 384] width 470 height 29
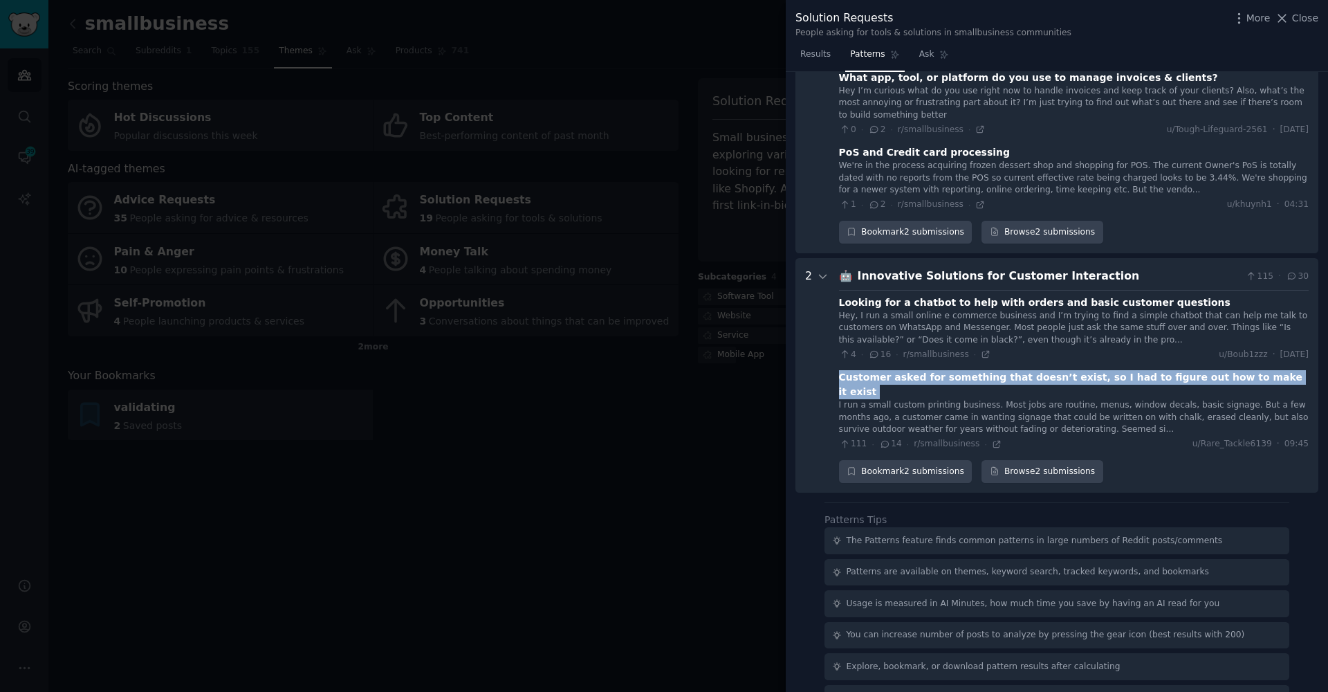
click at [900, 370] on div "Customer asked for something that doesn’t exist, so I had to figure out how to …" at bounding box center [1074, 384] width 470 height 29
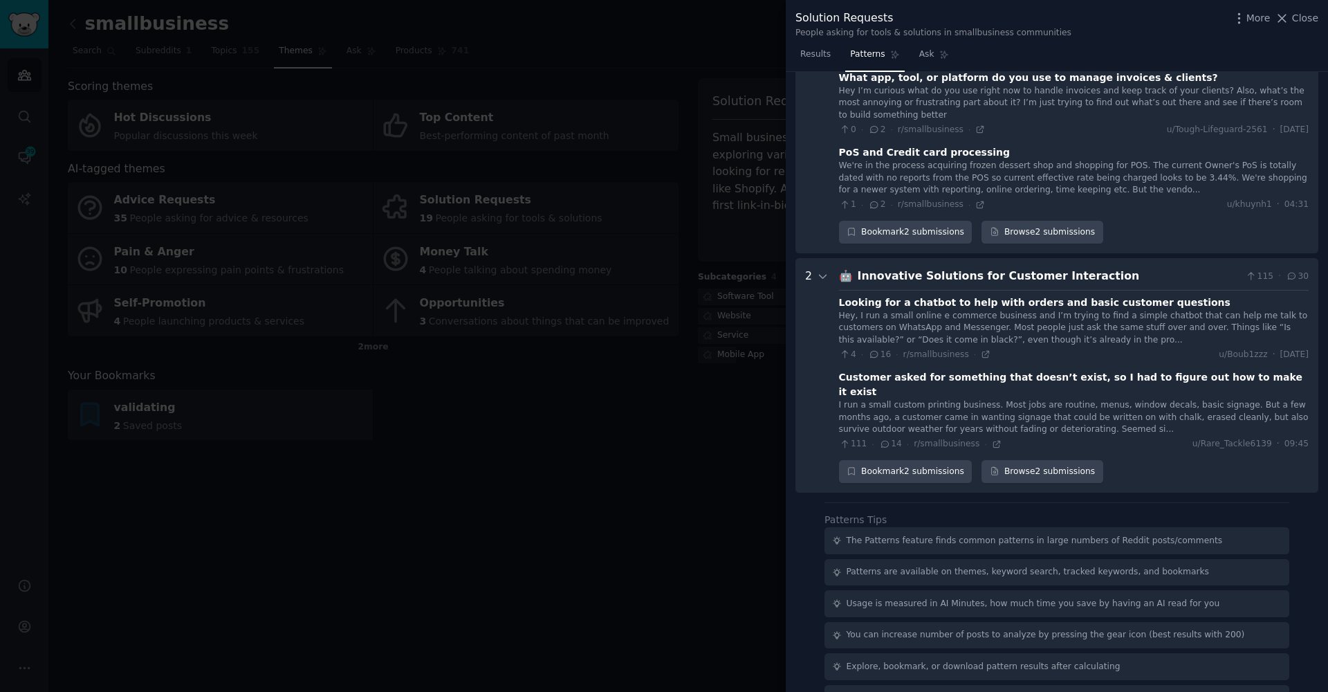
click at [911, 399] on div "I run a small custom printing business. Most jobs are routine, menus, window de…" at bounding box center [1074, 417] width 470 height 37
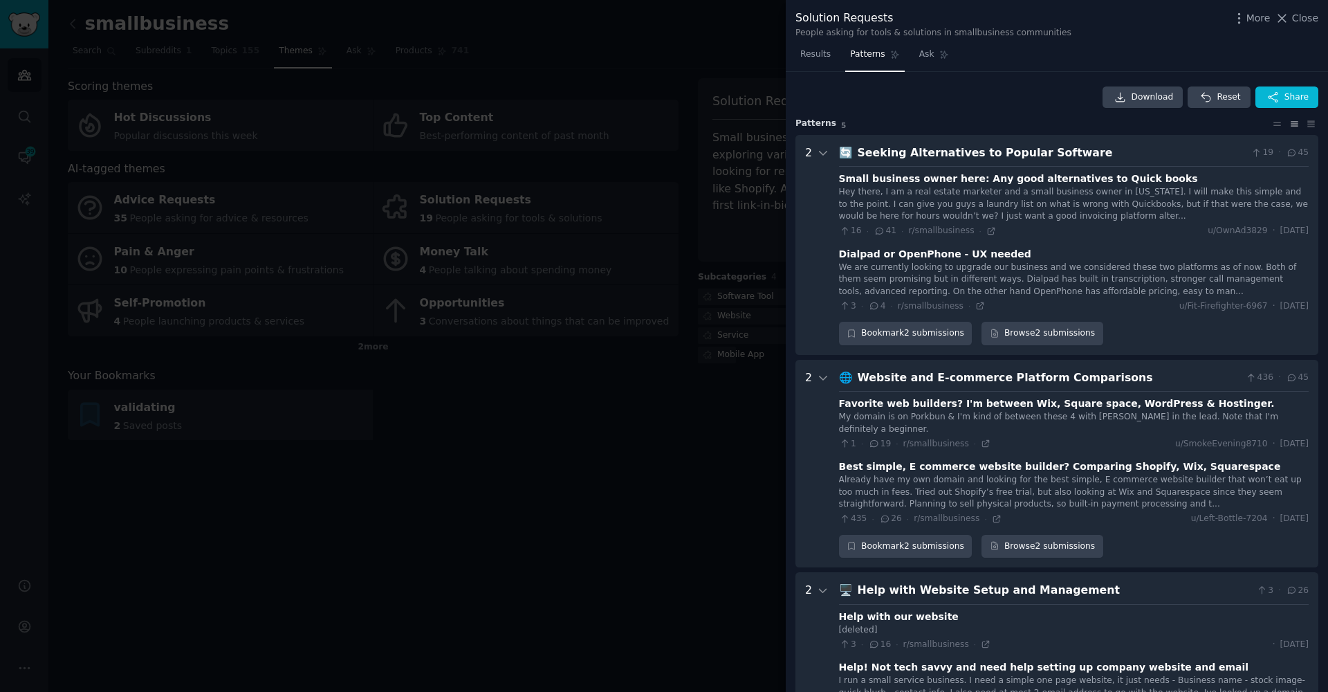
scroll to position [0, 0]
click at [988, 232] on icon at bounding box center [991, 231] width 6 height 6
click at [497, 485] on div at bounding box center [664, 346] width 1328 height 692
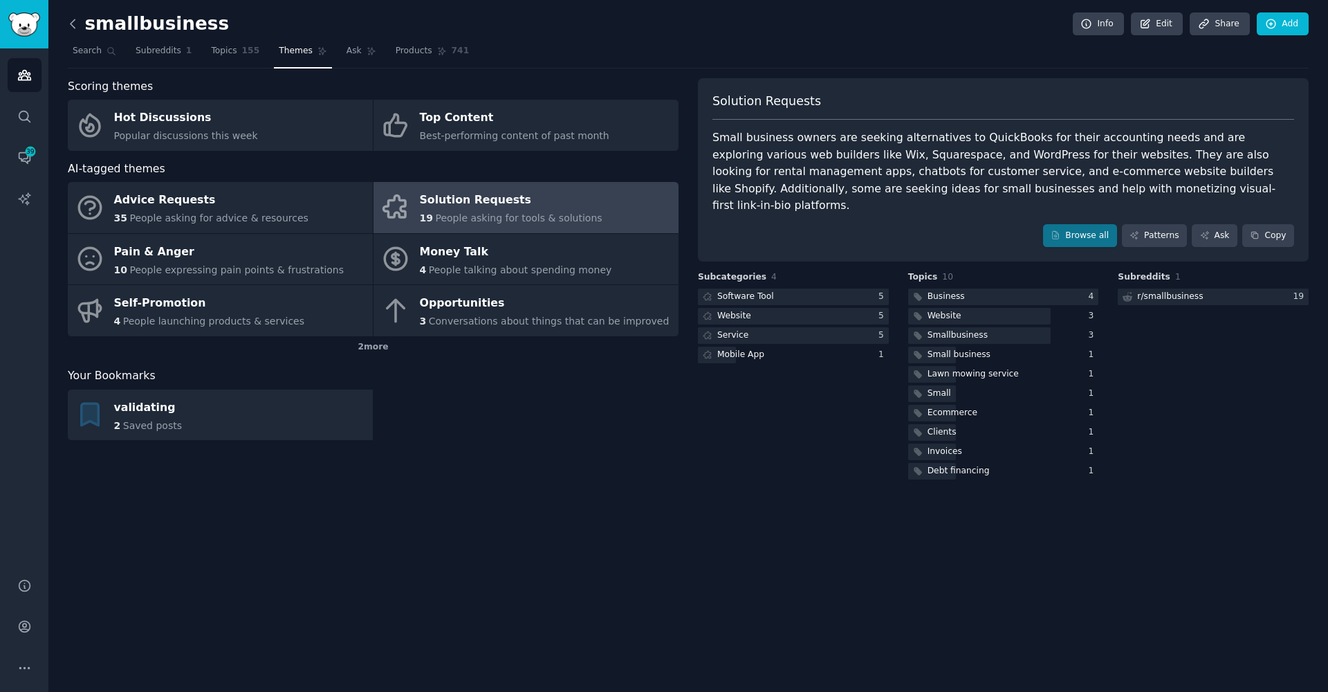
click at [80, 28] on link at bounding box center [76, 24] width 17 height 22
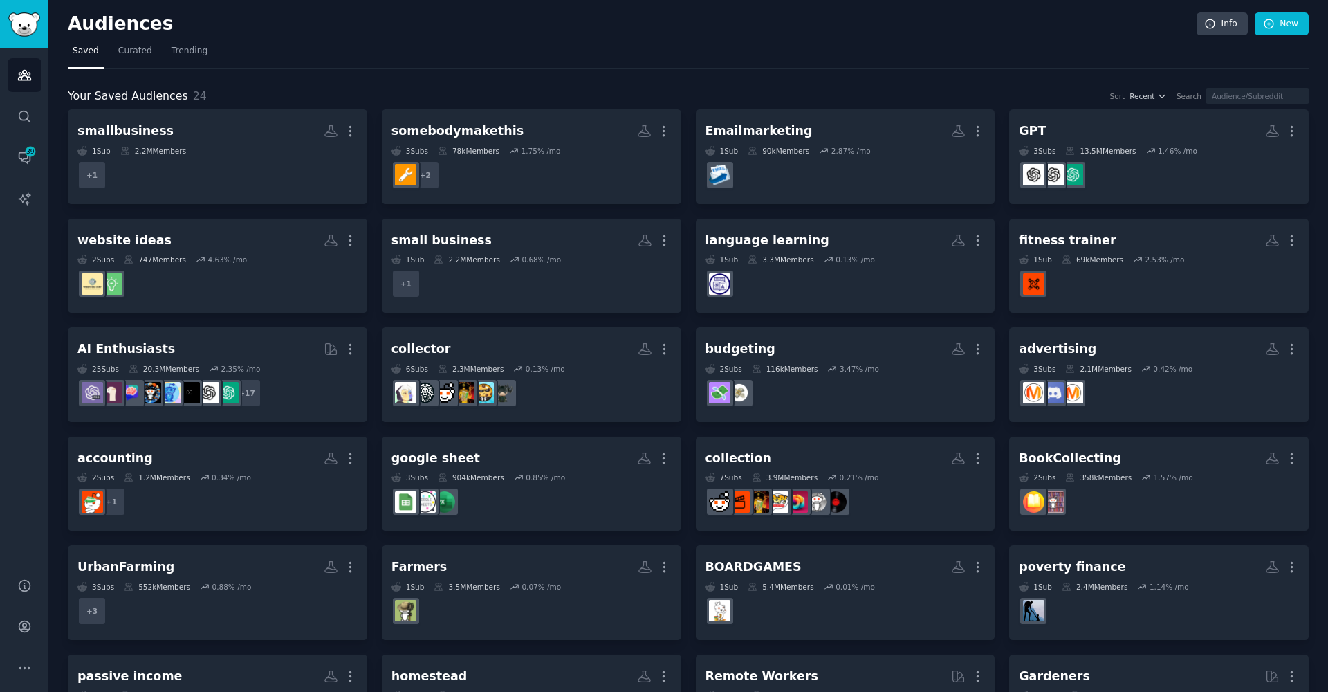
click at [1319, 26] on div "Audiences Info New Saved Curated Trending Your Saved Audiences 24 Sort Recent S…" at bounding box center [688, 419] width 1280 height 839
click at [1301, 27] on link "New" at bounding box center [1282, 24] width 54 height 24
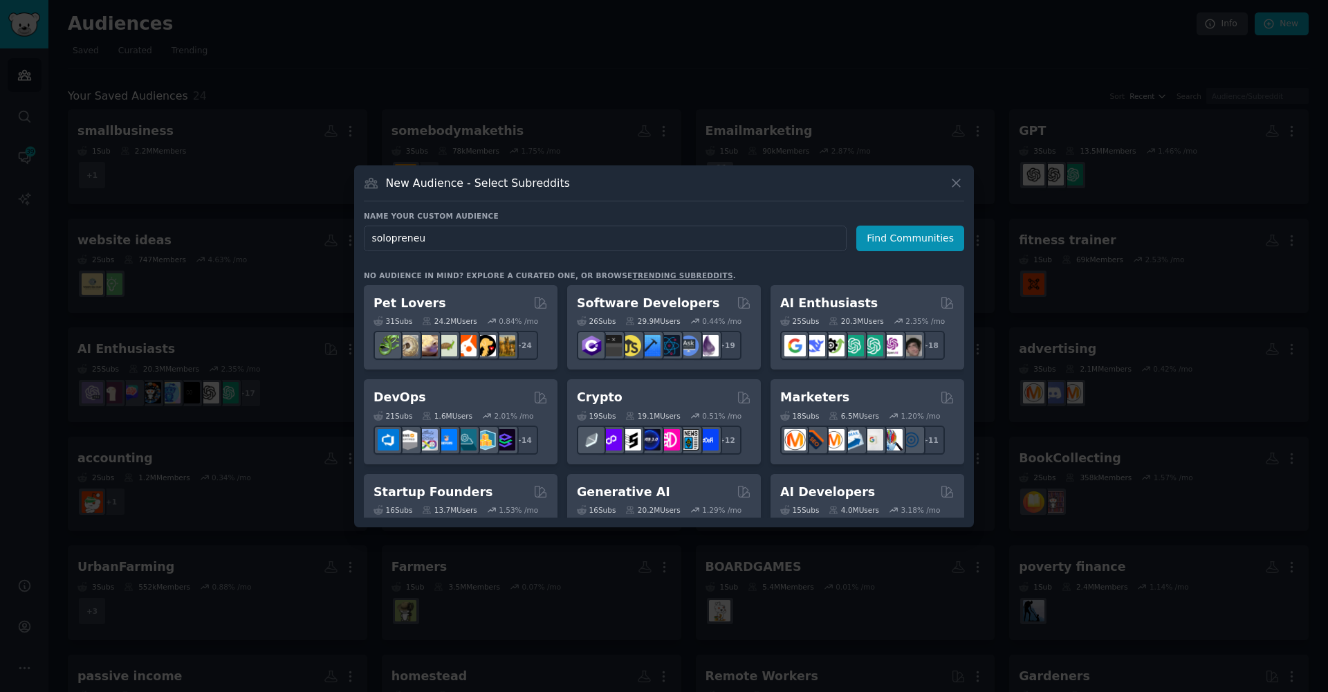
type input "solopreneur"
click at [913, 238] on button "Find Communities" at bounding box center [911, 239] width 108 height 26
